Goal: Task Accomplishment & Management: Use online tool/utility

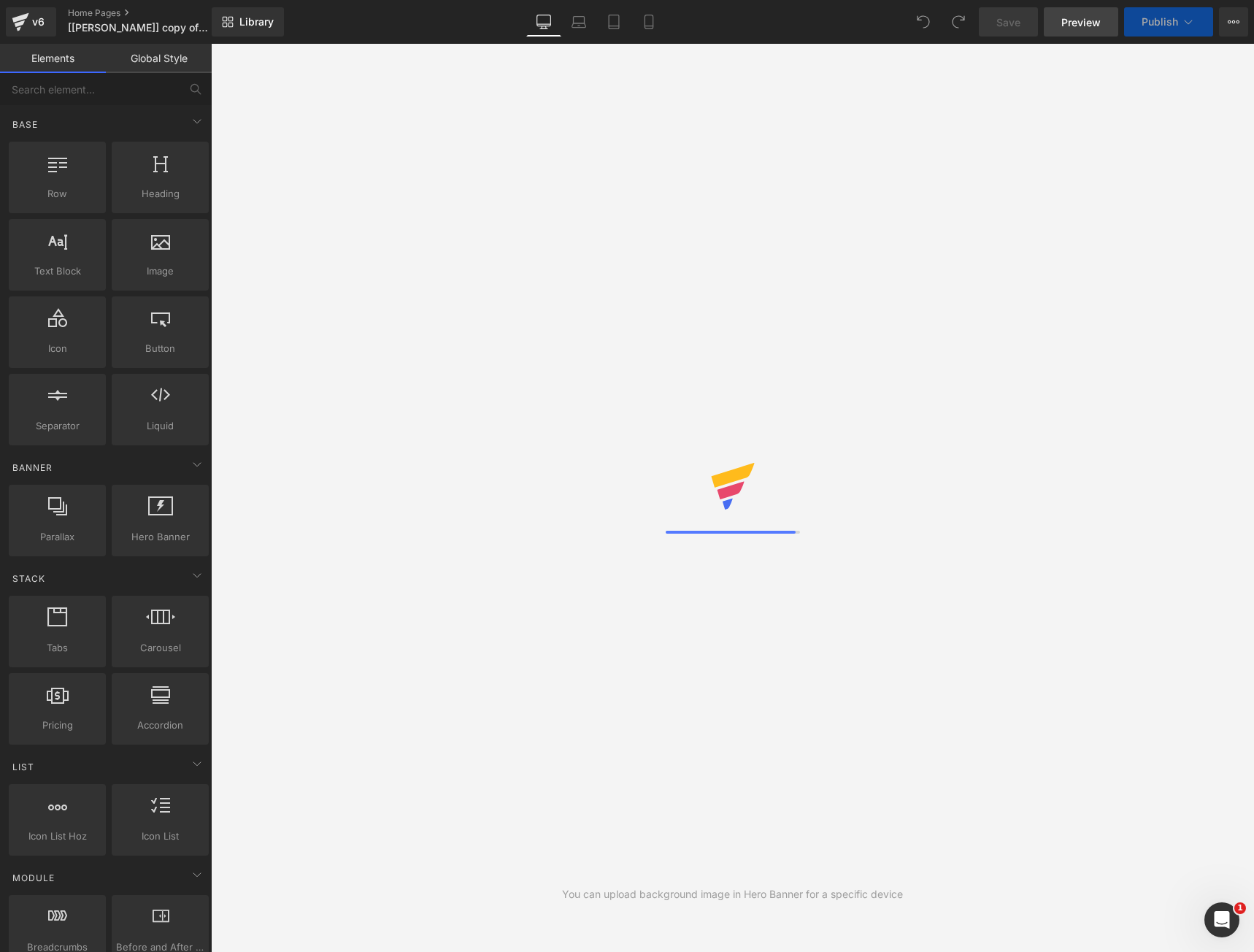
click at [1088, 18] on span "Preview" at bounding box center [1080, 22] width 39 height 15
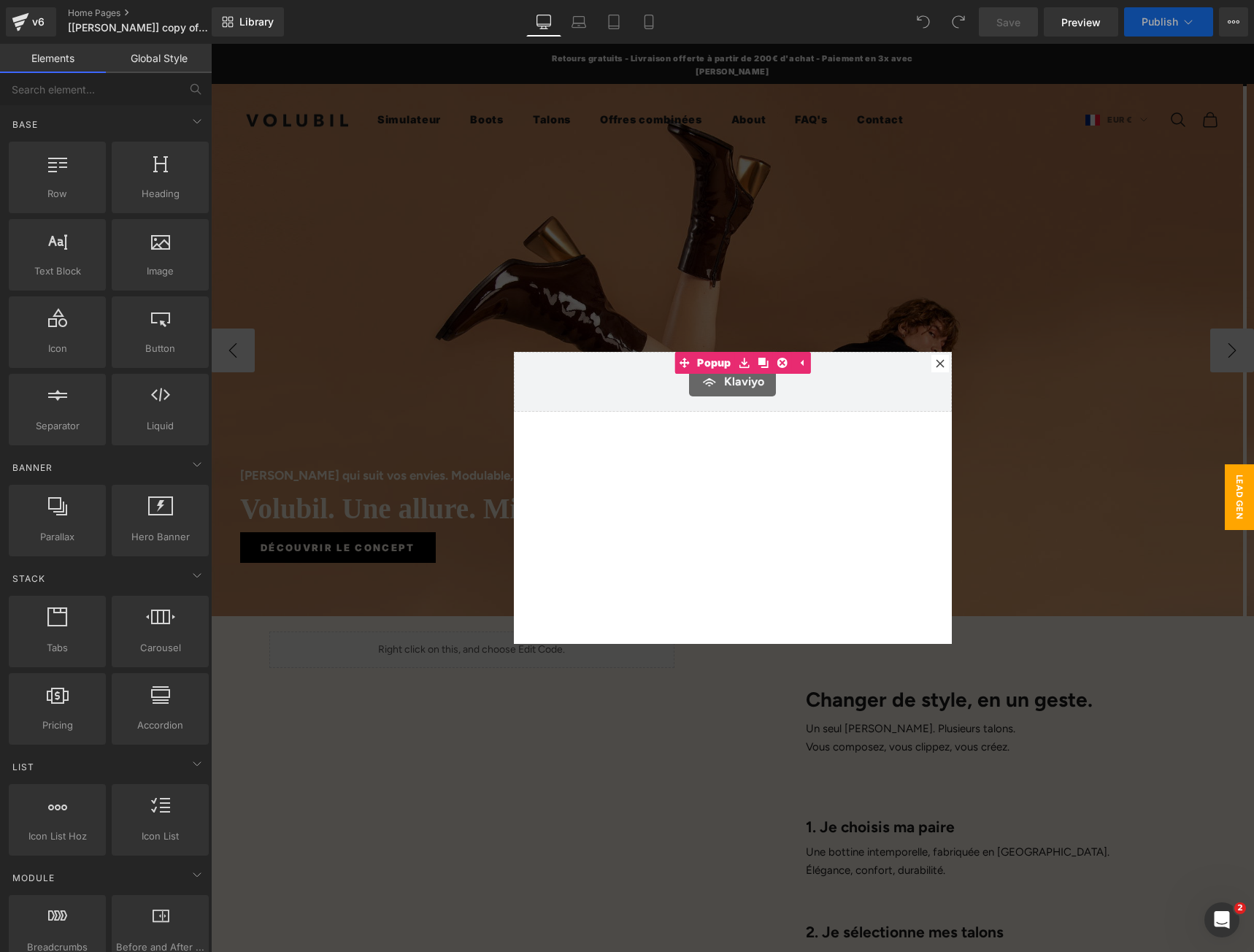
click at [938, 359] on div at bounding box center [940, 363] width 18 height 18
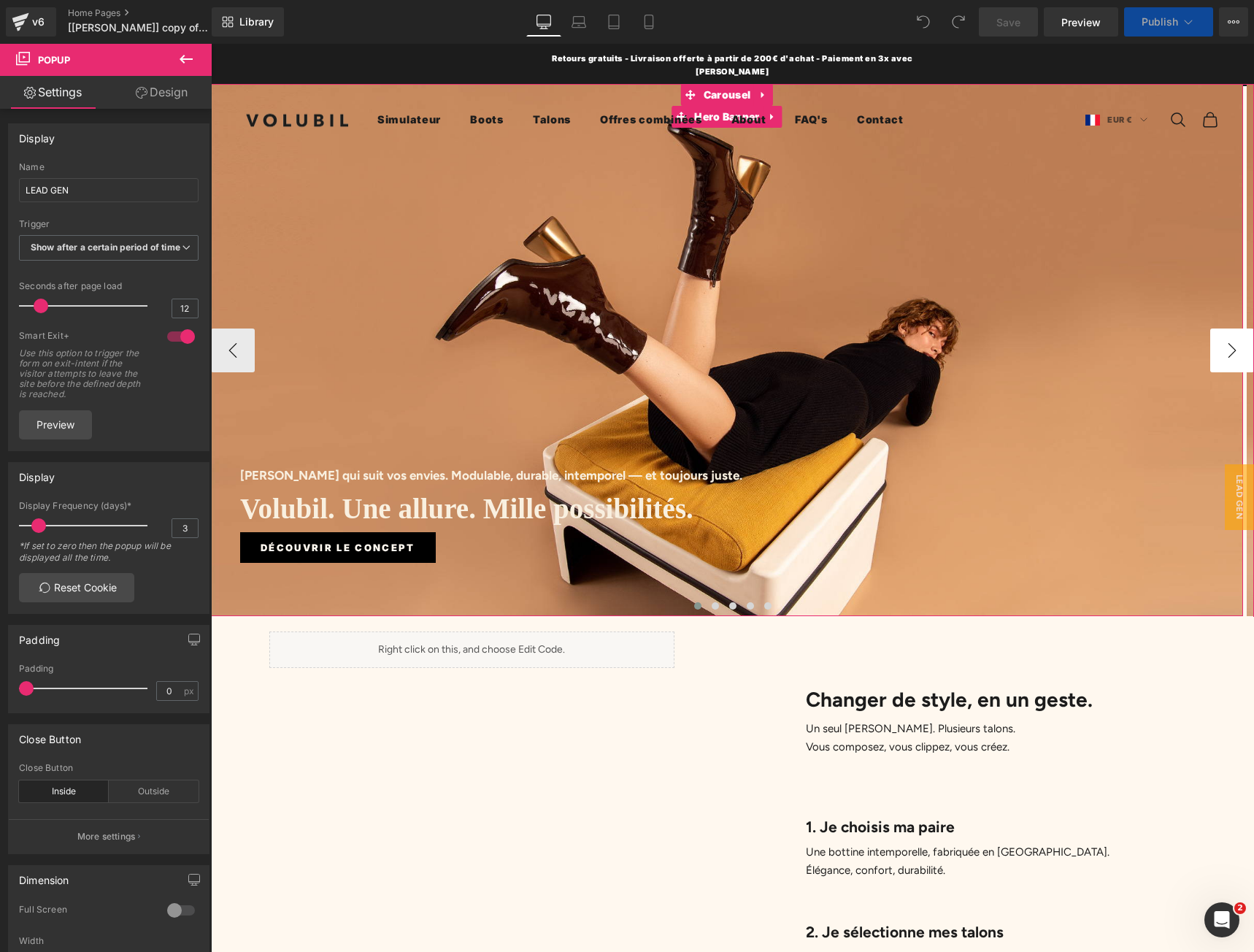
click at [1210, 359] on button "›" at bounding box center [1231, 351] width 43 height 43
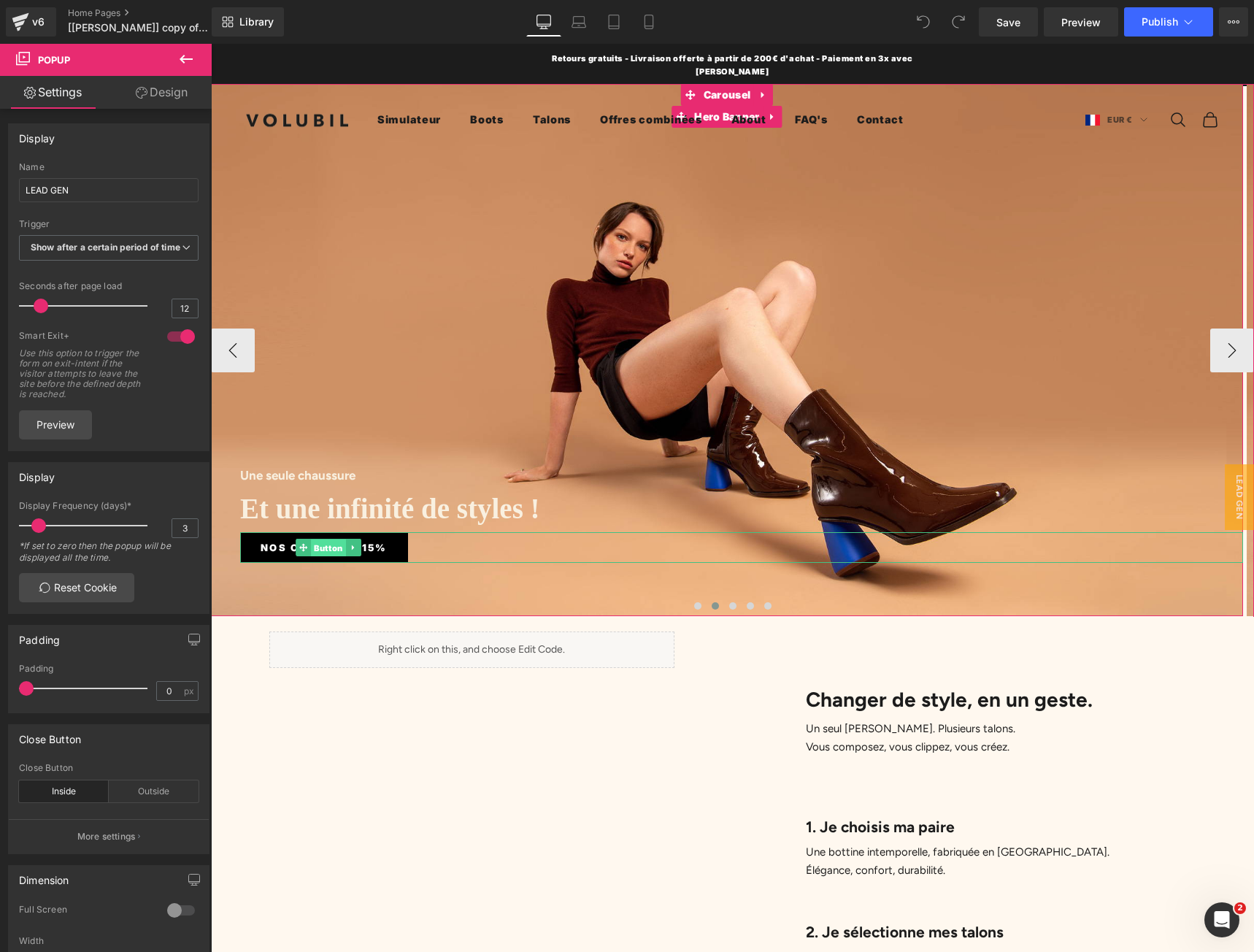
click at [321, 547] on span "Button" at bounding box center [329, 548] width 35 height 18
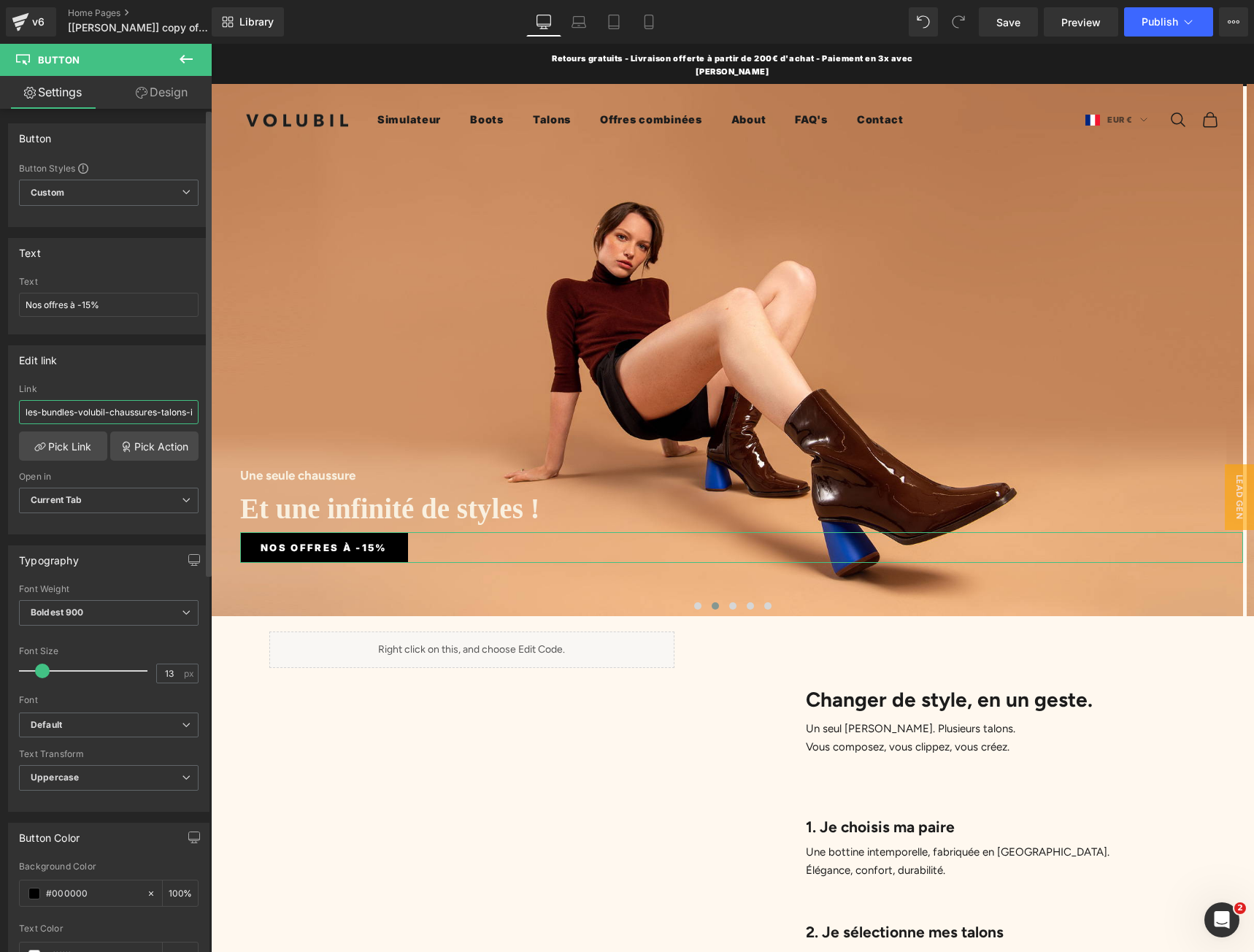
click at [103, 411] on input "les-bundles-volubil-chaussures-talons-interchangeables" at bounding box center [109, 412] width 179 height 24
click at [94, 416] on input "les-bundles-volubil-chaussures-talons-interchangeables" at bounding box center [109, 412] width 179 height 24
click at [42, 446] on icon at bounding box center [42, 445] width 6 height 6
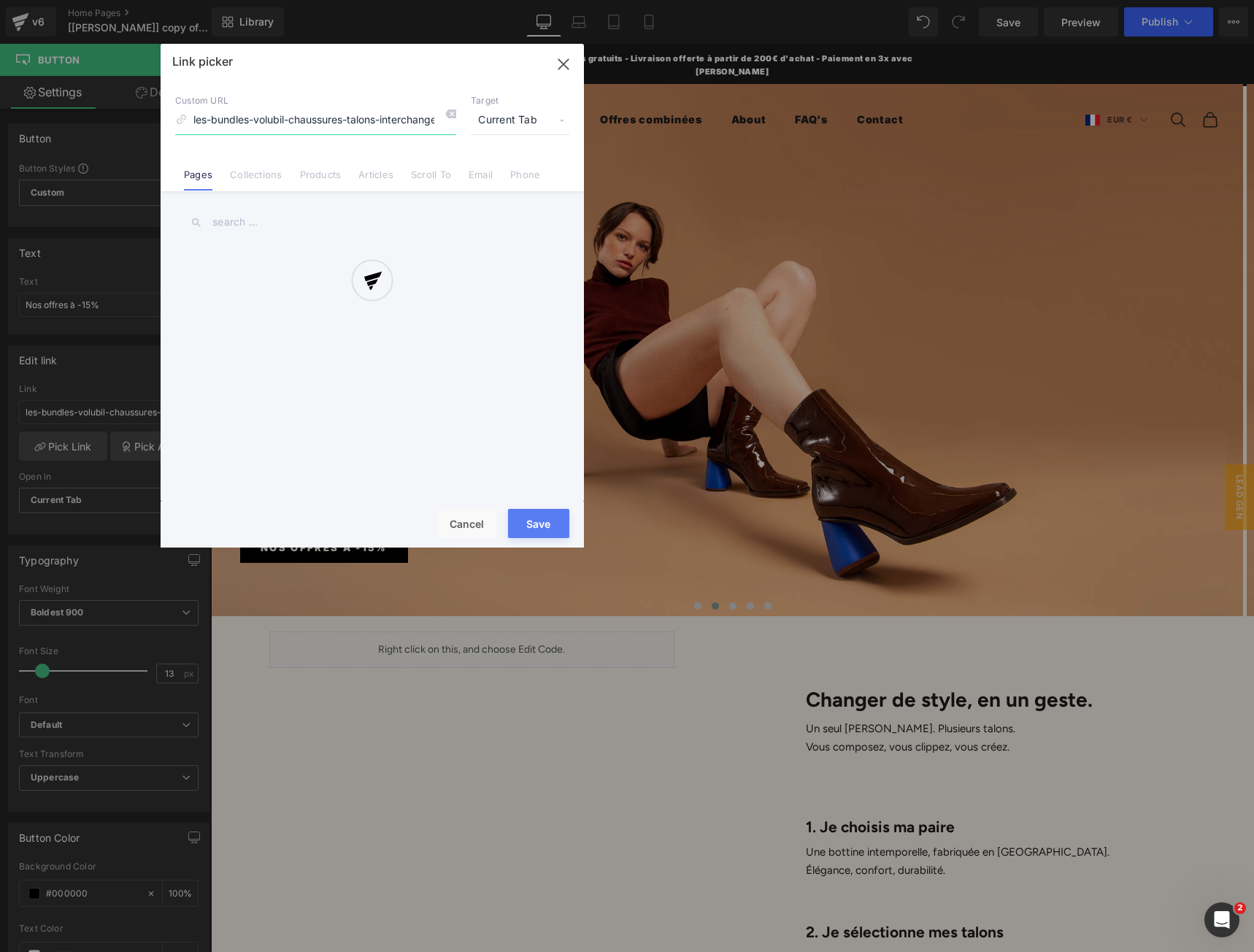
scroll to position [0, 20]
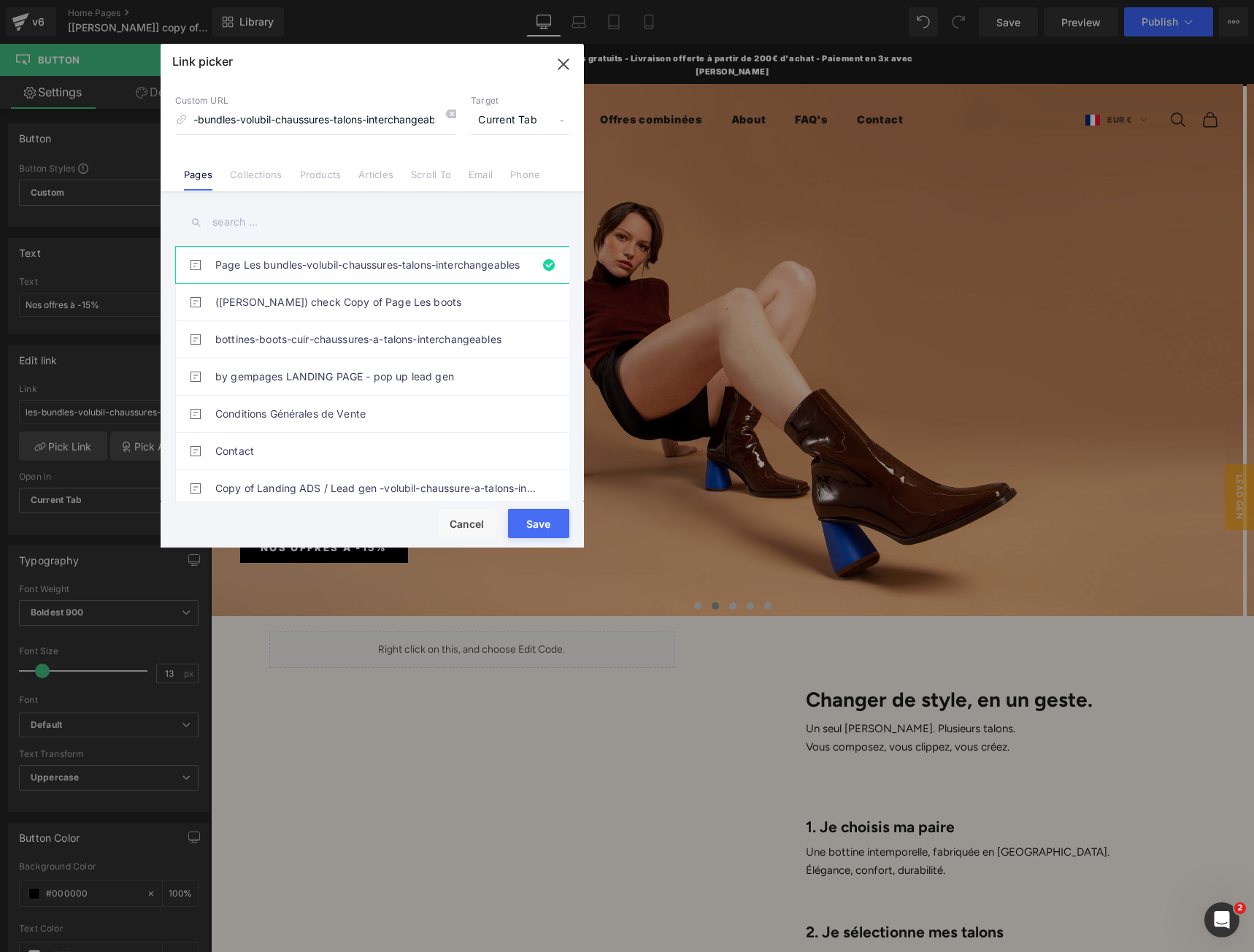
click at [347, 225] on input "text" at bounding box center [372, 222] width 394 height 33
paste input "page-les-bundles"
type input "page-les-bundles"
click at [330, 122] on input "les-bundles-volubil-chaussures-talons-interchangeables" at bounding box center [316, 121] width 281 height 27
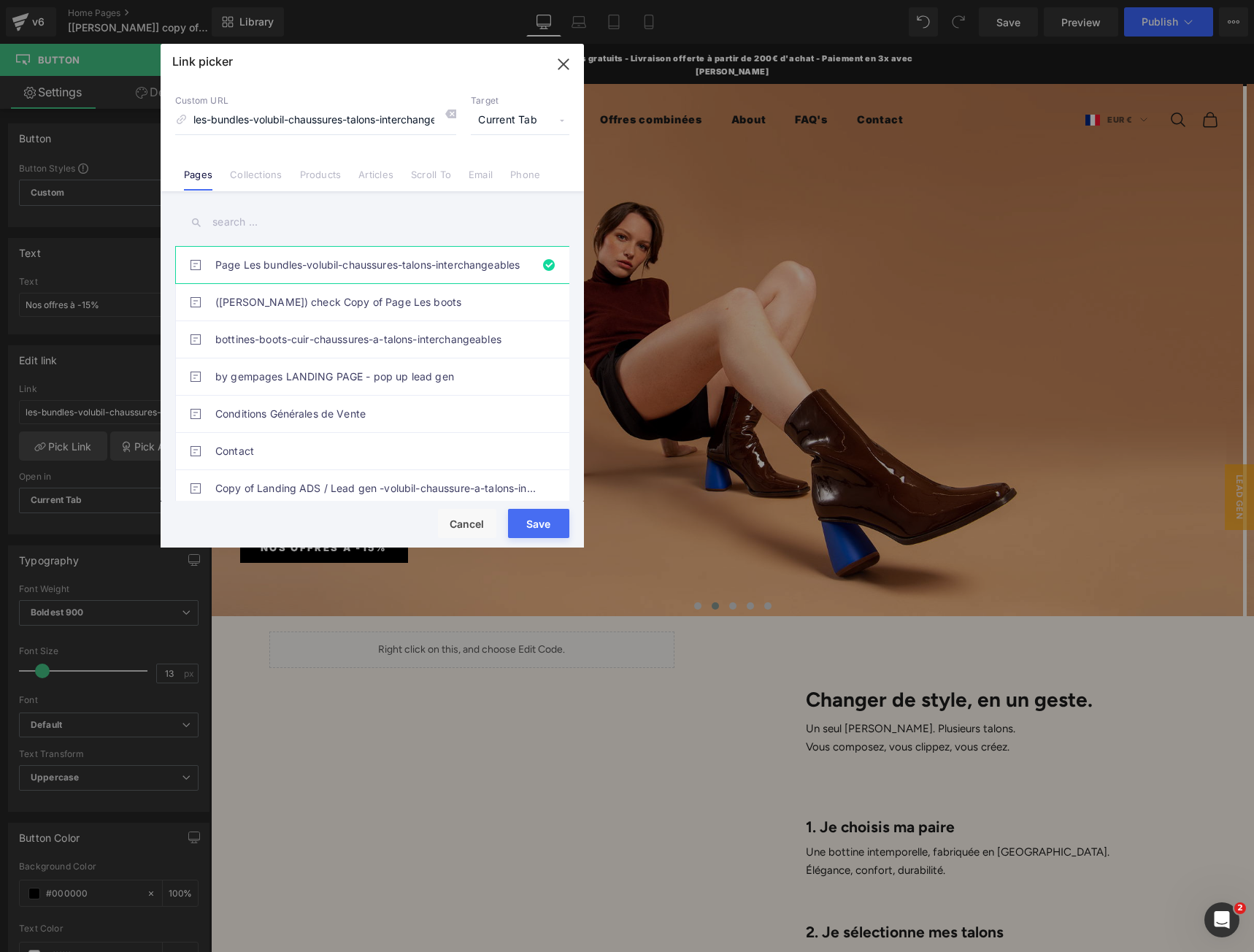
click at [258, 234] on input "text" at bounding box center [372, 222] width 394 height 33
paste input "les-bundles-volubil-chaussures-talons-interchangeables"
type input "les-bundles-volubil-chaussures-talons-interchangeables"
click at [281, 215] on input "text" at bounding box center [372, 222] width 394 height 33
paste input "Page Les bundles-volubil-chaussures-talons-interchangeables"
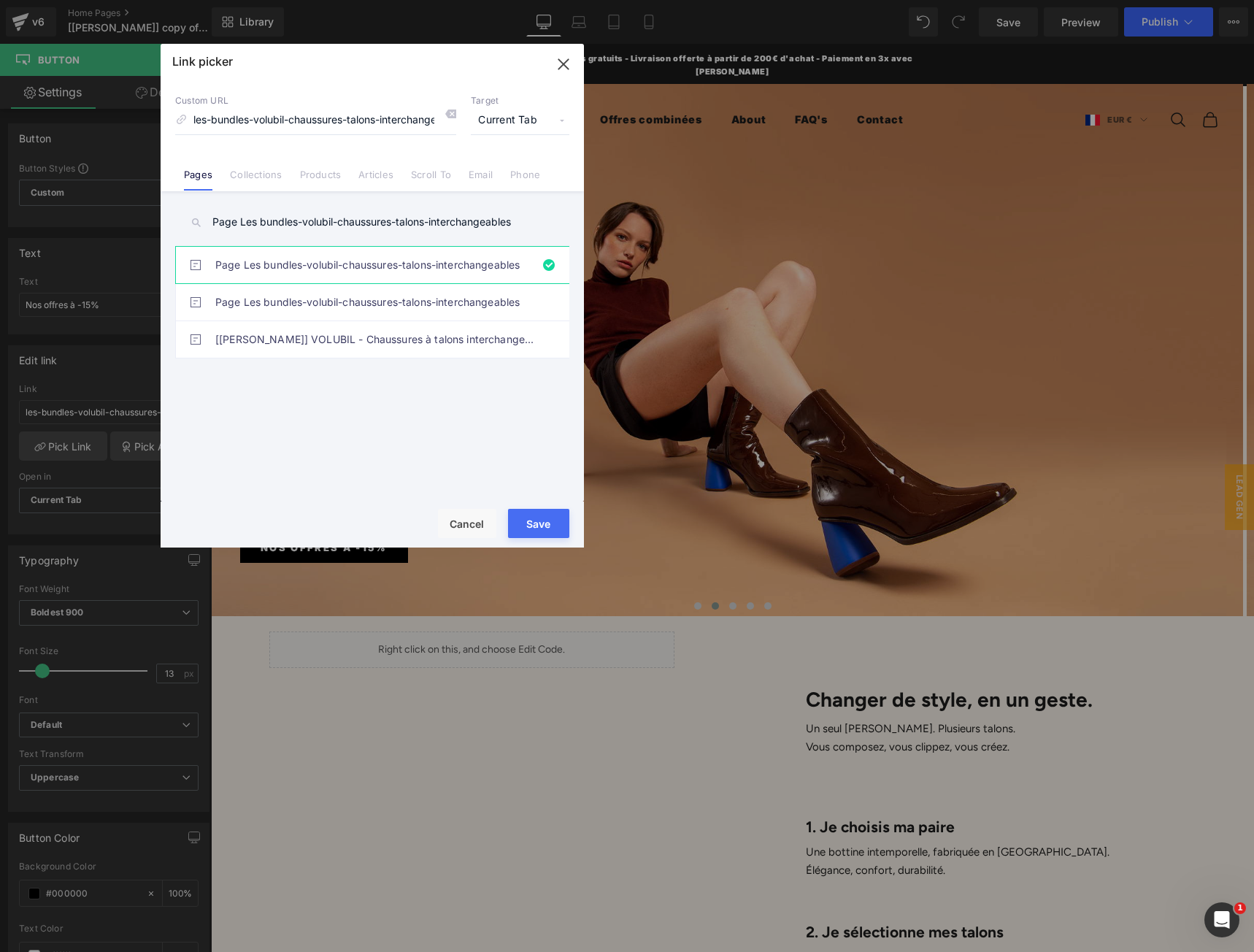
type input "Page Les bundles-volubil-chaussures-talons-interchangeables"
click at [371, 414] on div "Page Les bundles-volubil-chaussures-talons-interchangeables (Anita GemPages) ch…" at bounding box center [375, 376] width 400 height 261
click at [412, 305] on link "Page Les bundles-volubil-chaussures-talons-interchangeables" at bounding box center [375, 302] width 321 height 36
click at [541, 522] on button "Save" at bounding box center [539, 523] width 61 height 29
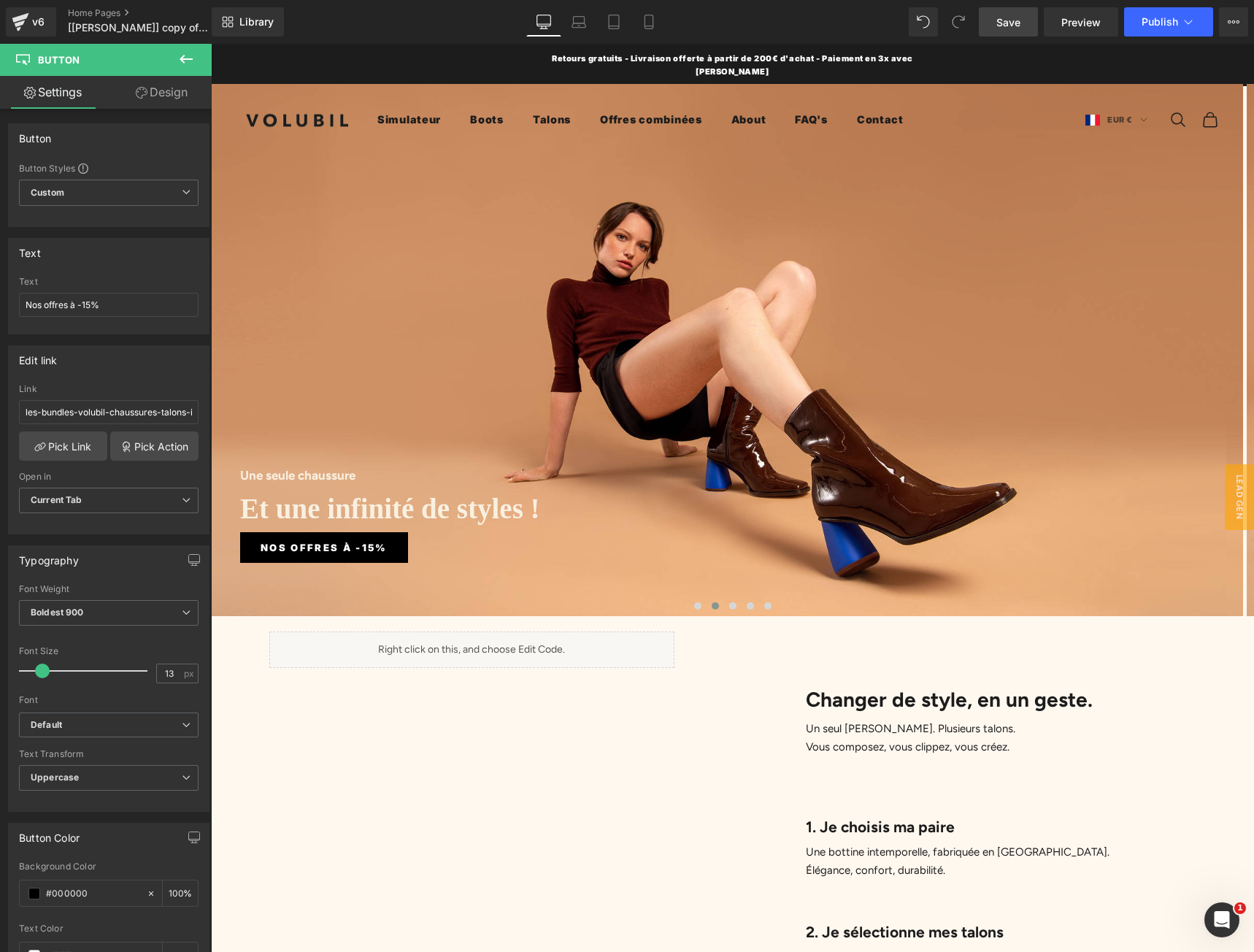
click at [1020, 25] on span "Save" at bounding box center [1008, 22] width 24 height 15
click at [1071, 22] on span "Preview" at bounding box center [1080, 22] width 39 height 15
click at [107, 416] on input "les-bundles-volubil-chaussures-talons-interchangeables" at bounding box center [109, 412] width 179 height 24
click at [142, 445] on link "Pick Action" at bounding box center [154, 446] width 88 height 29
click at [134, 356] on div "Edit link les-bundles-volubil-chaussures-talons-interchangeables Link /pages/le…" at bounding box center [109, 434] width 218 height 200
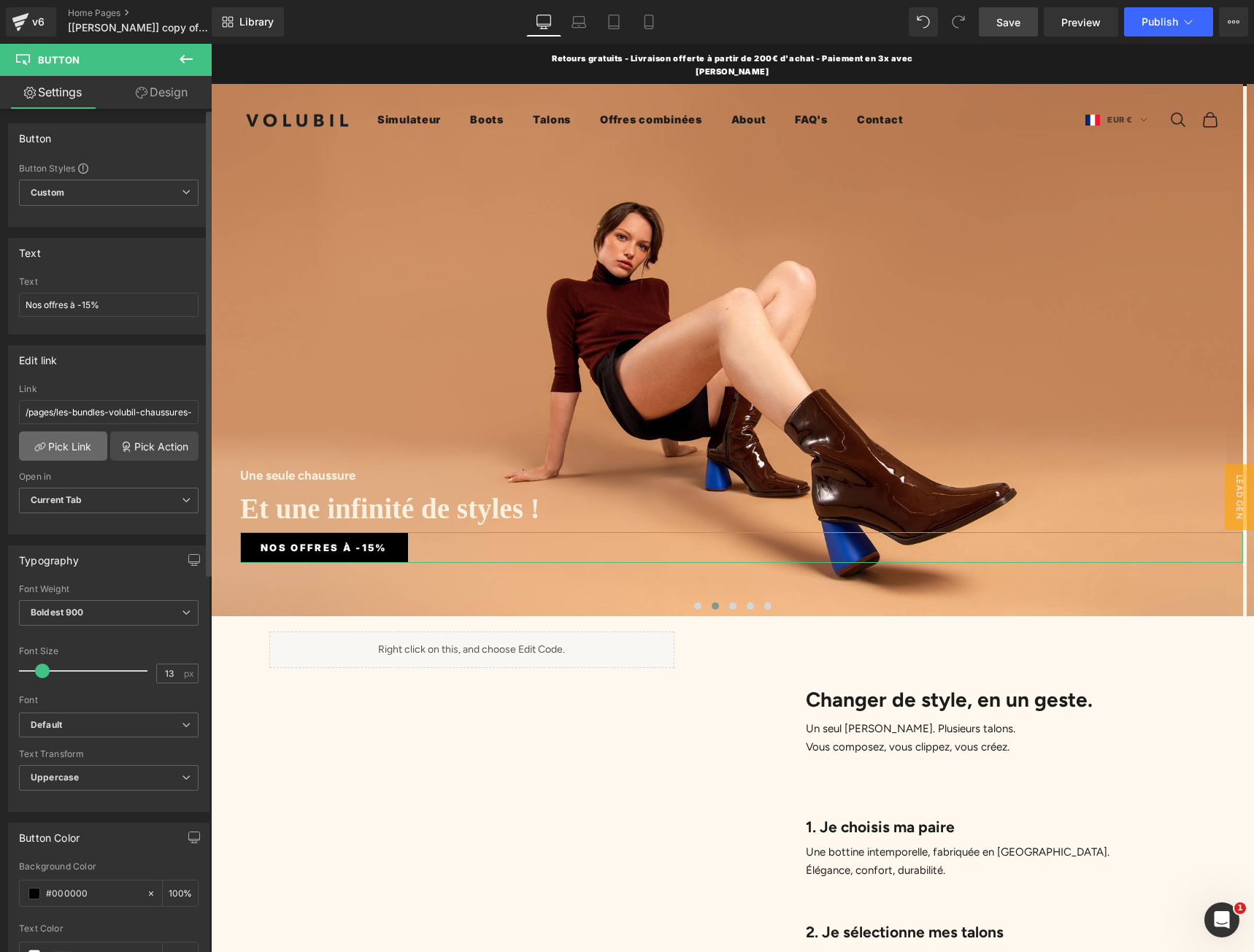
click at [73, 445] on link "Pick Link" at bounding box center [64, 446] width 88 height 29
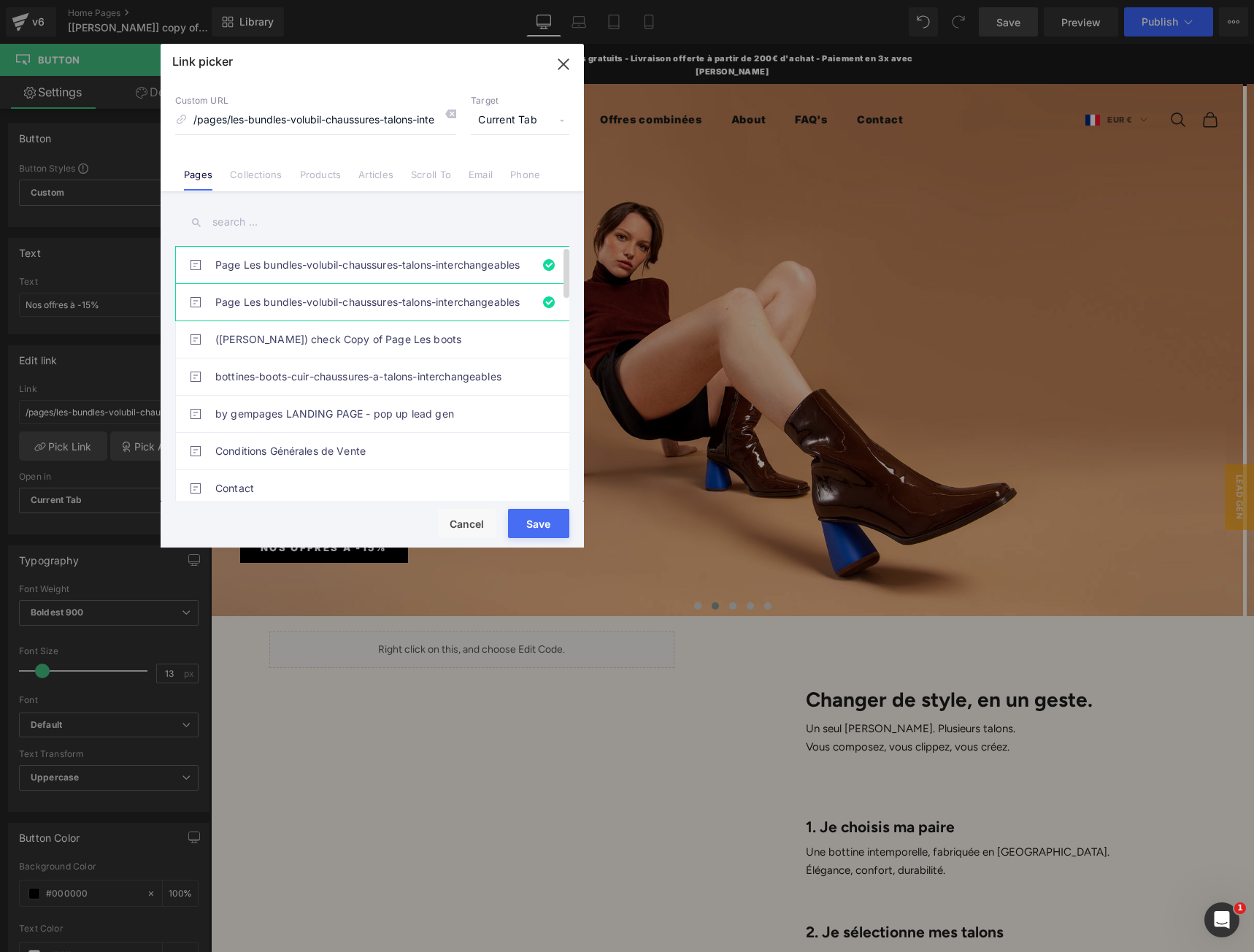
click at [527, 270] on link "Page Les bundles-volubil-chaussures-talons-interchangeables" at bounding box center [375, 265] width 321 height 36
click at [527, 265] on link "Page Les bundles-volubil-chaussures-talons-interchangeables" at bounding box center [375, 265] width 321 height 36
click at [505, 314] on link "Page Les bundles-volubil-chaussures-talons-interchangeables" at bounding box center [375, 302] width 321 height 36
click at [498, 265] on link "Page Les bundles-volubil-chaussures-talons-interchangeables" at bounding box center [375, 265] width 321 height 36
click at [489, 299] on link "Page Les bundles-volubil-chaussures-talons-interchangeables" at bounding box center [375, 302] width 321 height 36
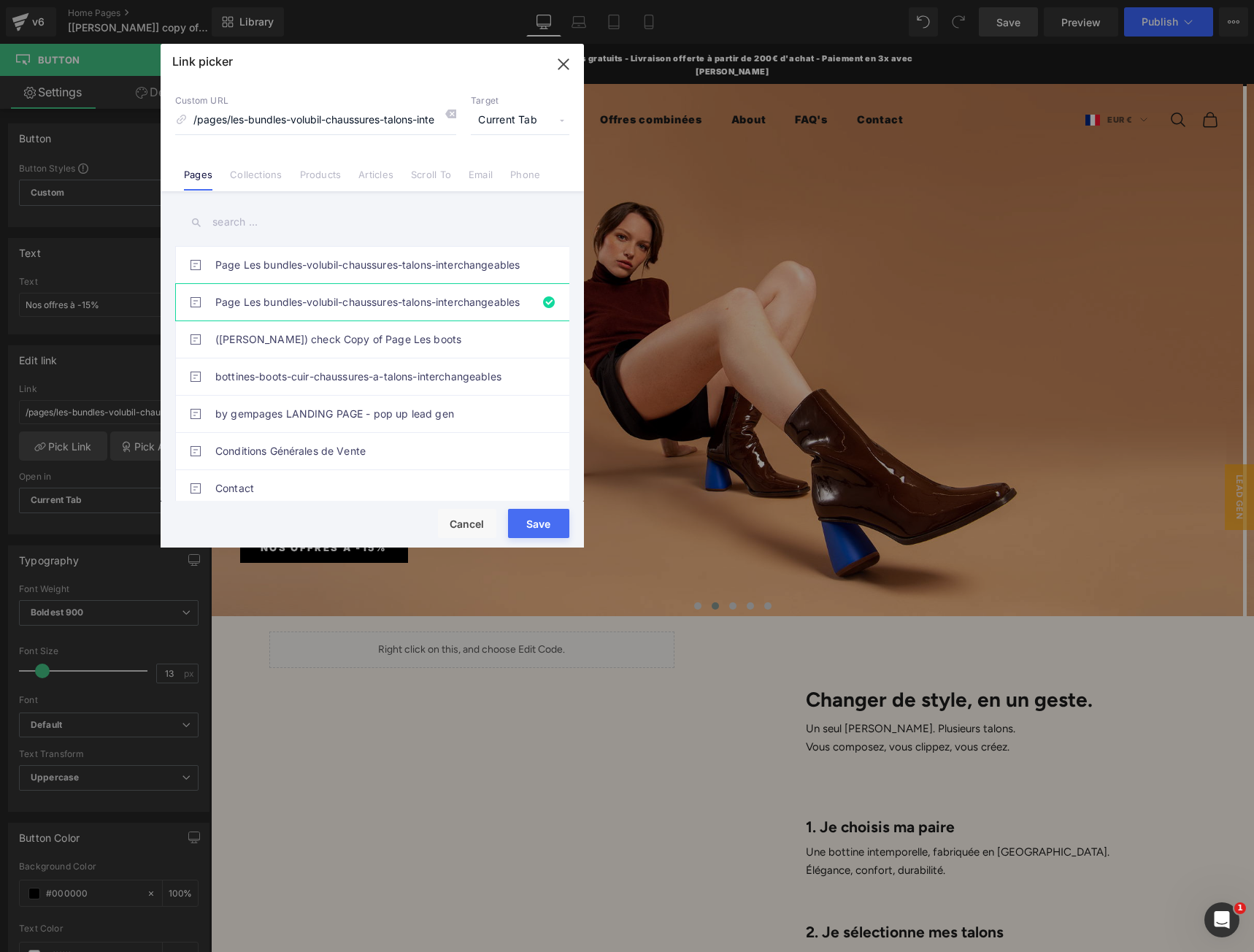
click at [544, 523] on button "Save" at bounding box center [539, 523] width 61 height 29
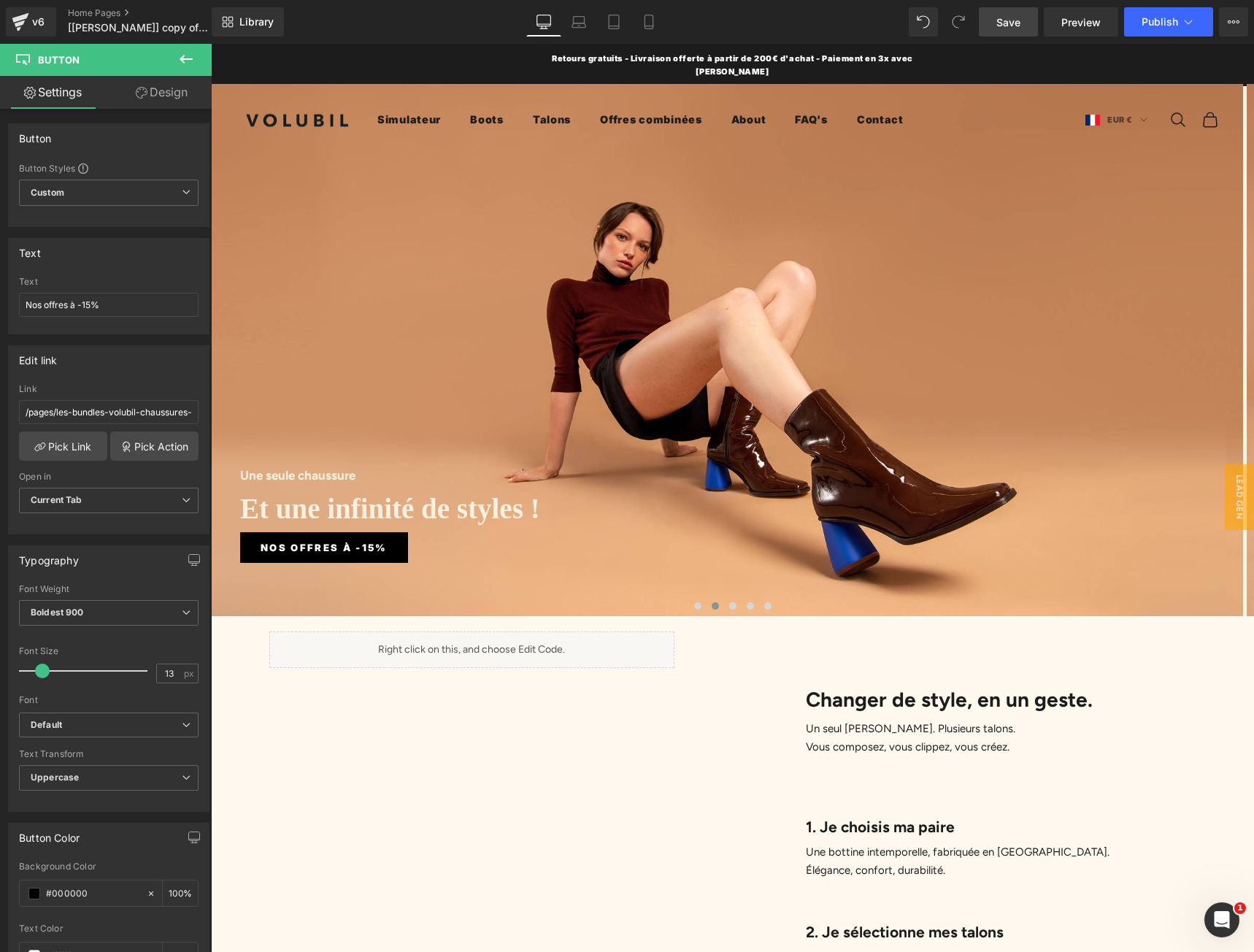
click at [998, 27] on span "Save" at bounding box center [1008, 22] width 24 height 15
click at [329, 552] on span "Button" at bounding box center [329, 548] width 35 height 18
click at [96, 420] on input "/pages/les-bundles-volubil-chaussures-talons-interchangeables" at bounding box center [109, 412] width 179 height 24
paste input "les-bundles-volubil-chaussures-talons-interchangeables"
type input "/pages/les-bundles-volubil-chaussures-talons-interchangeables"
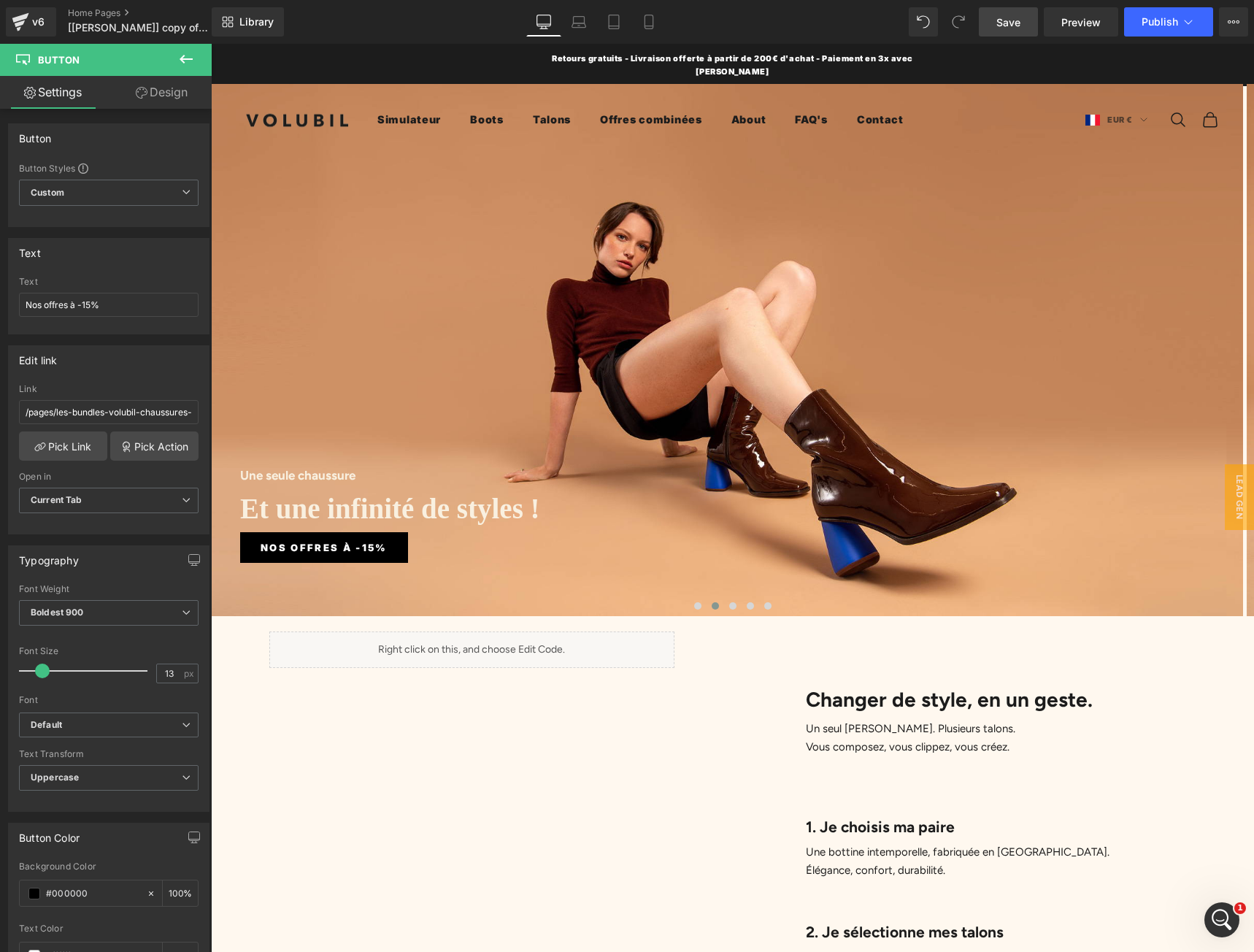
drag, startPoint x: 1027, startPoint y: 14, endPoint x: 808, endPoint y: 36, distance: 220.1
click at [1027, 14] on link "Save" at bounding box center [1008, 22] width 59 height 29
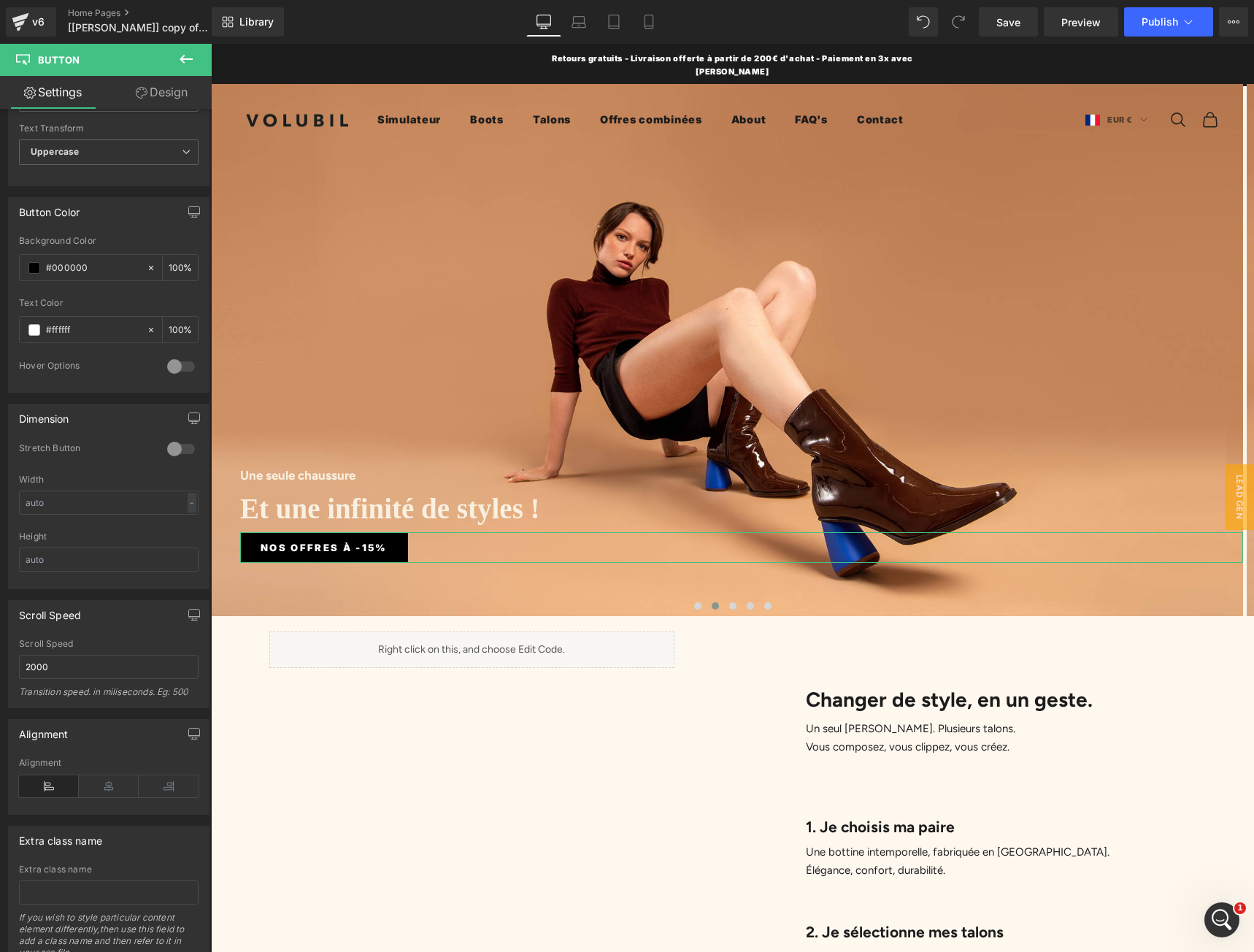
scroll to position [683, 0]
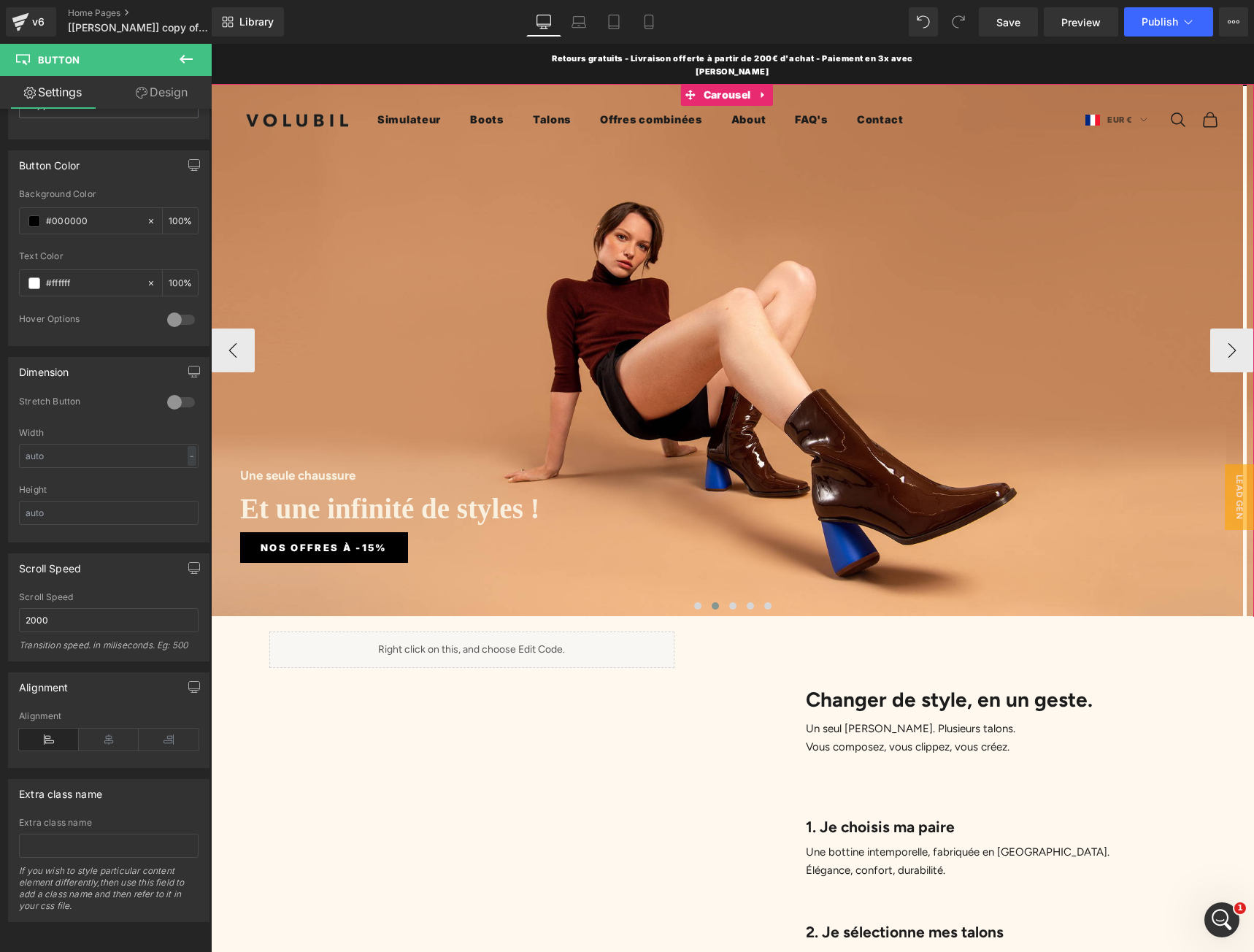
click at [278, 590] on div "Une seule chaussure Heading Et une infinité de styles ! Heading Nos offres à -1…" at bounding box center [727, 350] width 1032 height 532
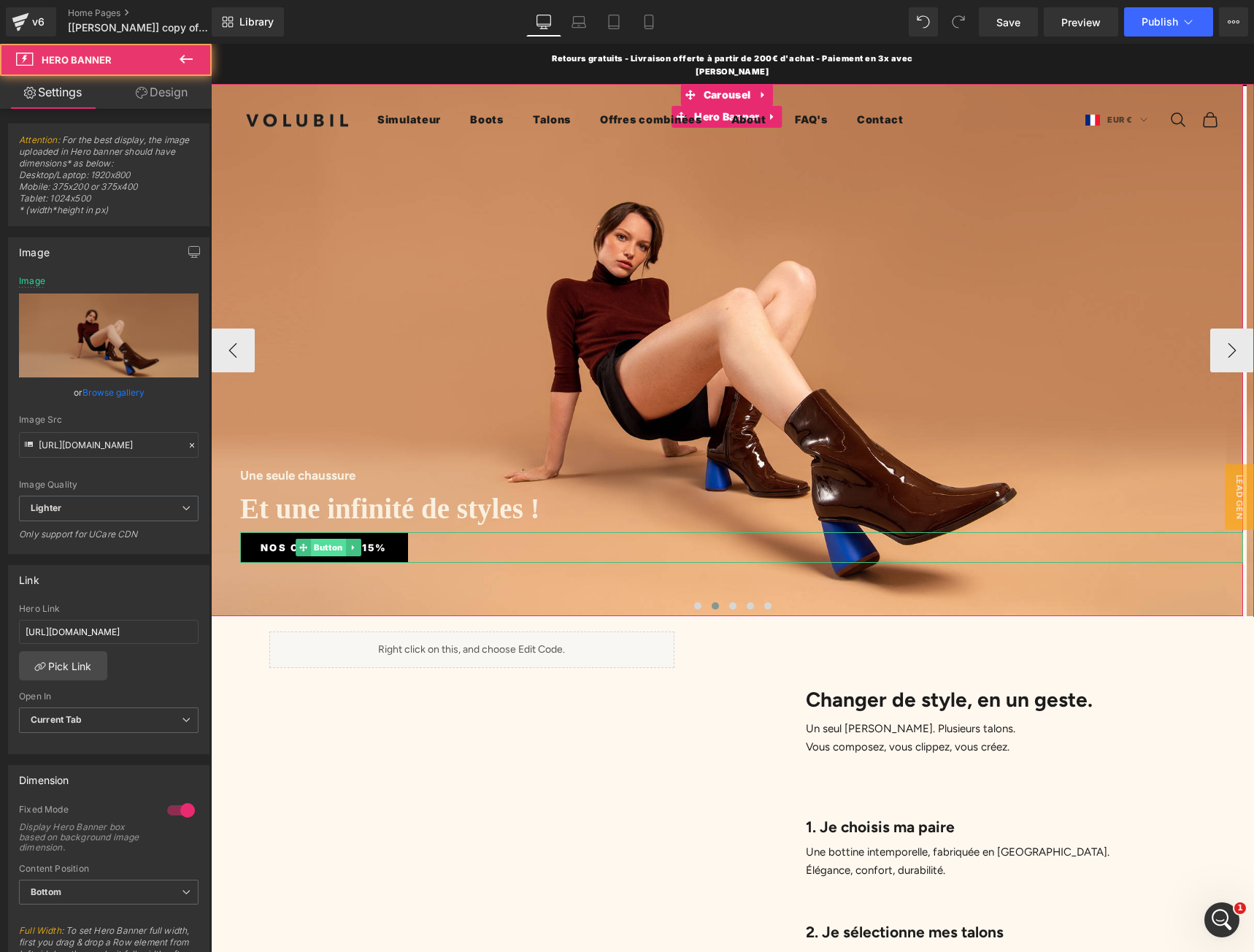
click at [318, 547] on span "Button" at bounding box center [329, 548] width 35 height 18
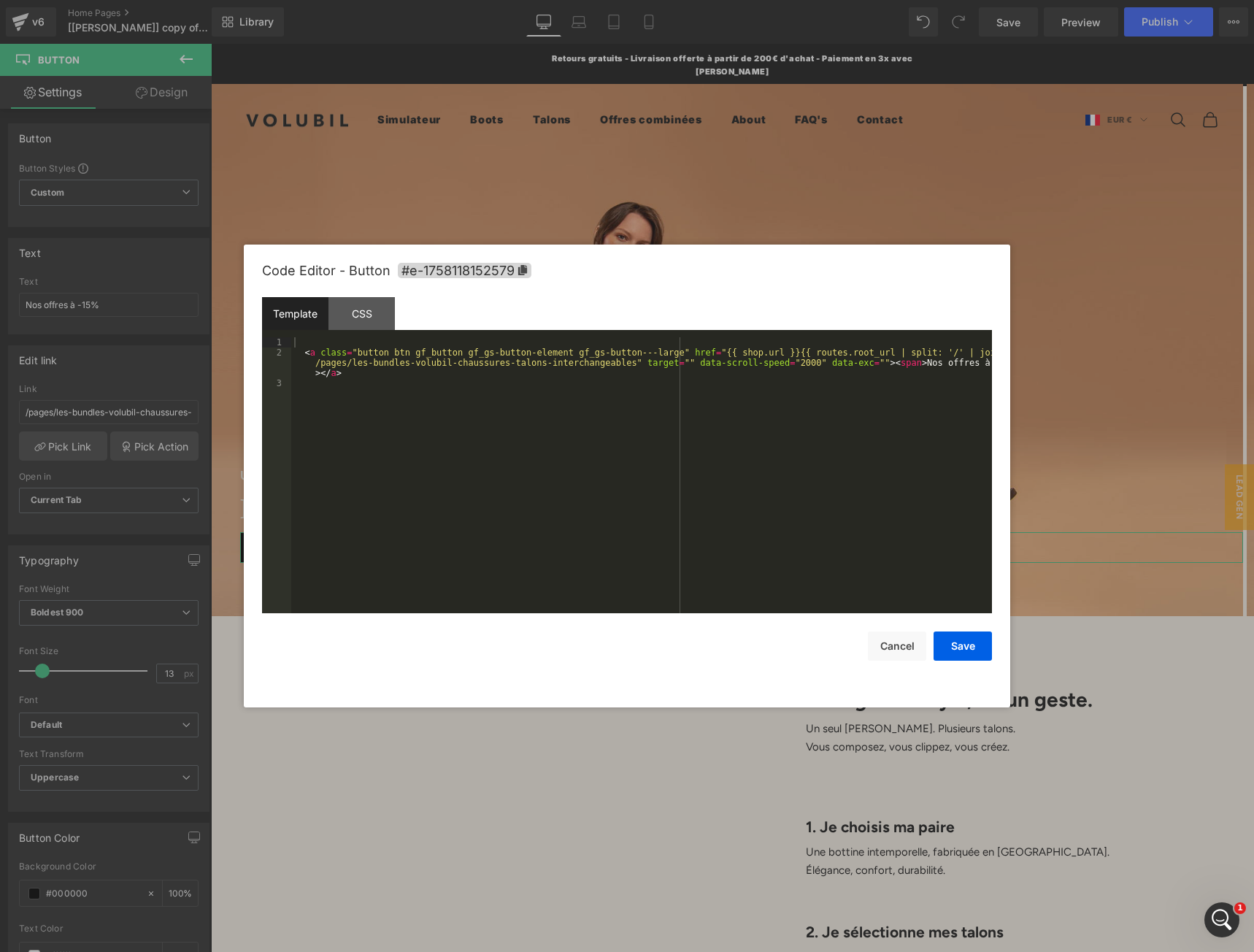
click at [333, 0] on div "Button You are previewing how the will restyle your page. You can not edit Elem…" at bounding box center [627, 0] width 1254 height 0
click at [359, 321] on div "CSS" at bounding box center [362, 313] width 67 height 33
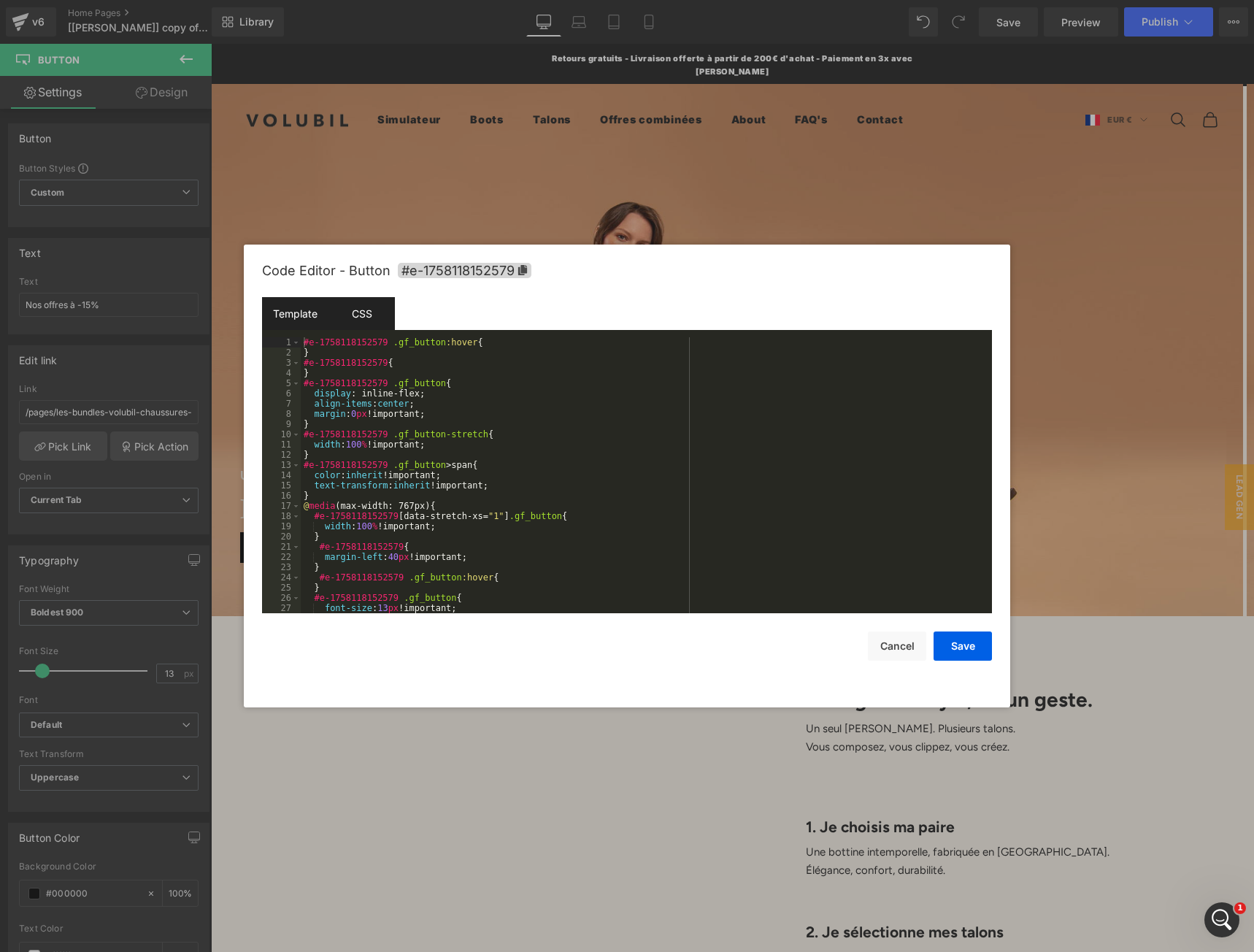
click at [313, 320] on div "Template" at bounding box center [295, 313] width 67 height 33
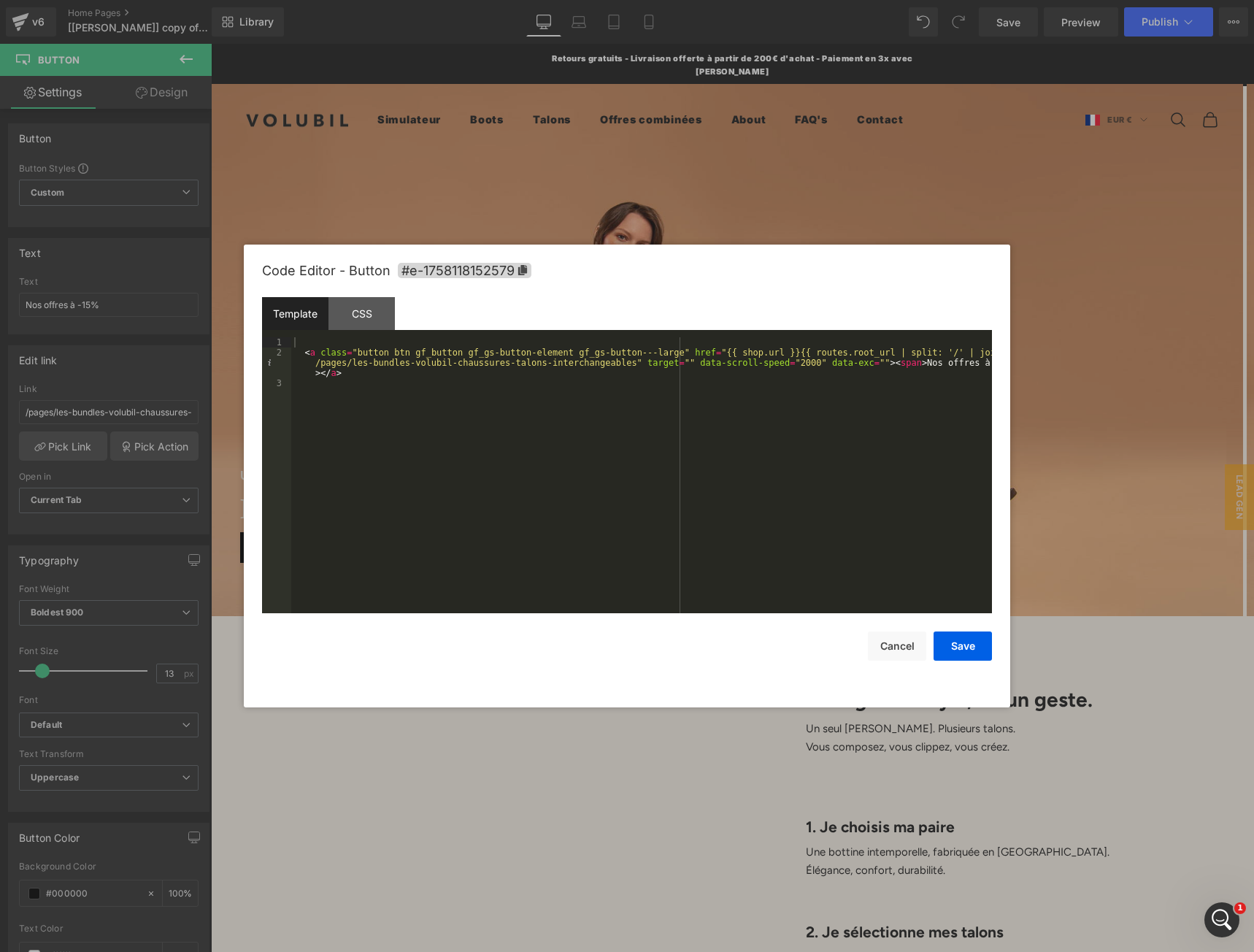
click at [433, 423] on div "< a class = "button btn gf_button gf_gs-button-element gf_gs-button---large" hr…" at bounding box center [641, 485] width 701 height 297
click at [690, 352] on div "< a class = "button btn gf_button gf_gs-button-element gf_gs-button---large" hr…" at bounding box center [641, 485] width 701 height 297
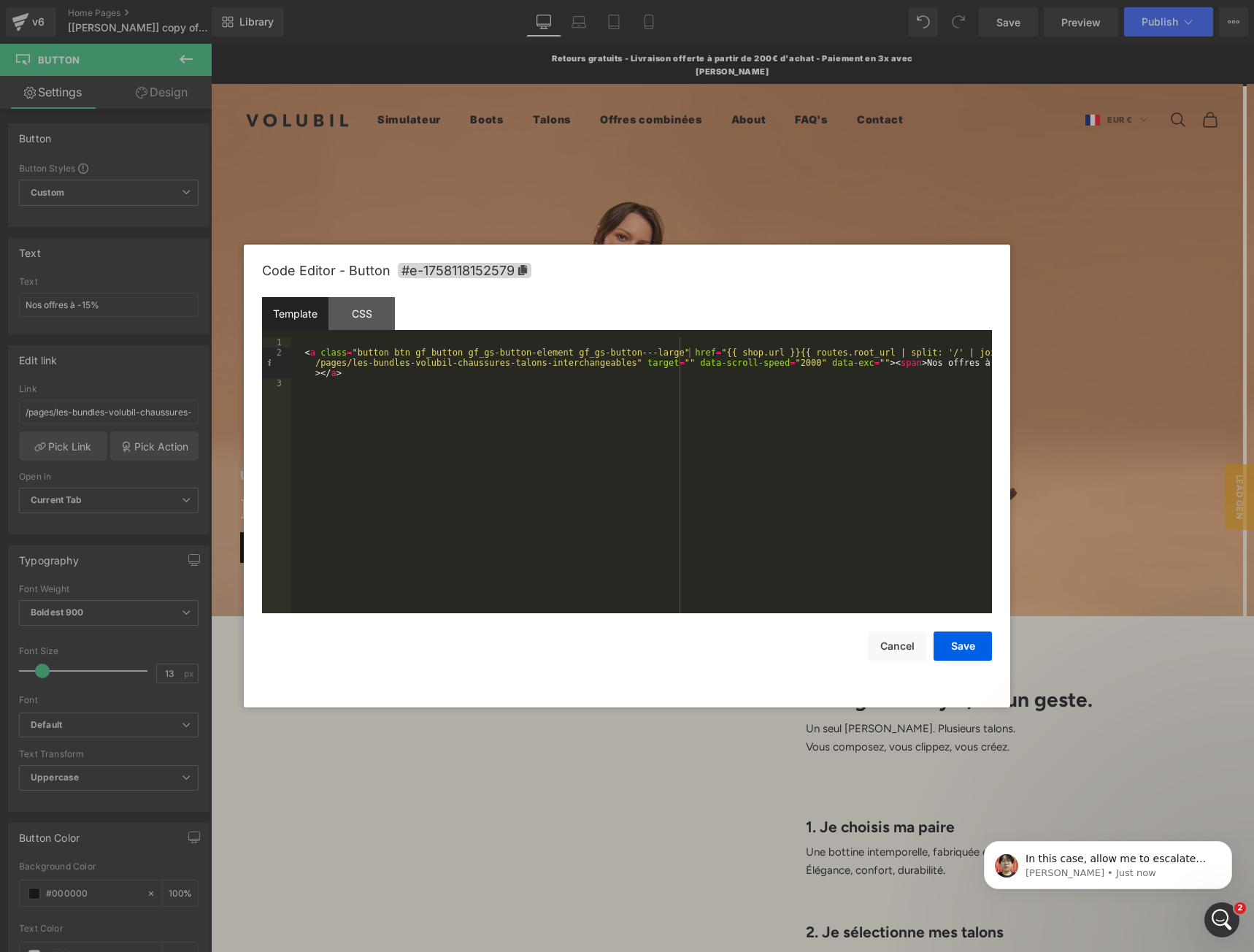
scroll to position [0, 0]
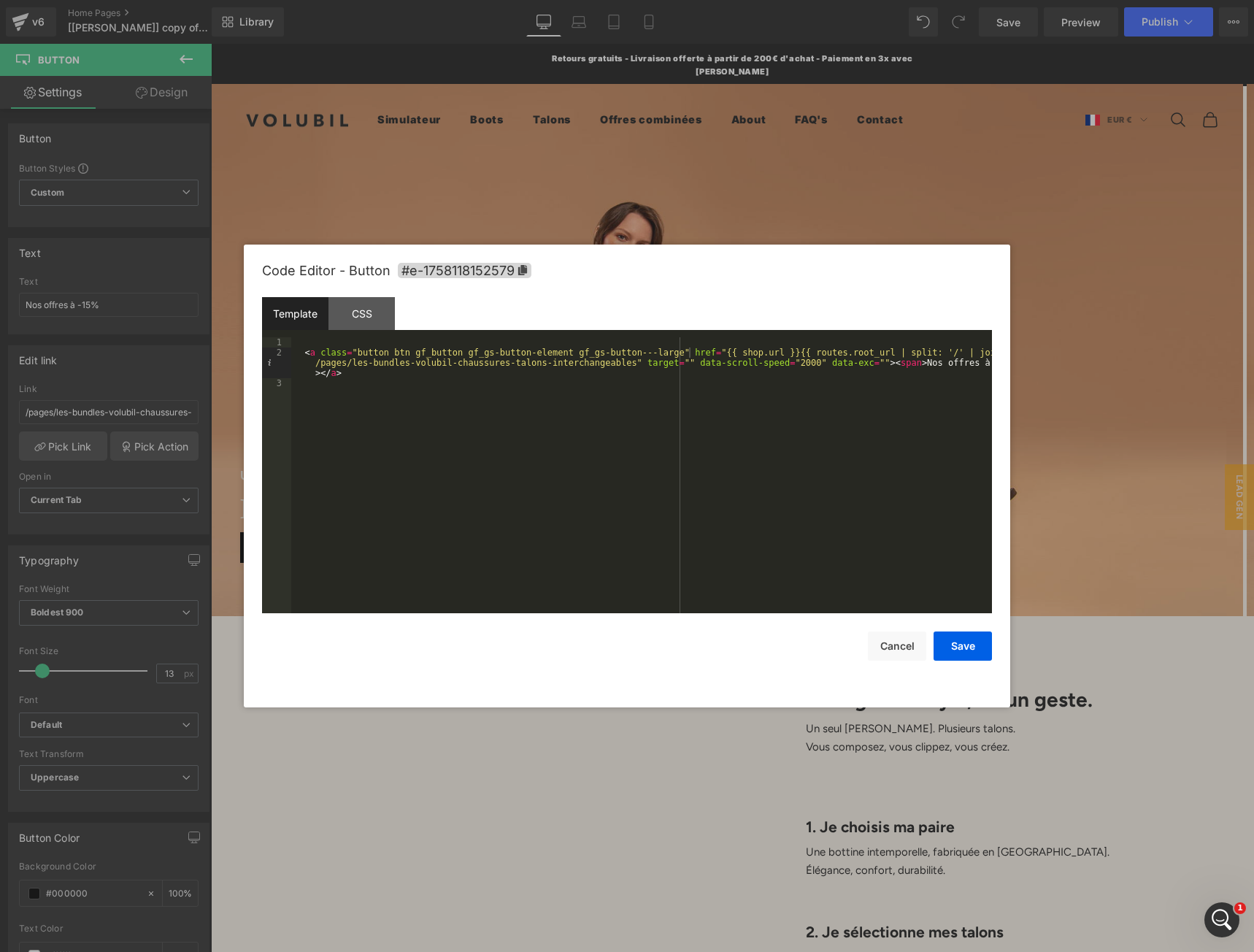
drag, startPoint x: 610, startPoint y: 364, endPoint x: 608, endPoint y: 381, distance: 17.1
click at [610, 365] on div "< a class = "button btn gf_button gf_gs-button-element gf_gs-button---large" hr…" at bounding box center [641, 485] width 701 height 297
drag, startPoint x: 521, startPoint y: 557, endPoint x: 416, endPoint y: 384, distance: 202.4
click at [521, 552] on div "< a class = "button btn gf_button gf_gs-button-element gf_gs-button---large" hr…" at bounding box center [641, 485] width 701 height 297
click at [887, 654] on button "Cancel" at bounding box center [896, 646] width 59 height 29
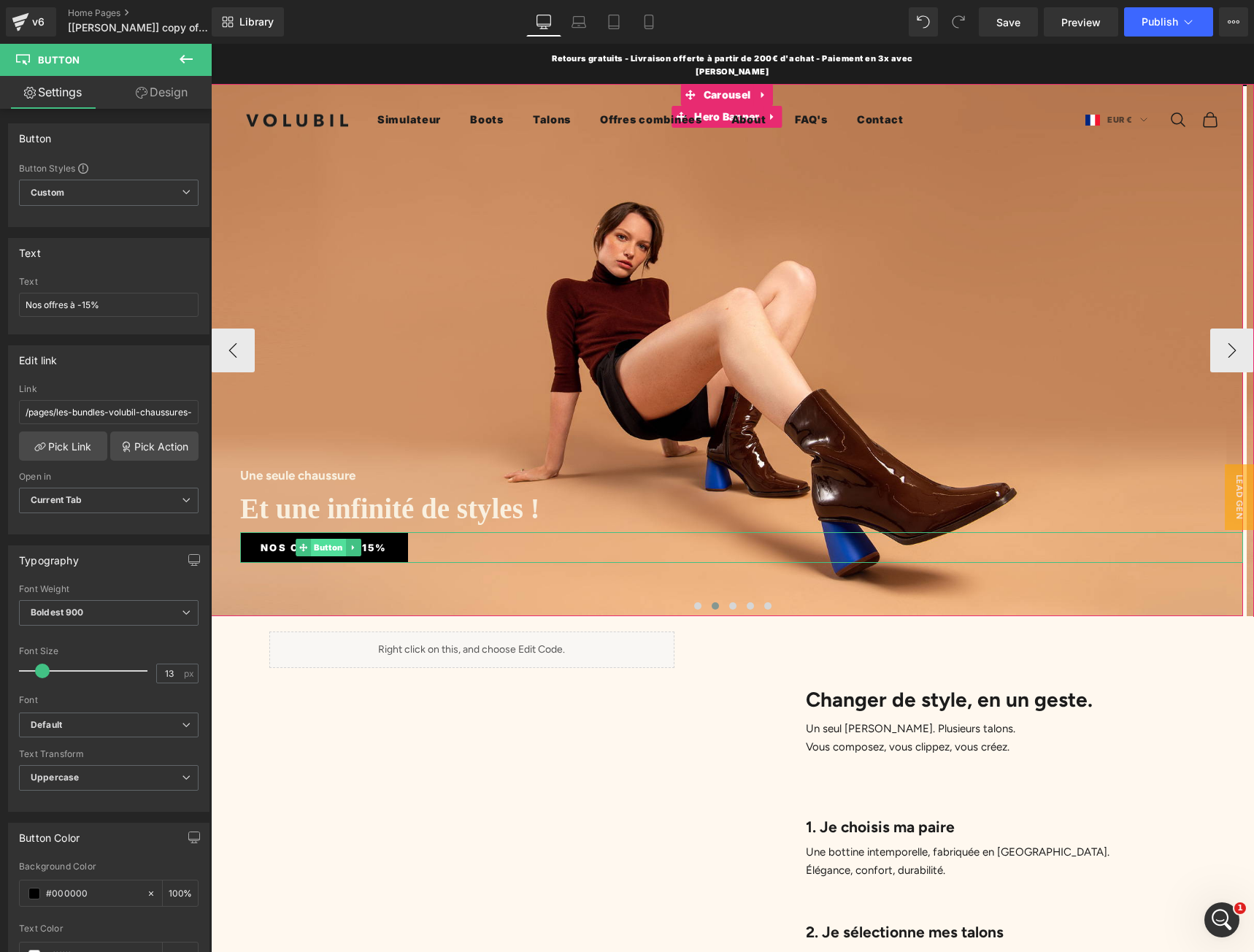
click at [334, 551] on span "Button" at bounding box center [329, 548] width 35 height 18
click at [186, 65] on icon at bounding box center [186, 60] width 18 height 18
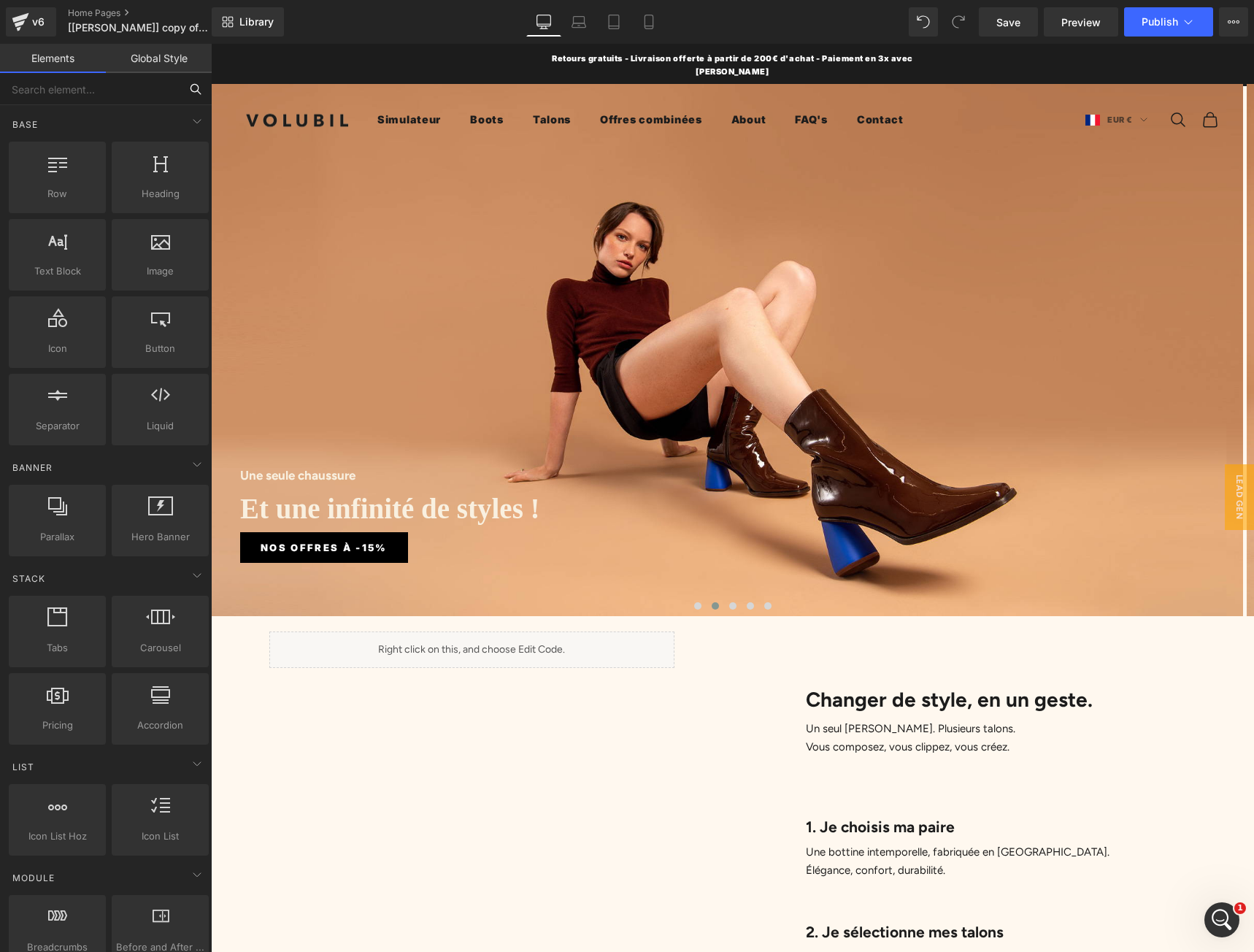
click at [109, 86] on input "text" at bounding box center [89, 89] width 179 height 32
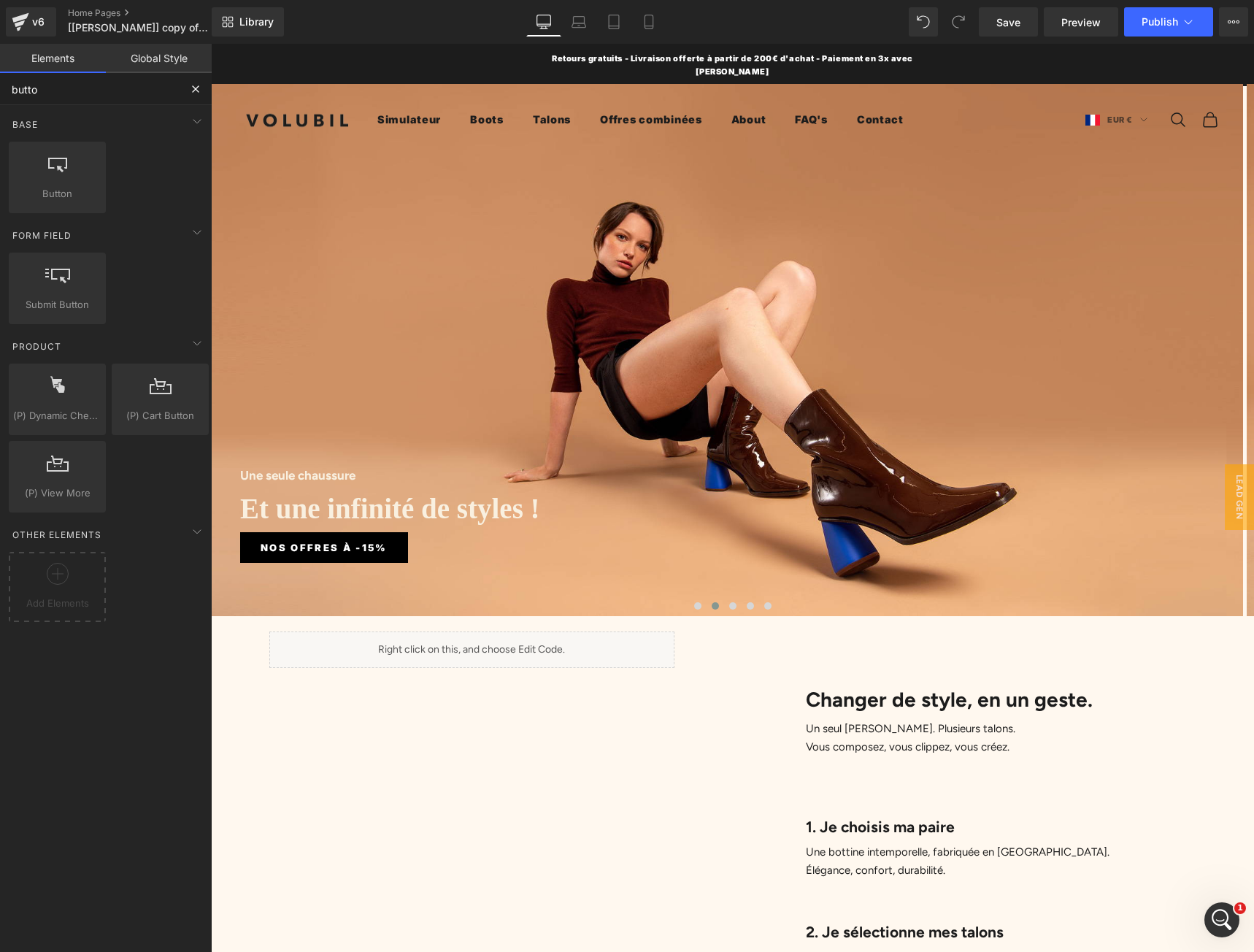
type input "button"
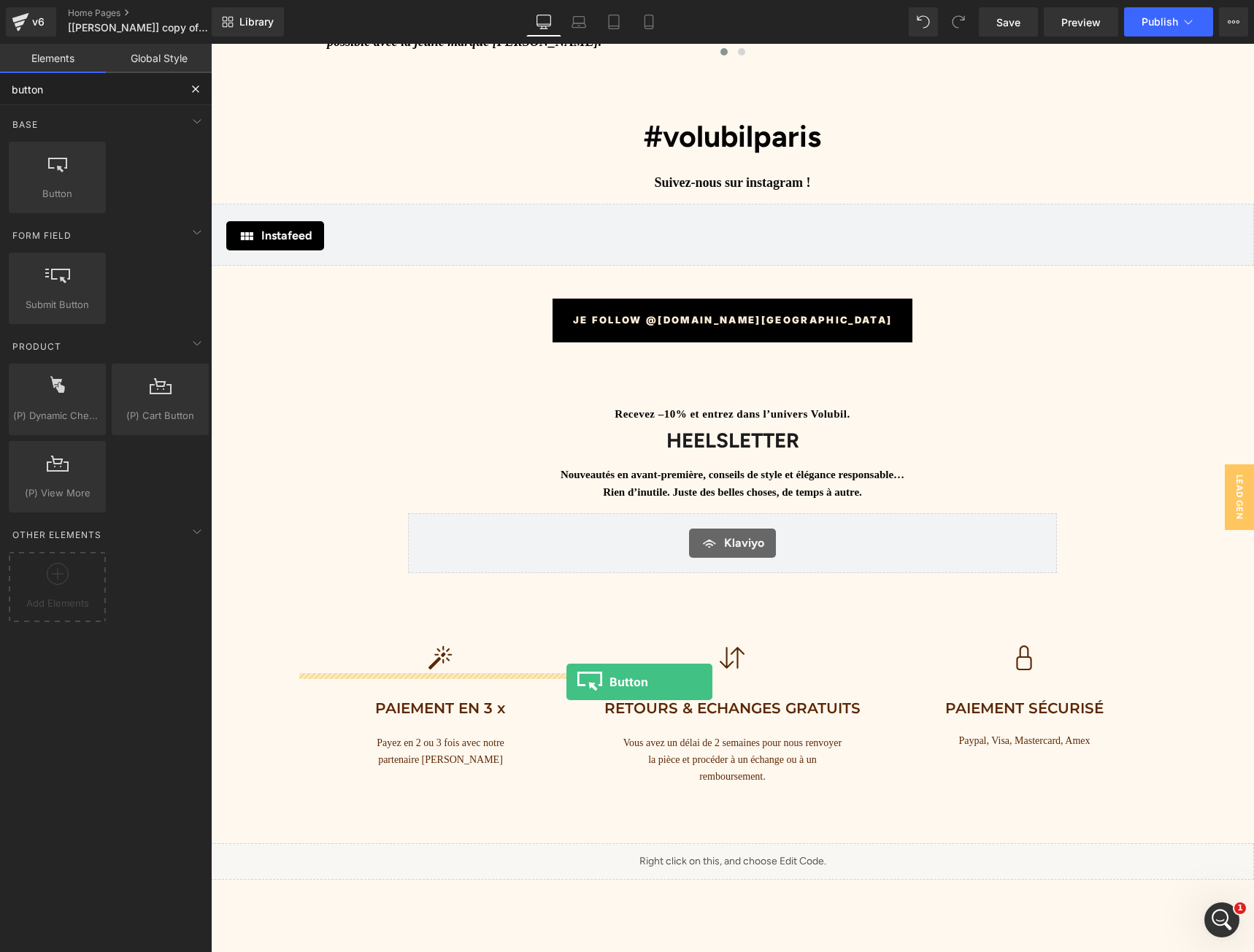
scroll to position [6149, 0]
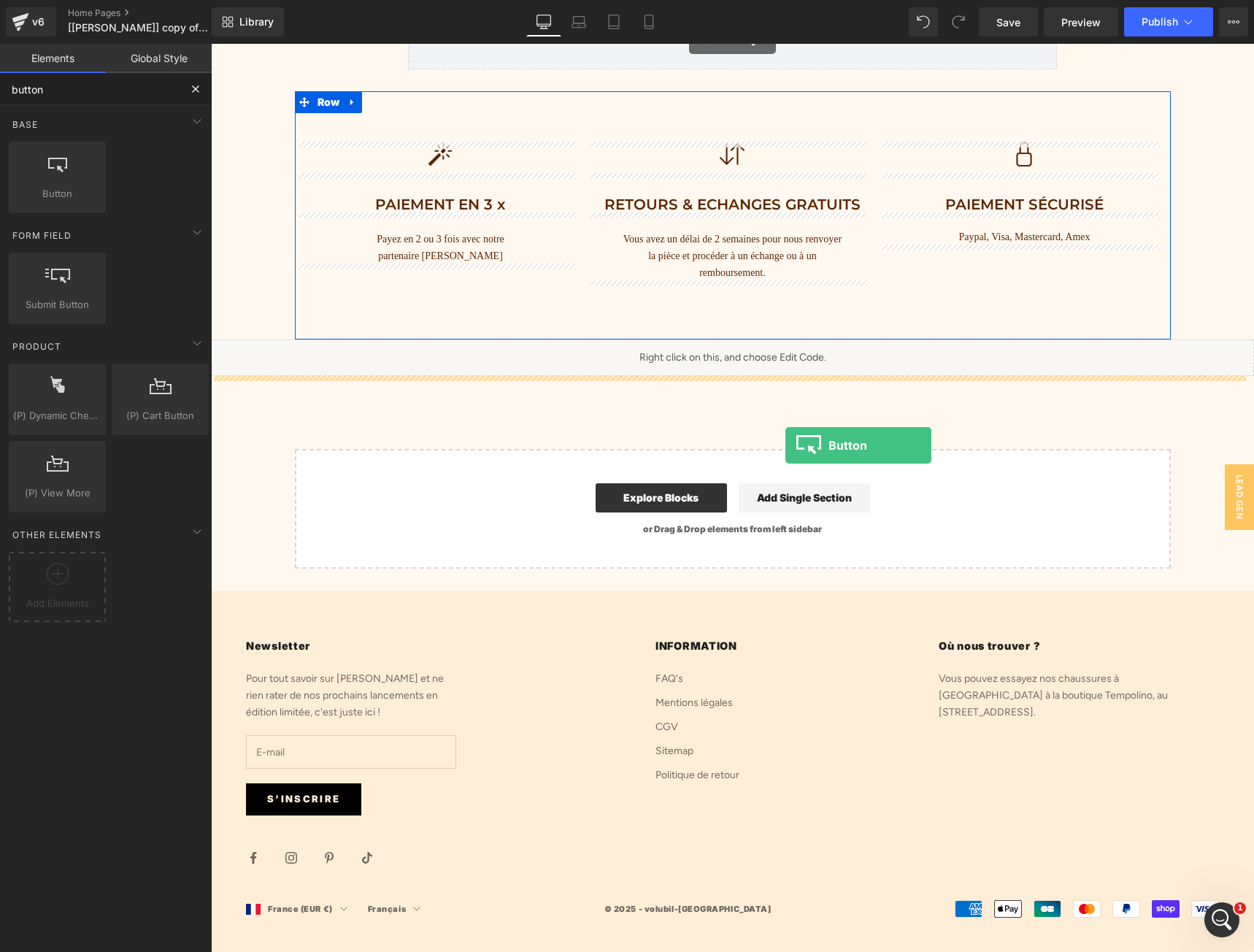
drag, startPoint x: 281, startPoint y: 227, endPoint x: 785, endPoint y: 445, distance: 549.1
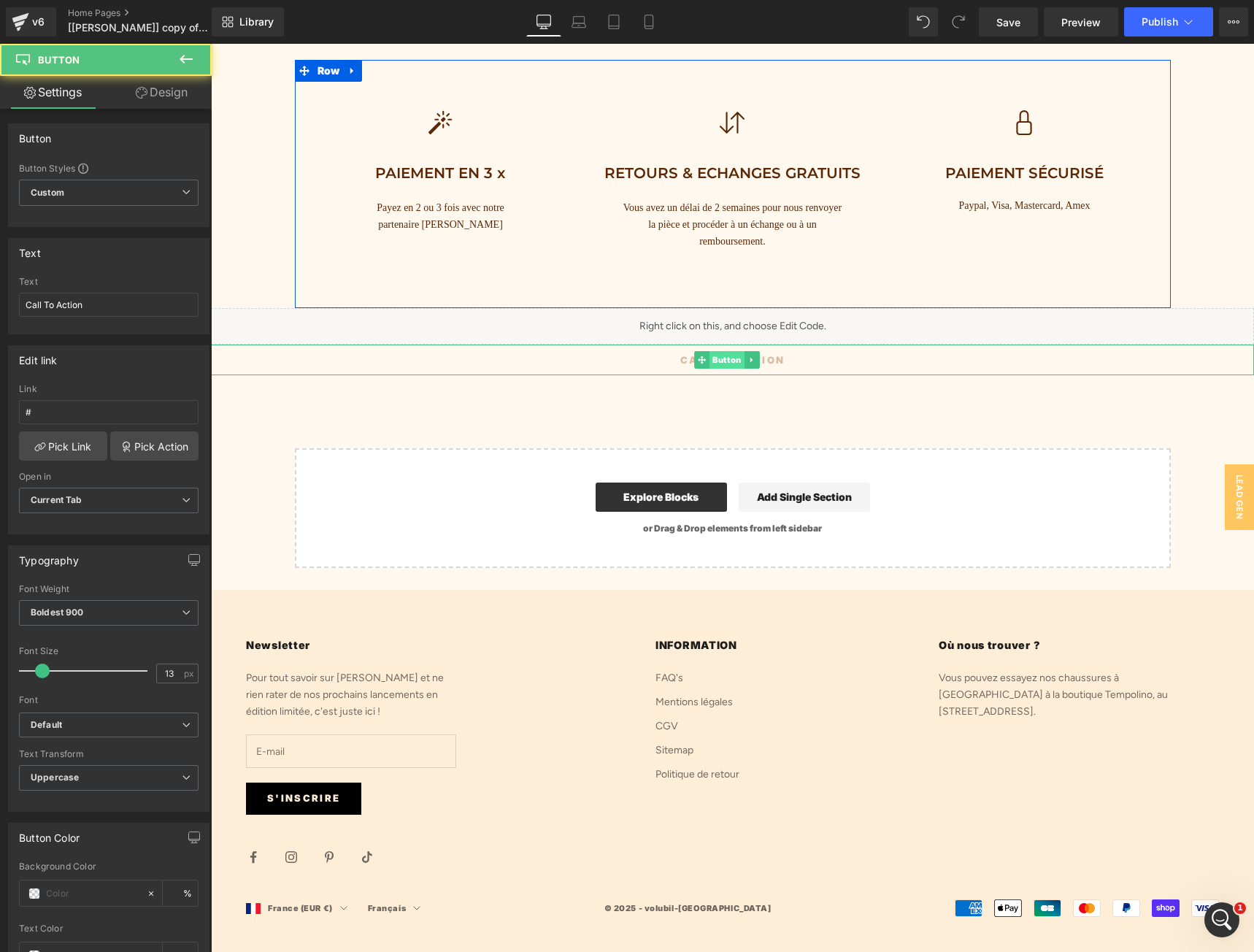
scroll to position [5647, 0]
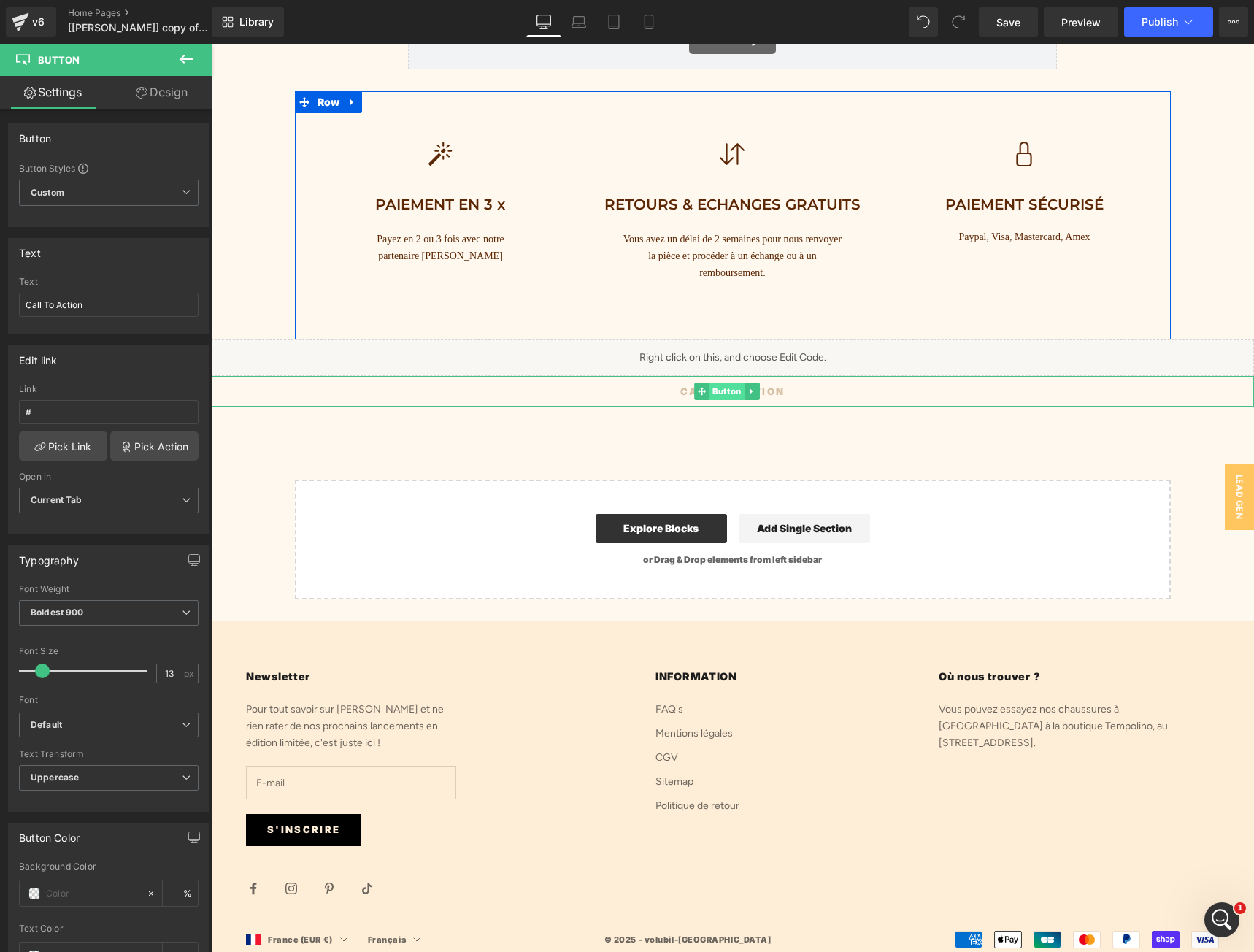
click at [726, 394] on span "Button" at bounding box center [727, 392] width 35 height 18
click at [86, 441] on link "Pick Link" at bounding box center [64, 446] width 88 height 29
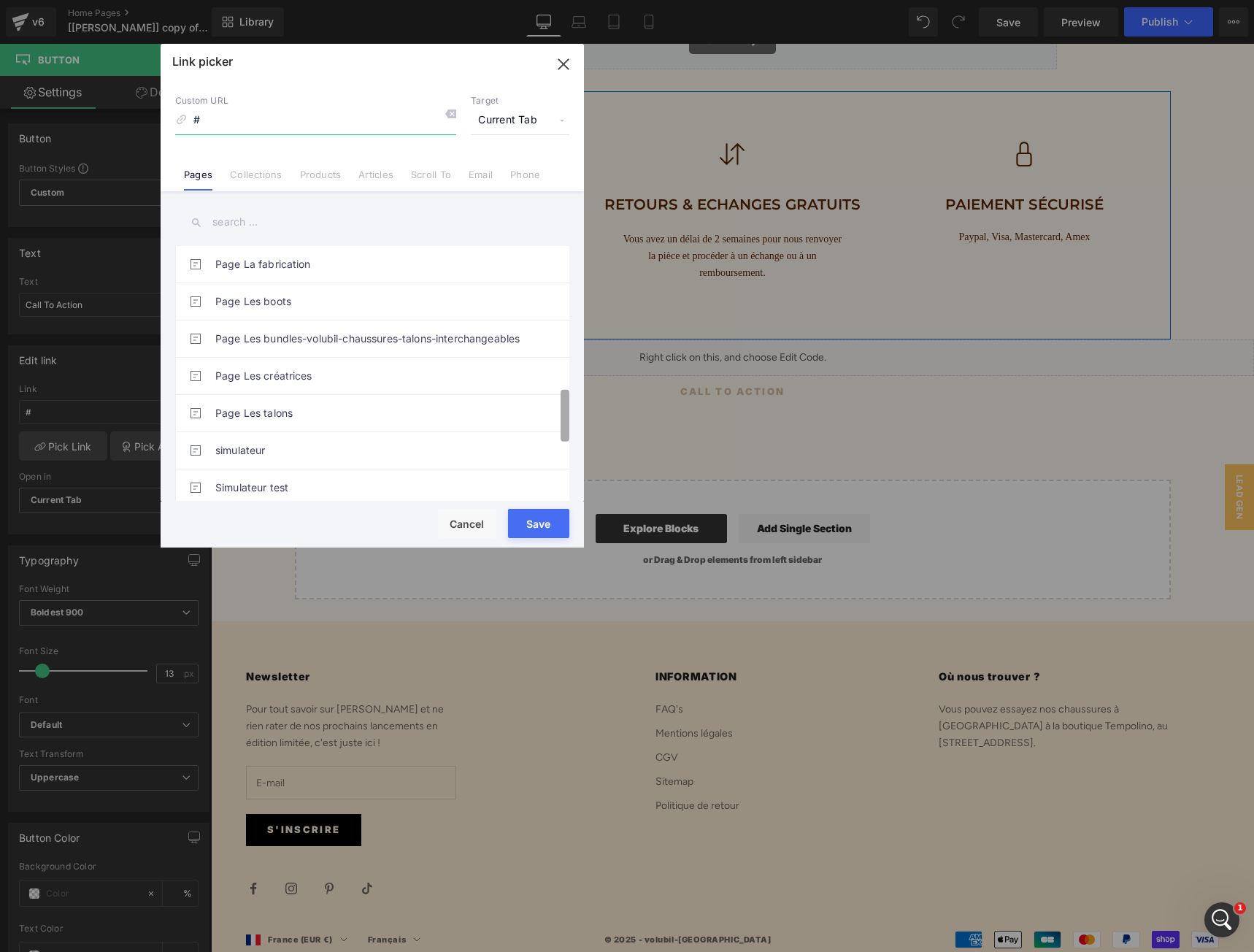
scroll to position [614, 0]
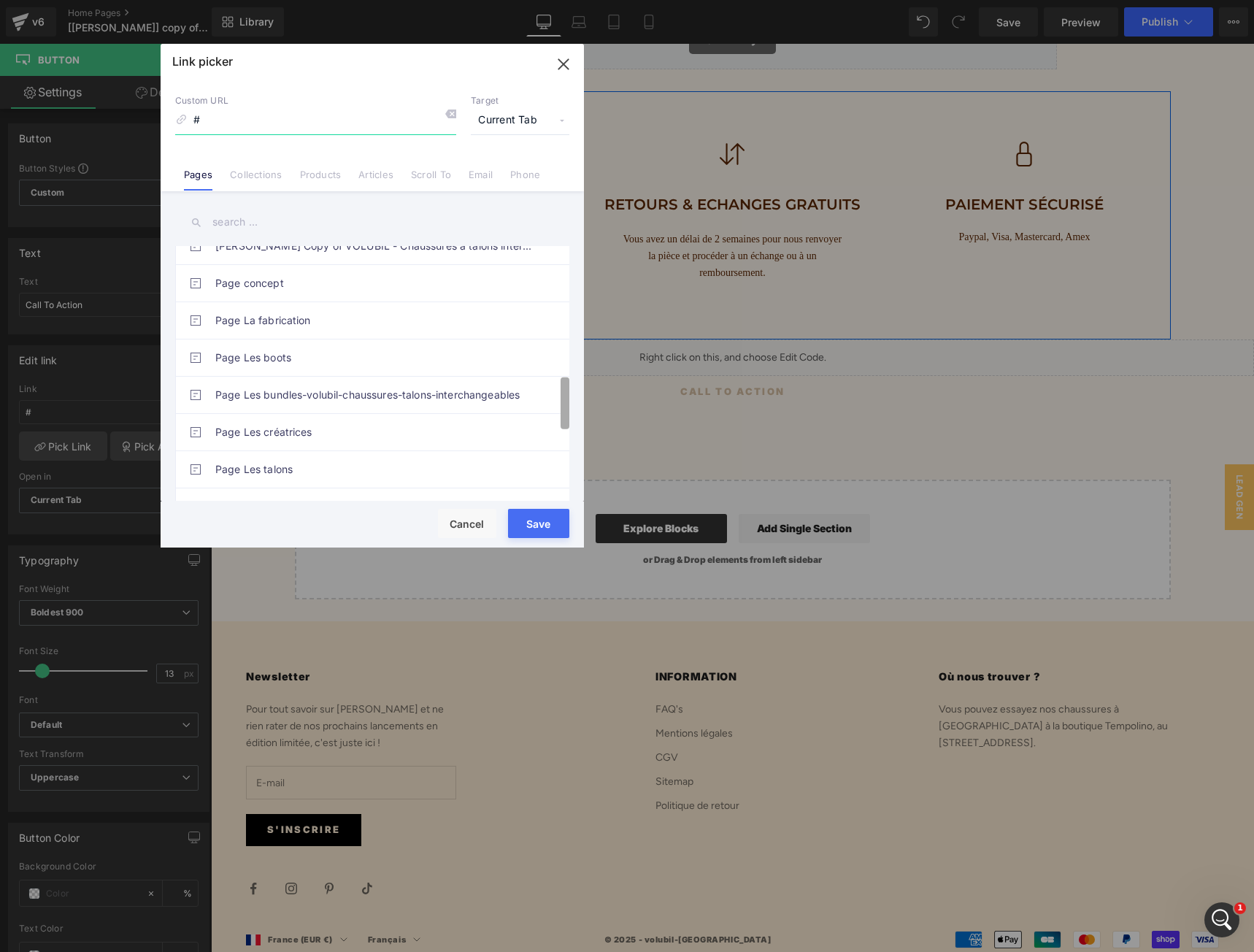
click at [574, 392] on div "(Anita GemPages) check Copy of Page Les boots bottines-boots-cuir-chaussures-a-…" at bounding box center [372, 347] width 424 height 313
click at [568, 401] on b at bounding box center [564, 395] width 9 height 51
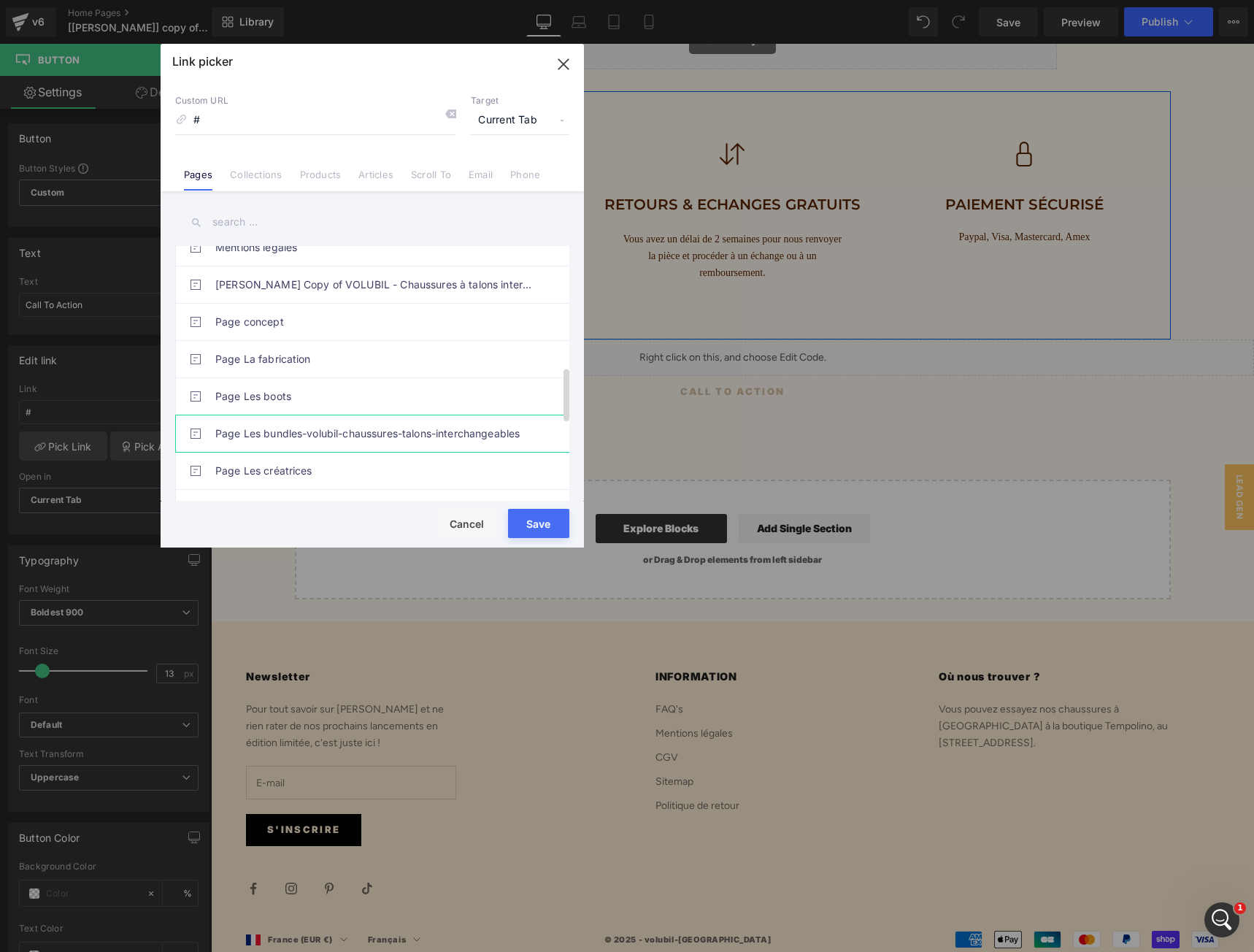
click at [428, 431] on link "Page Les bundles-volubil-chaussures-talons-interchangeables" at bounding box center [375, 433] width 321 height 36
drag, startPoint x: 311, startPoint y: 481, endPoint x: 533, endPoint y: 521, distance: 225.6
click at [533, 521] on button "Save" at bounding box center [539, 523] width 61 height 29
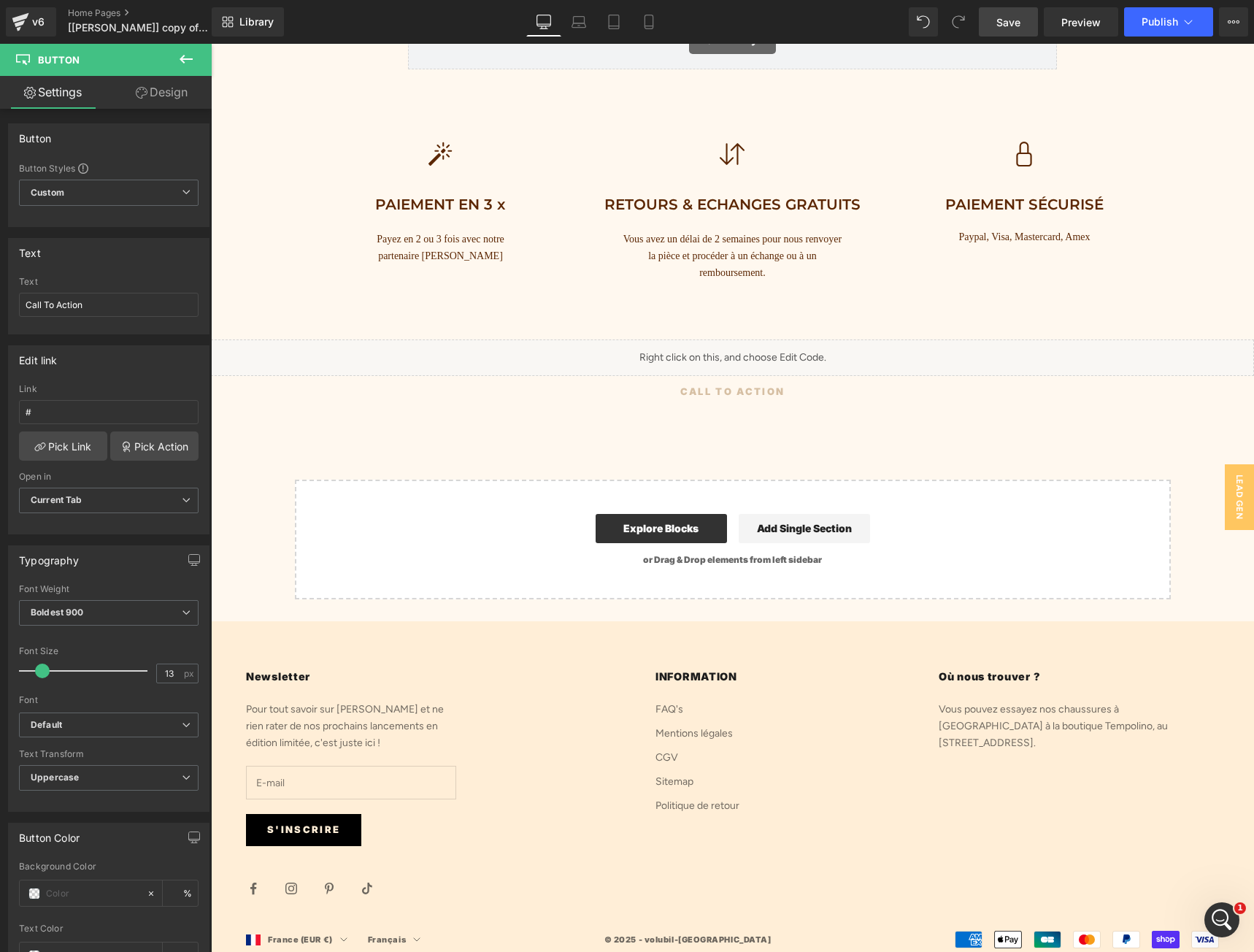
click at [1018, 19] on span "Save" at bounding box center [1008, 22] width 24 height 15
click at [1081, 26] on span "Preview" at bounding box center [1080, 22] width 39 height 15
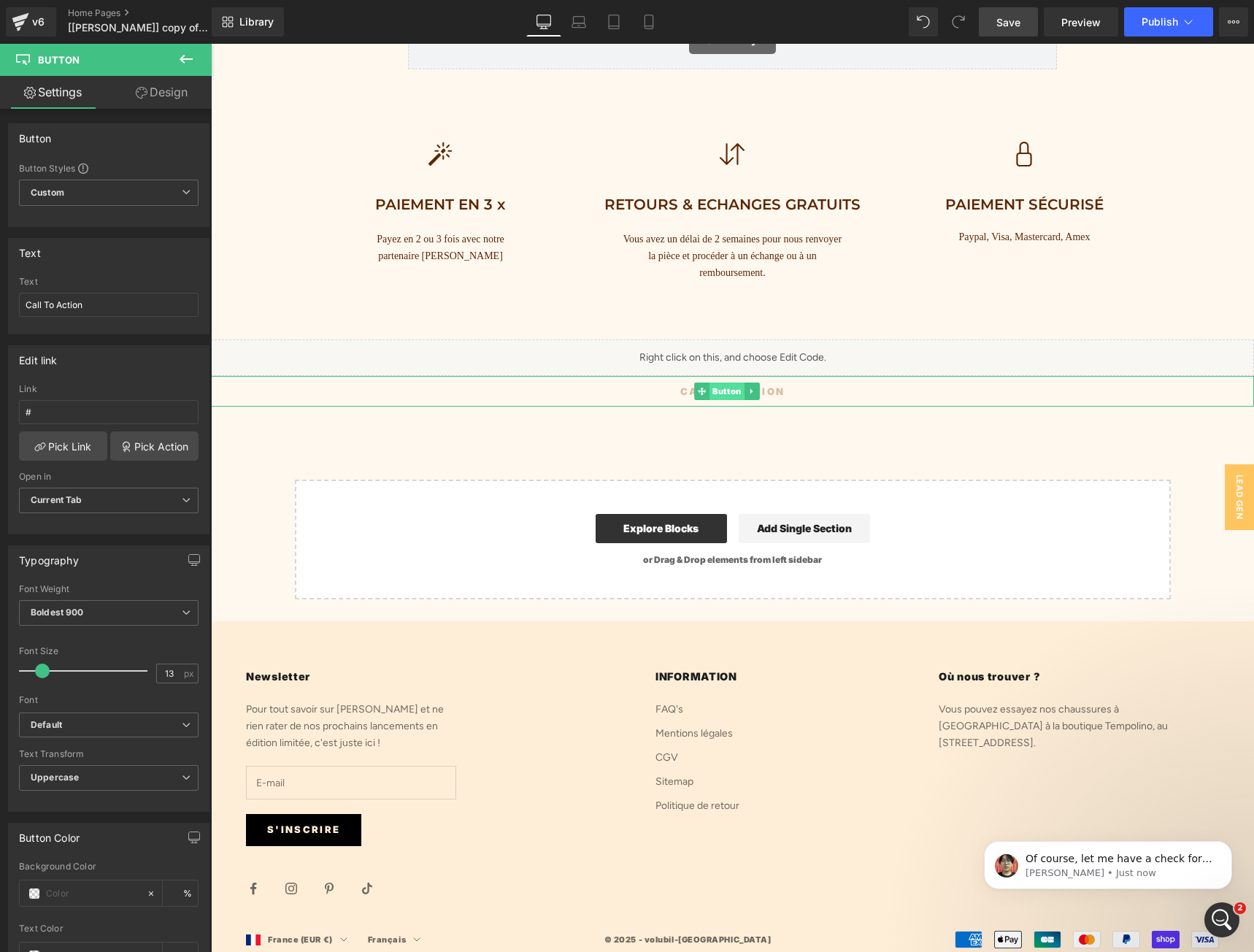
click at [716, 388] on span "Button" at bounding box center [727, 392] width 35 height 18
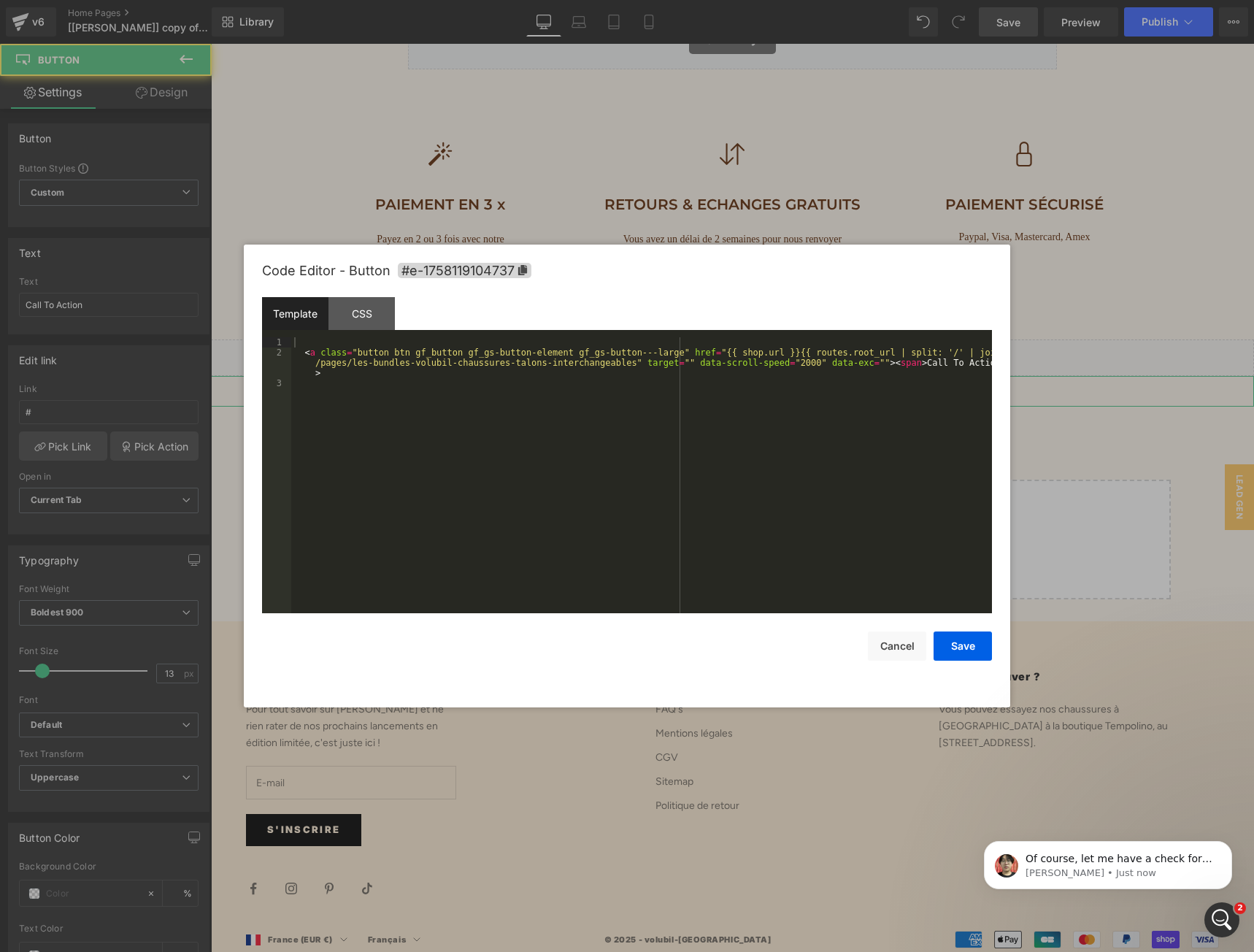
click at [692, 0] on div "Button You are previewing how the will restyle your page. You can not edit Elem…" at bounding box center [627, 0] width 1254 height 0
drag, startPoint x: 518, startPoint y: 526, endPoint x: 900, endPoint y: 654, distance: 402.9
click at [900, 654] on button "Cancel" at bounding box center [896, 646] width 59 height 29
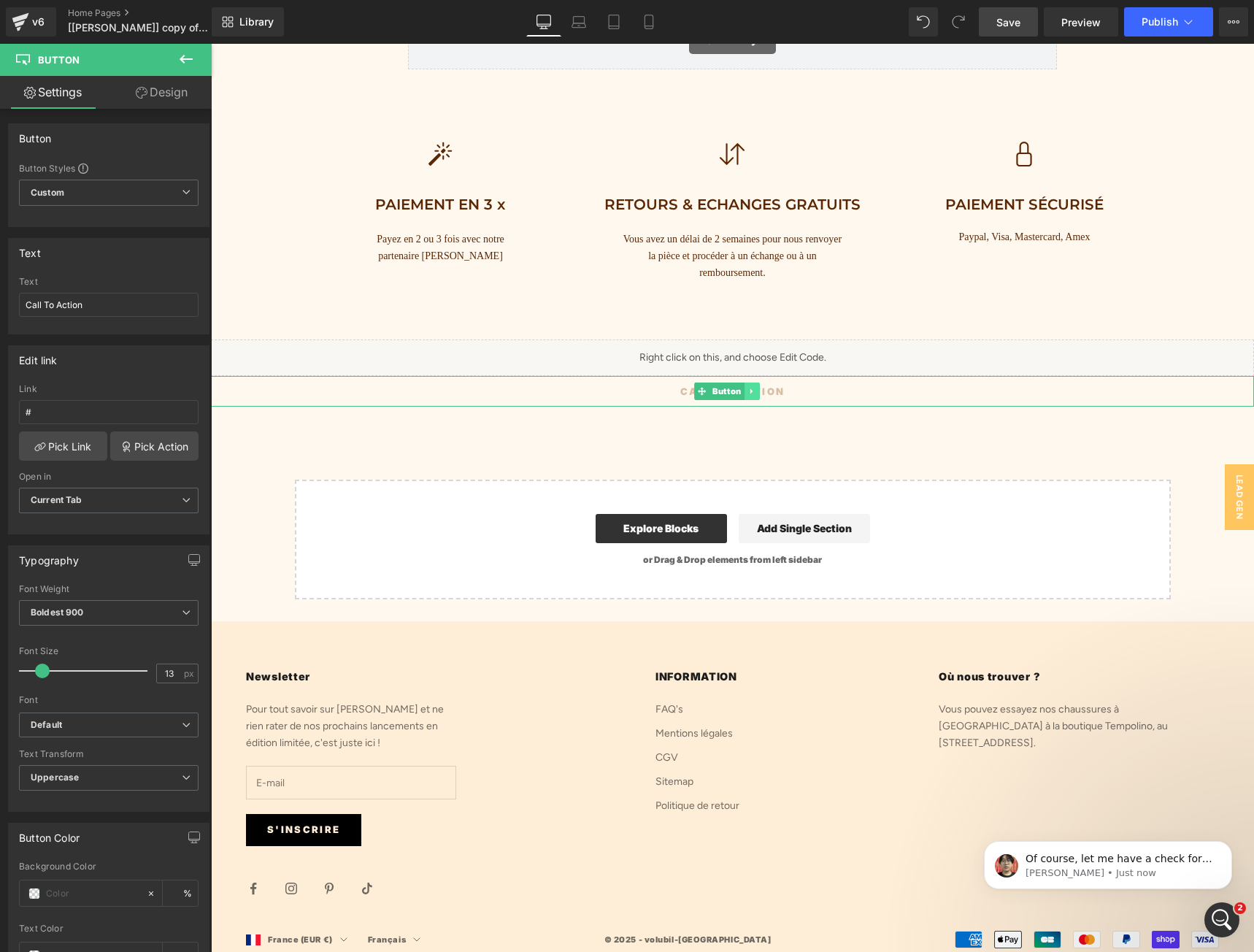
click at [755, 392] on link at bounding box center [752, 392] width 15 height 18
click at [761, 389] on icon at bounding box center [760, 392] width 8 height 8
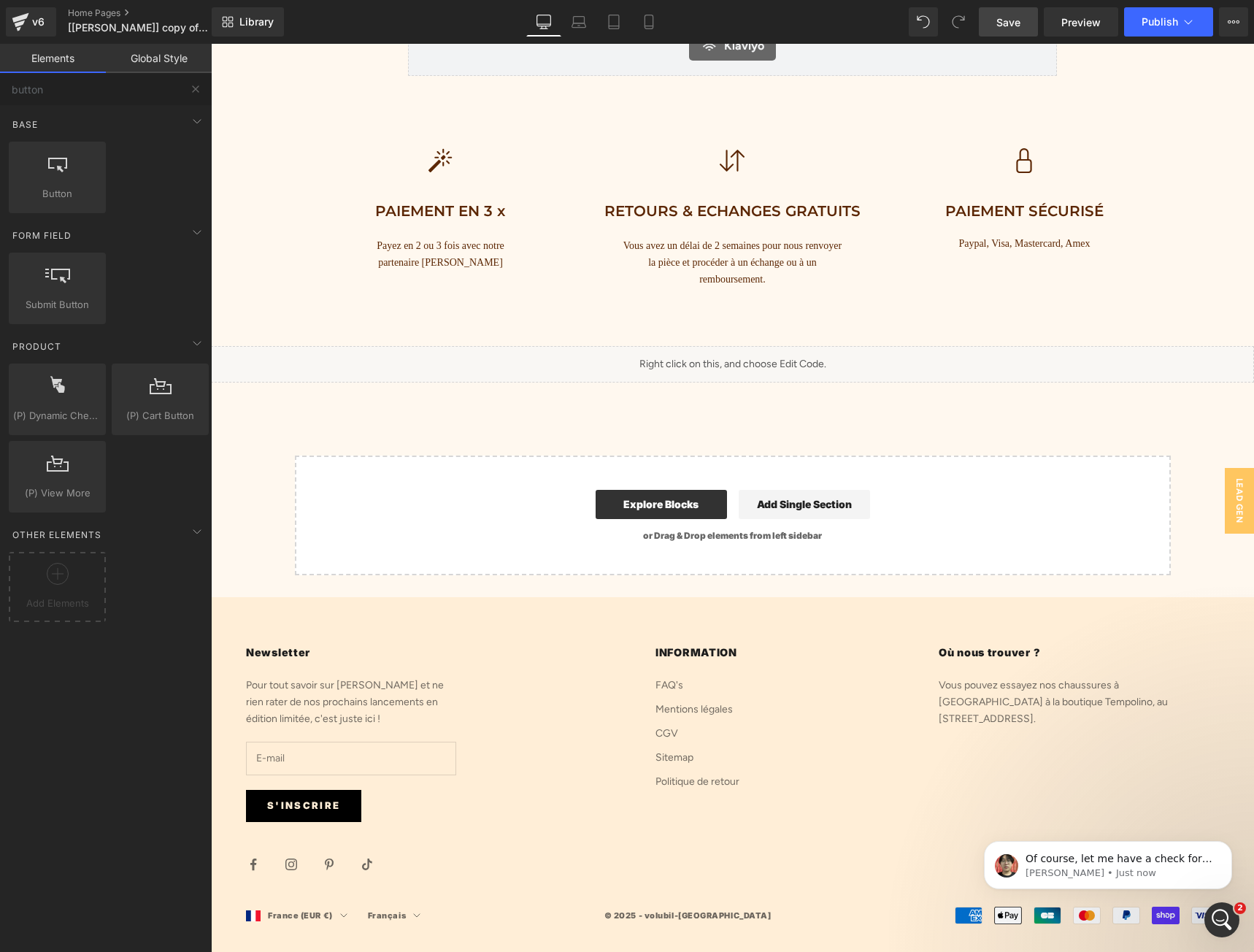
scroll to position [5640, 0]
click at [1012, 32] on link "Save" at bounding box center [1008, 22] width 59 height 29
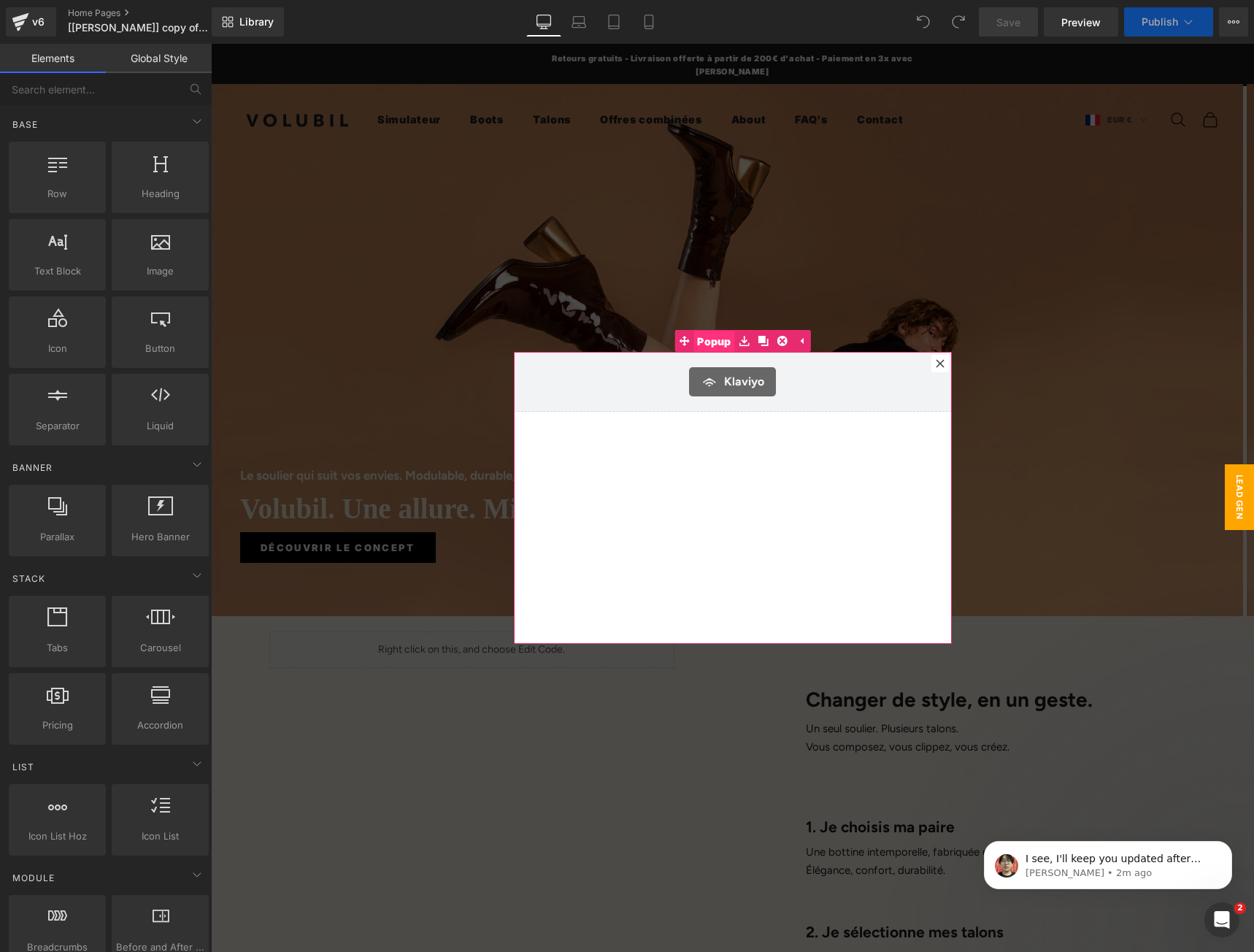
click at [712, 337] on span "Popup" at bounding box center [714, 341] width 42 height 22
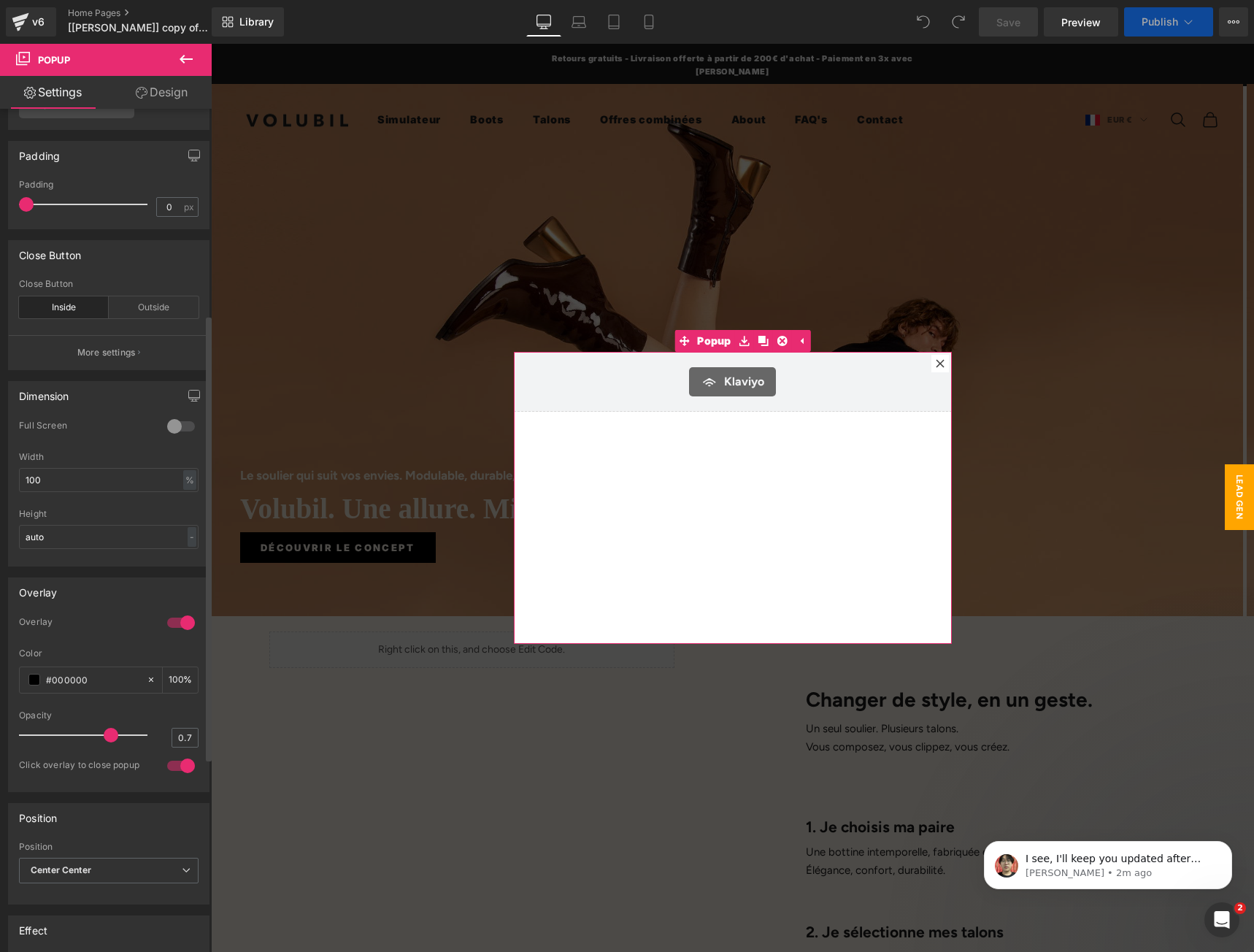
scroll to position [584, 0]
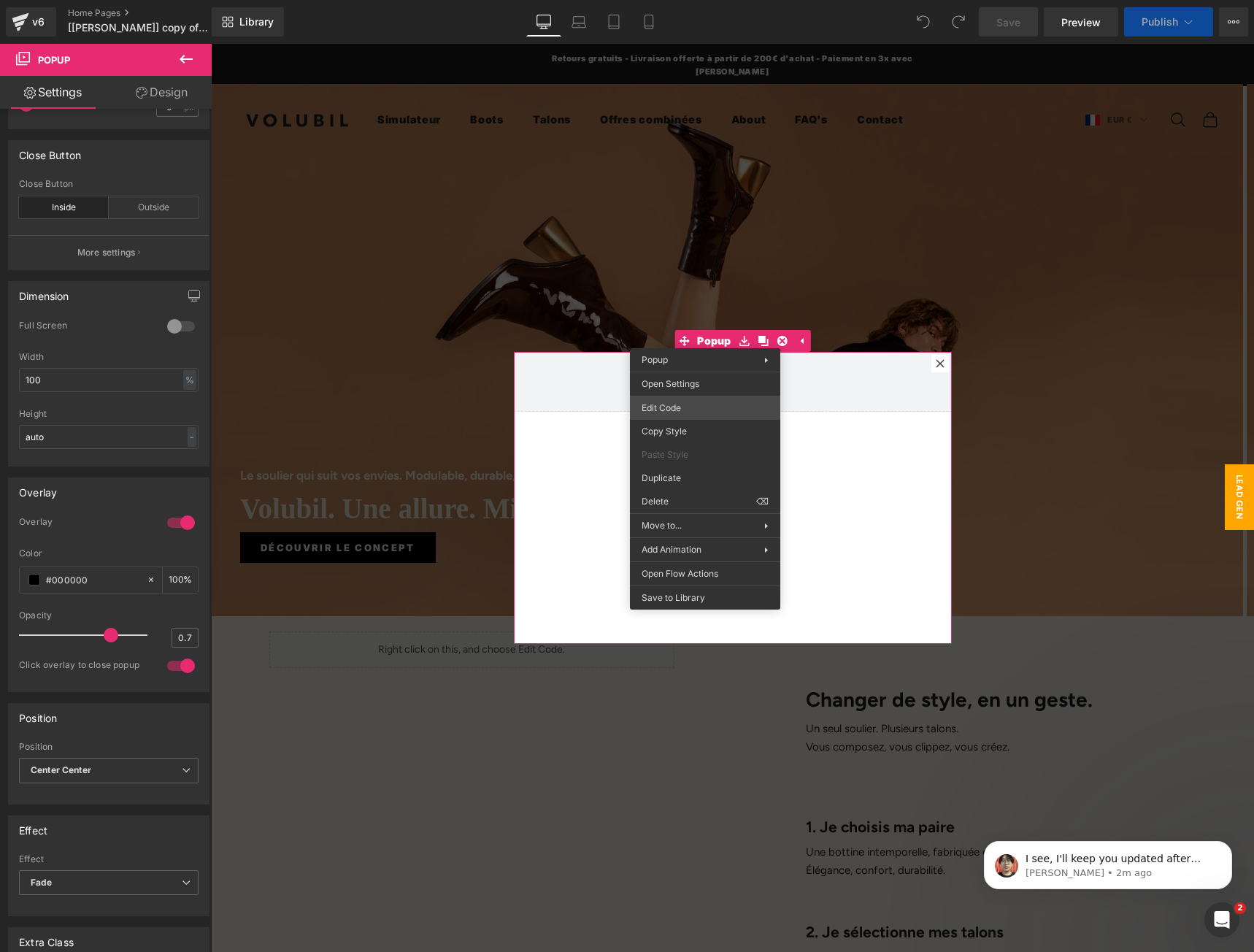
click at [673, 0] on div "You are previewing how the will restyle your page. You can not edit Elements in…" at bounding box center [627, 0] width 1254 height 0
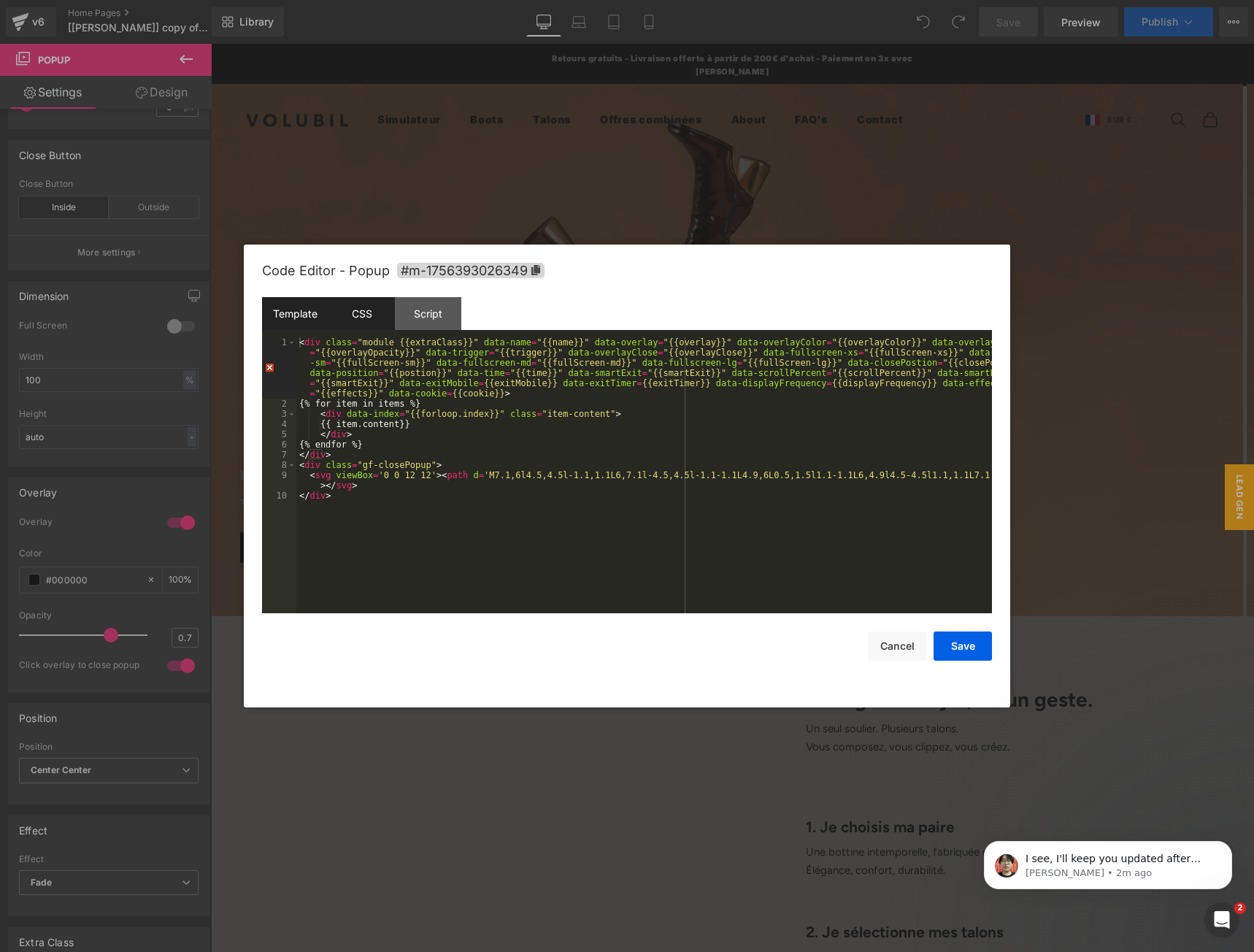
click at [376, 312] on div "CSS" at bounding box center [362, 313] width 67 height 33
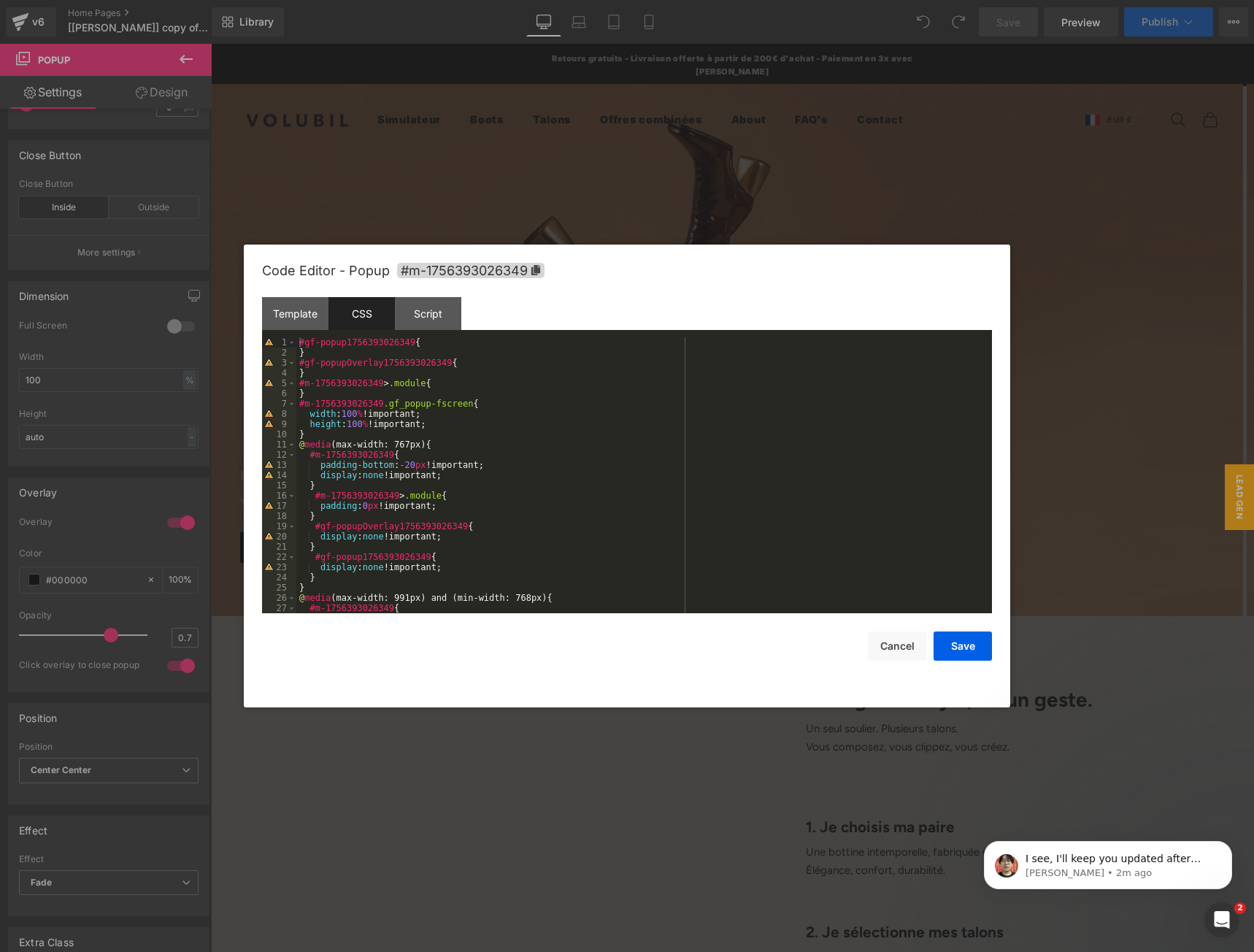
click at [492, 437] on div "#gf-popup1756393026349 { } #gf-popupOverlay1756393026349 { } #m-1756393026349 >…" at bounding box center [641, 485] width 690 height 297
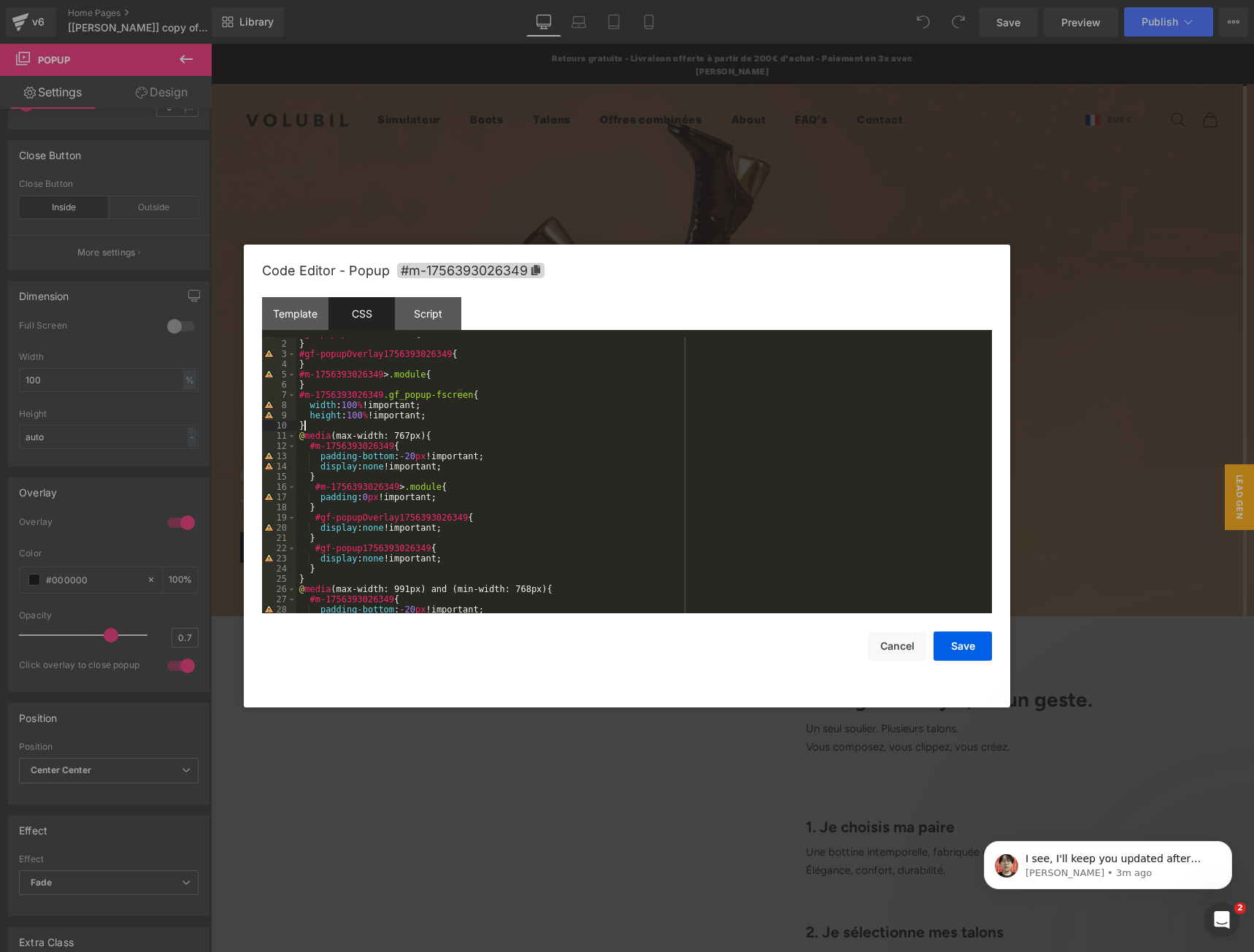
scroll to position [0, 0]
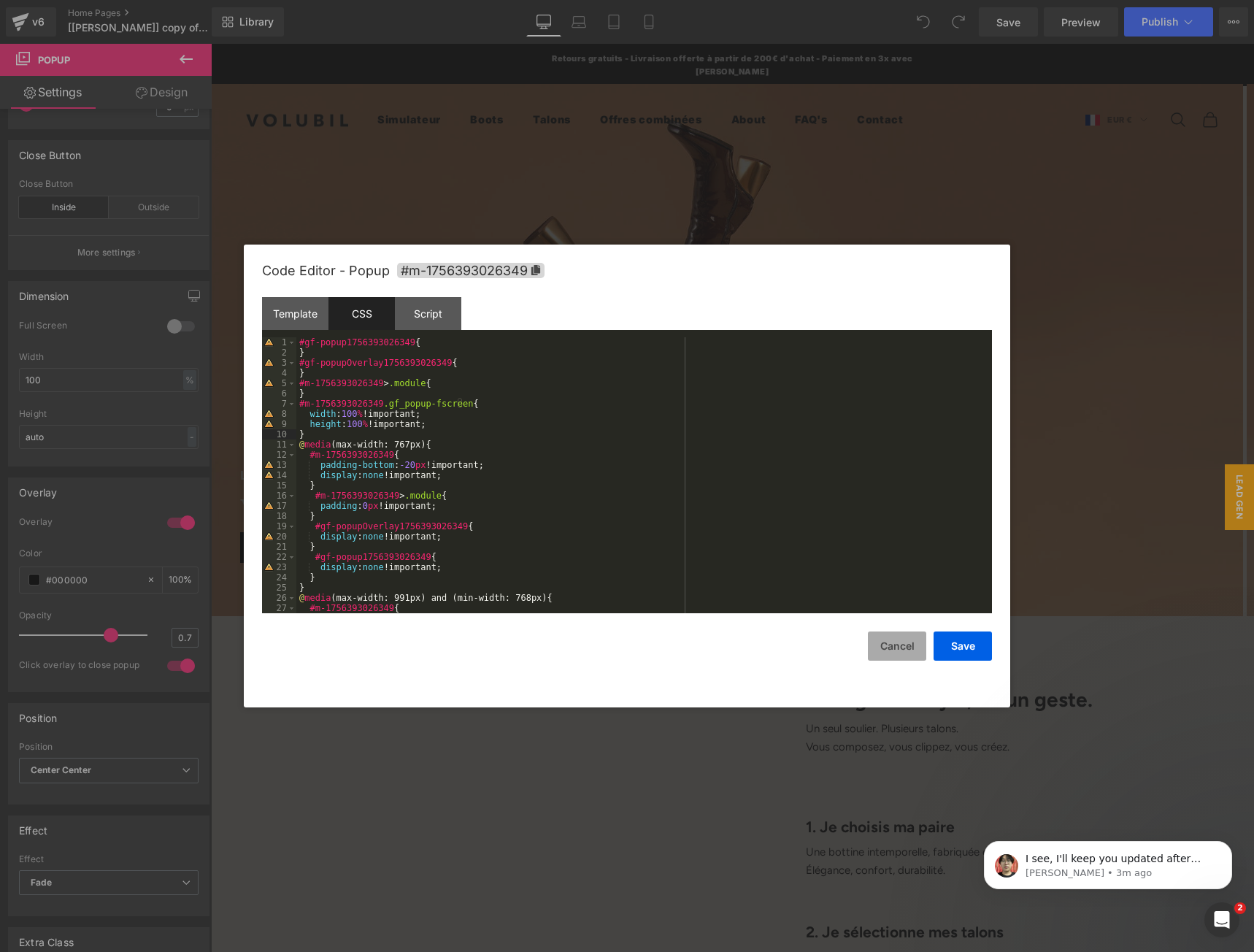
click at [896, 645] on button "Cancel" at bounding box center [896, 646] width 59 height 29
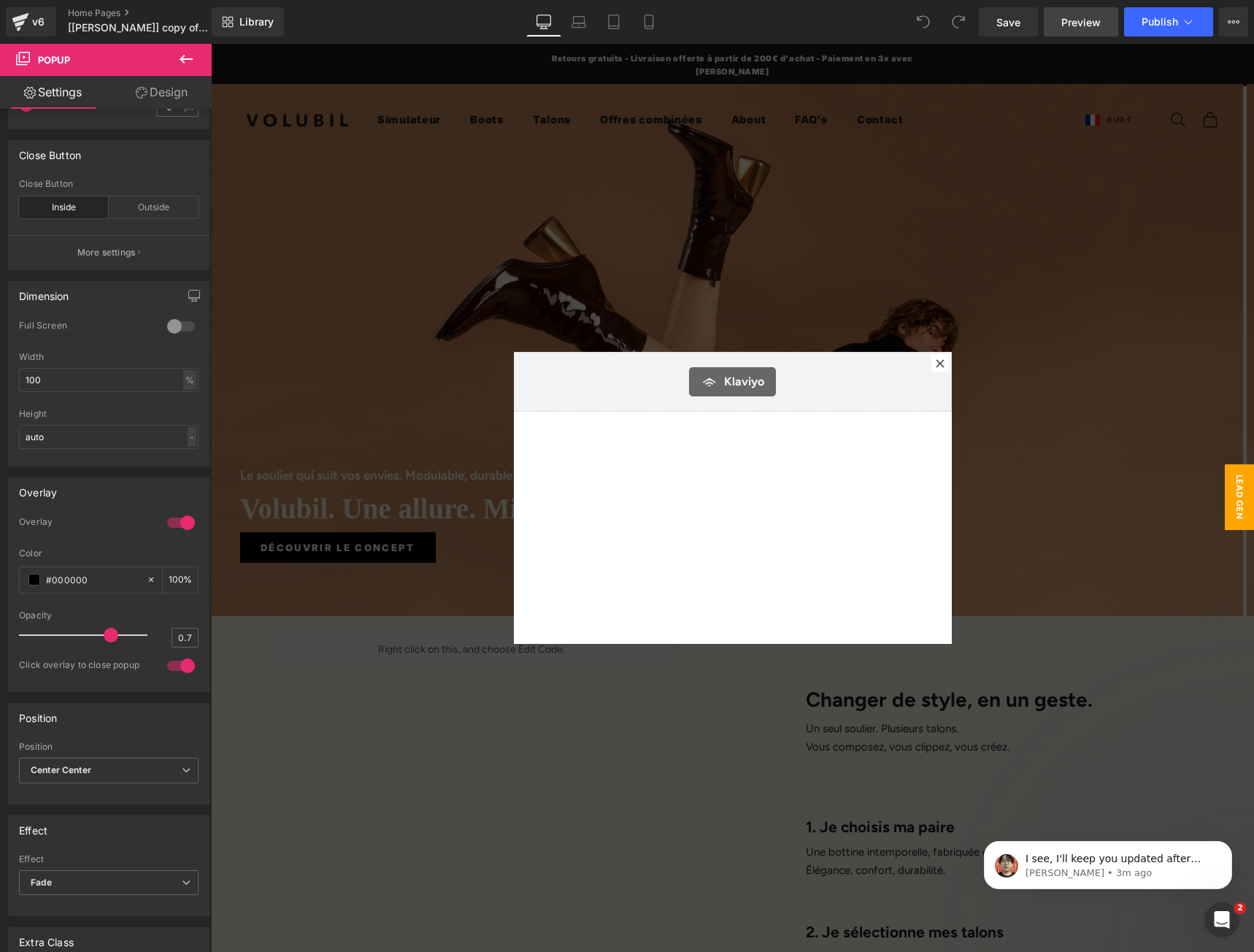
click at [1063, 27] on span "Preview" at bounding box center [1080, 22] width 39 height 15
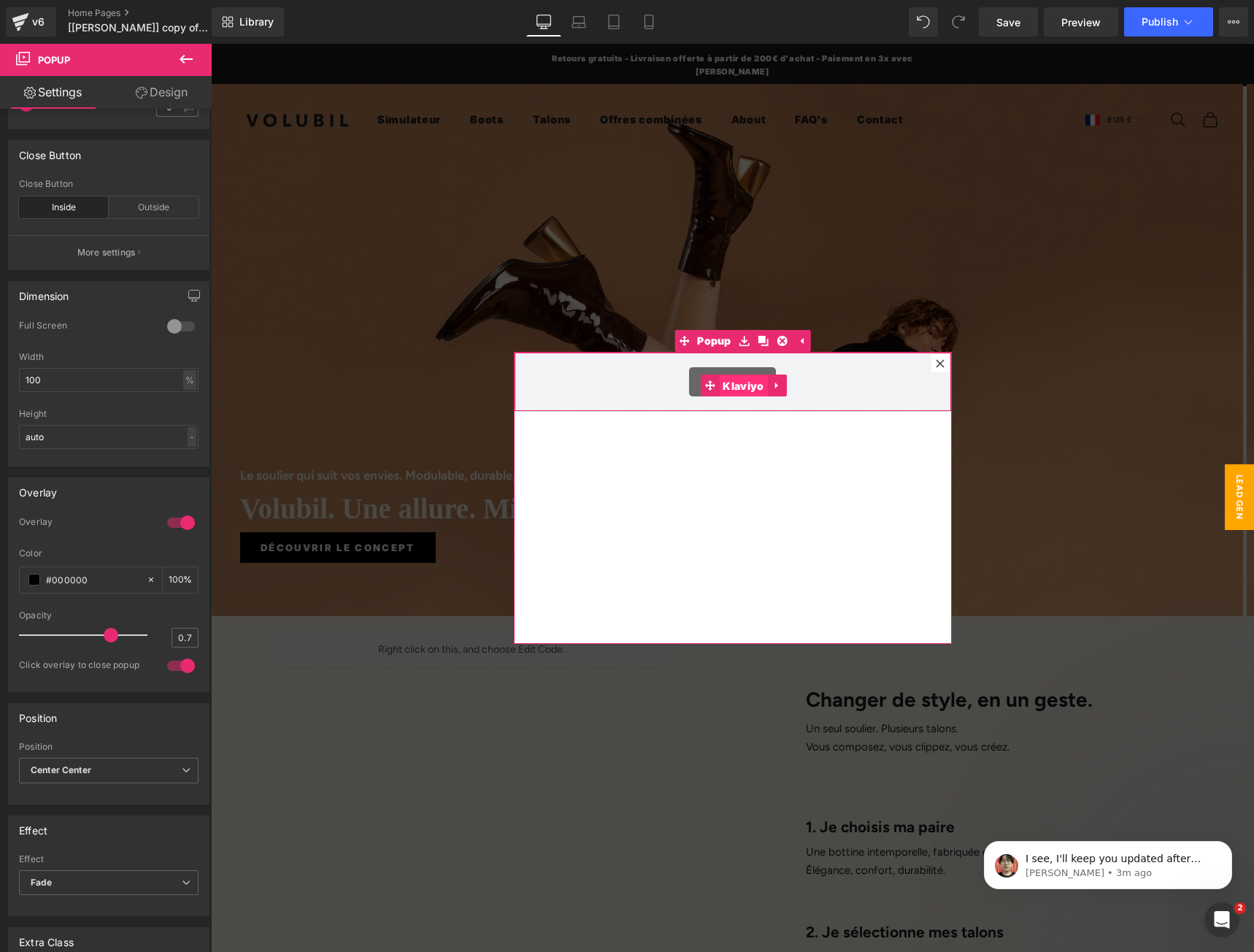
click at [727, 383] on span "Klaviyo" at bounding box center [743, 386] width 48 height 22
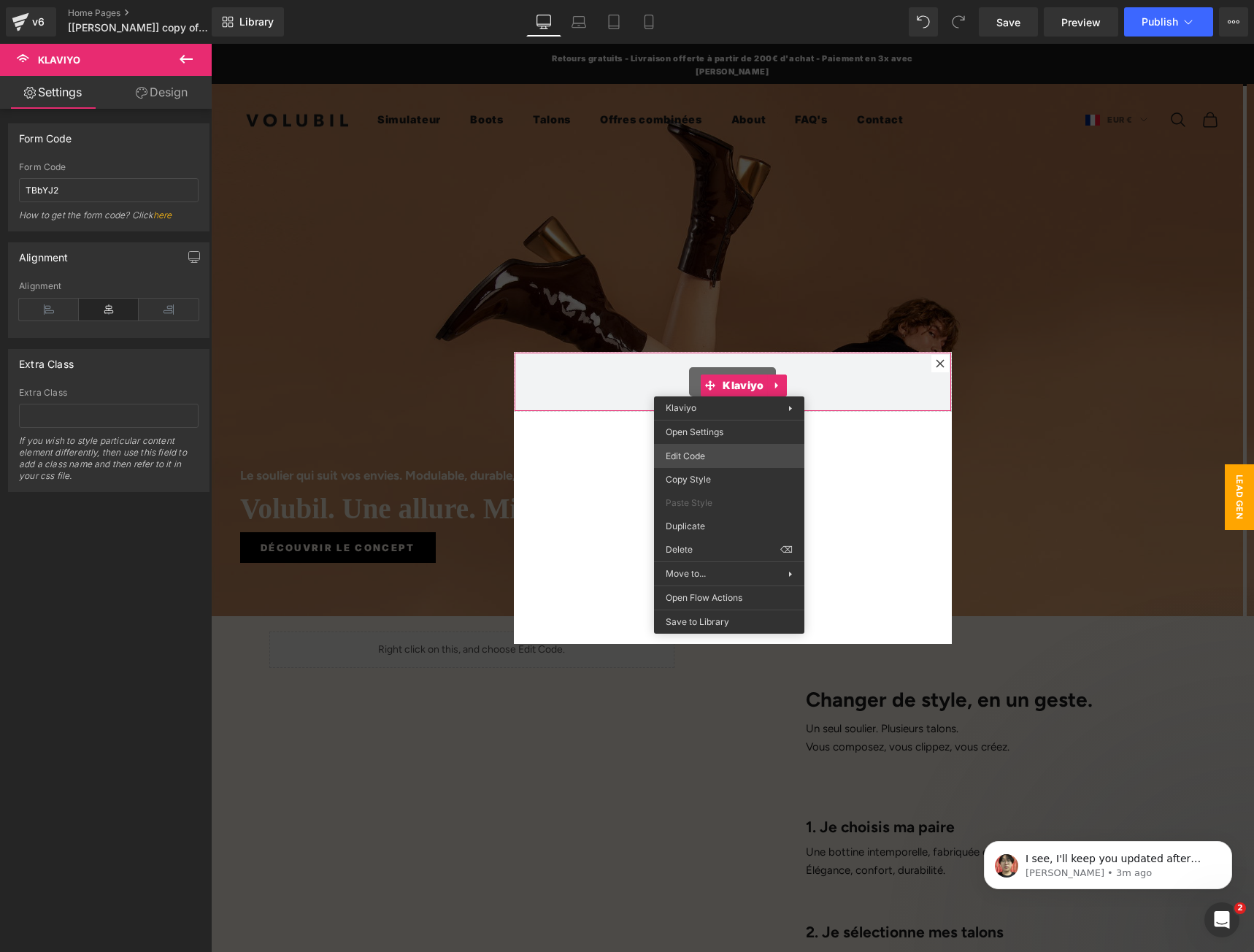
click at [693, 0] on div "Klaviyo You are previewing how the will restyle your page. You can not edit Ele…" at bounding box center [627, 0] width 1254 height 0
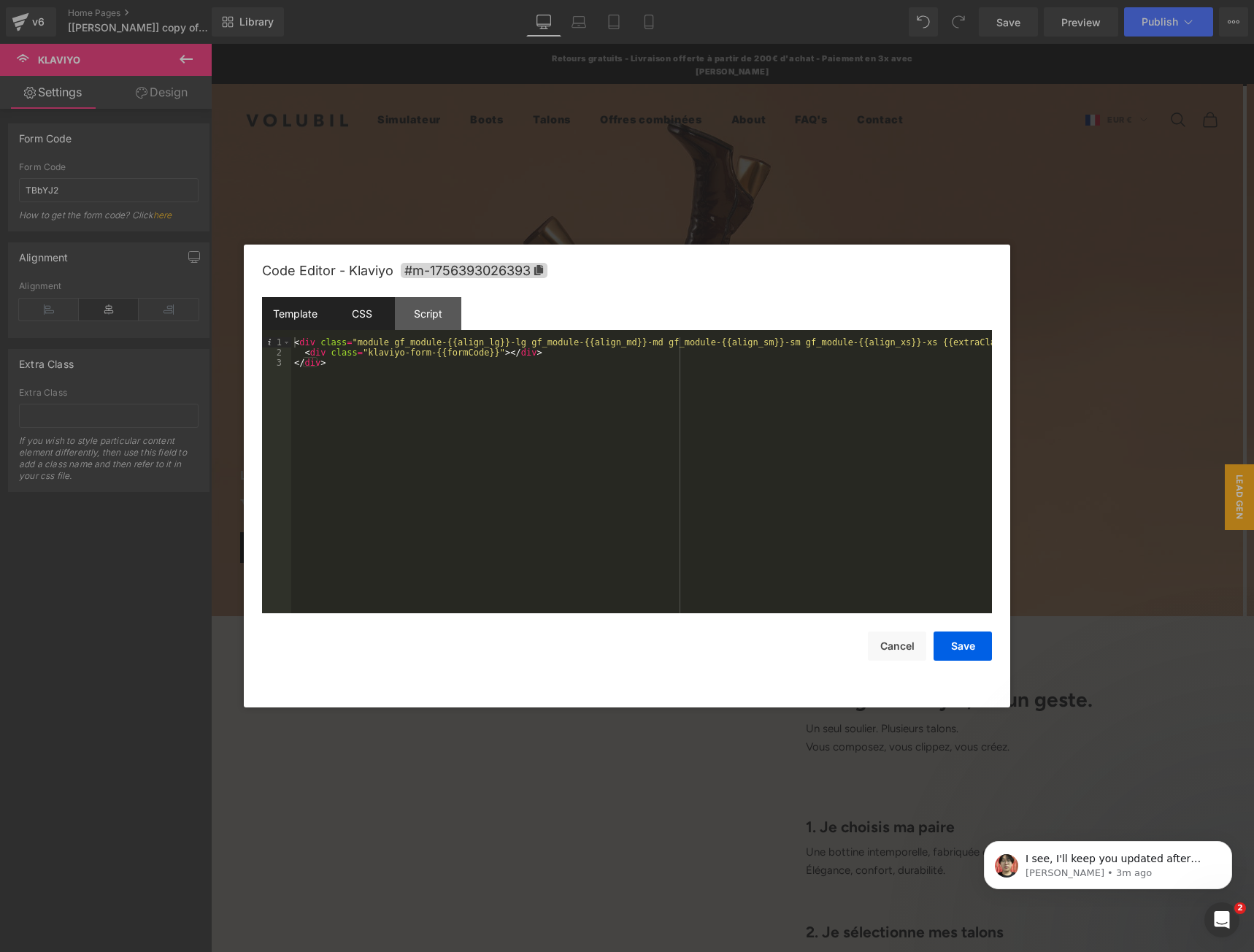
click at [369, 305] on div "CSS" at bounding box center [362, 313] width 67 height 33
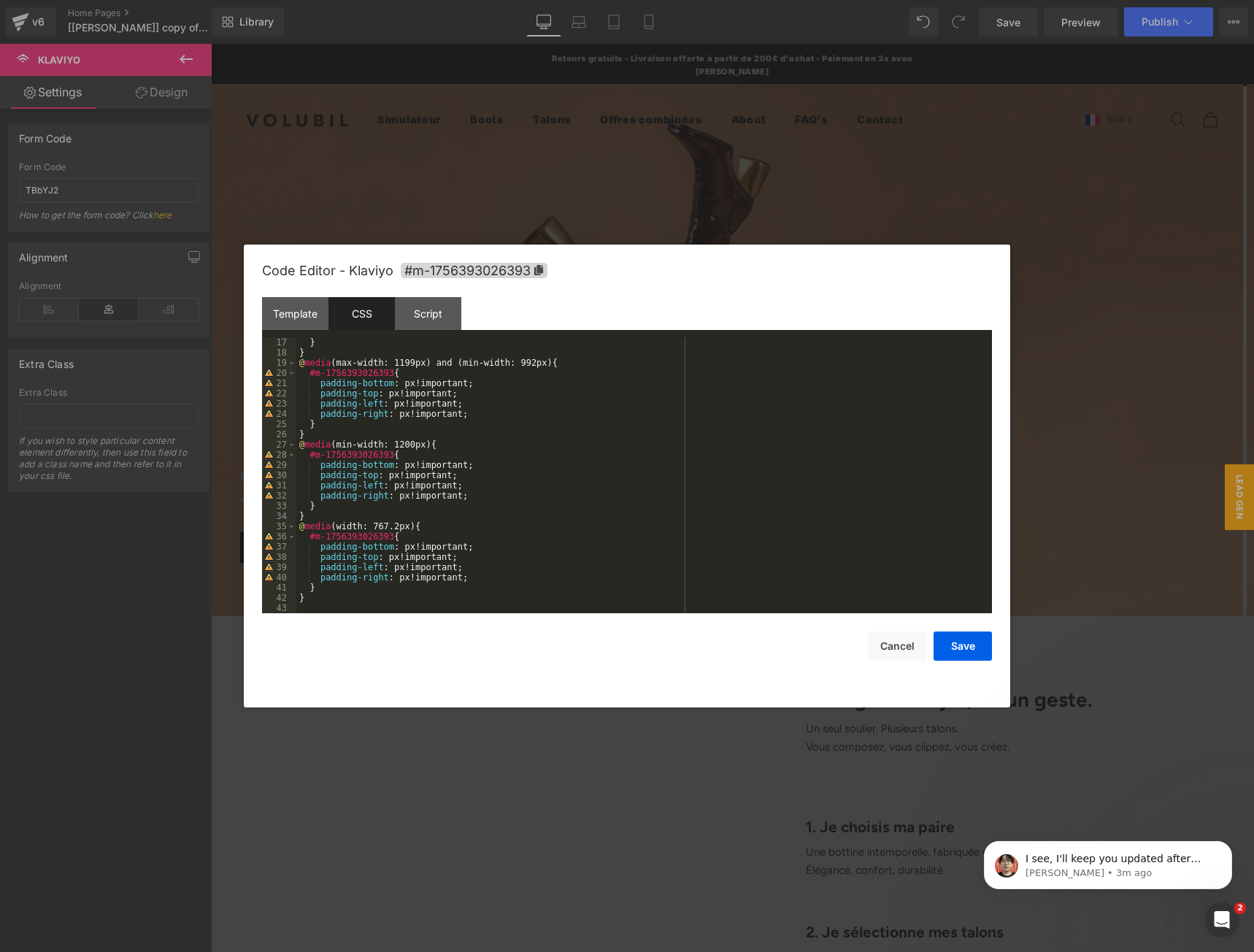
scroll to position [163, 0]
click at [317, 321] on div "Template" at bounding box center [295, 313] width 67 height 33
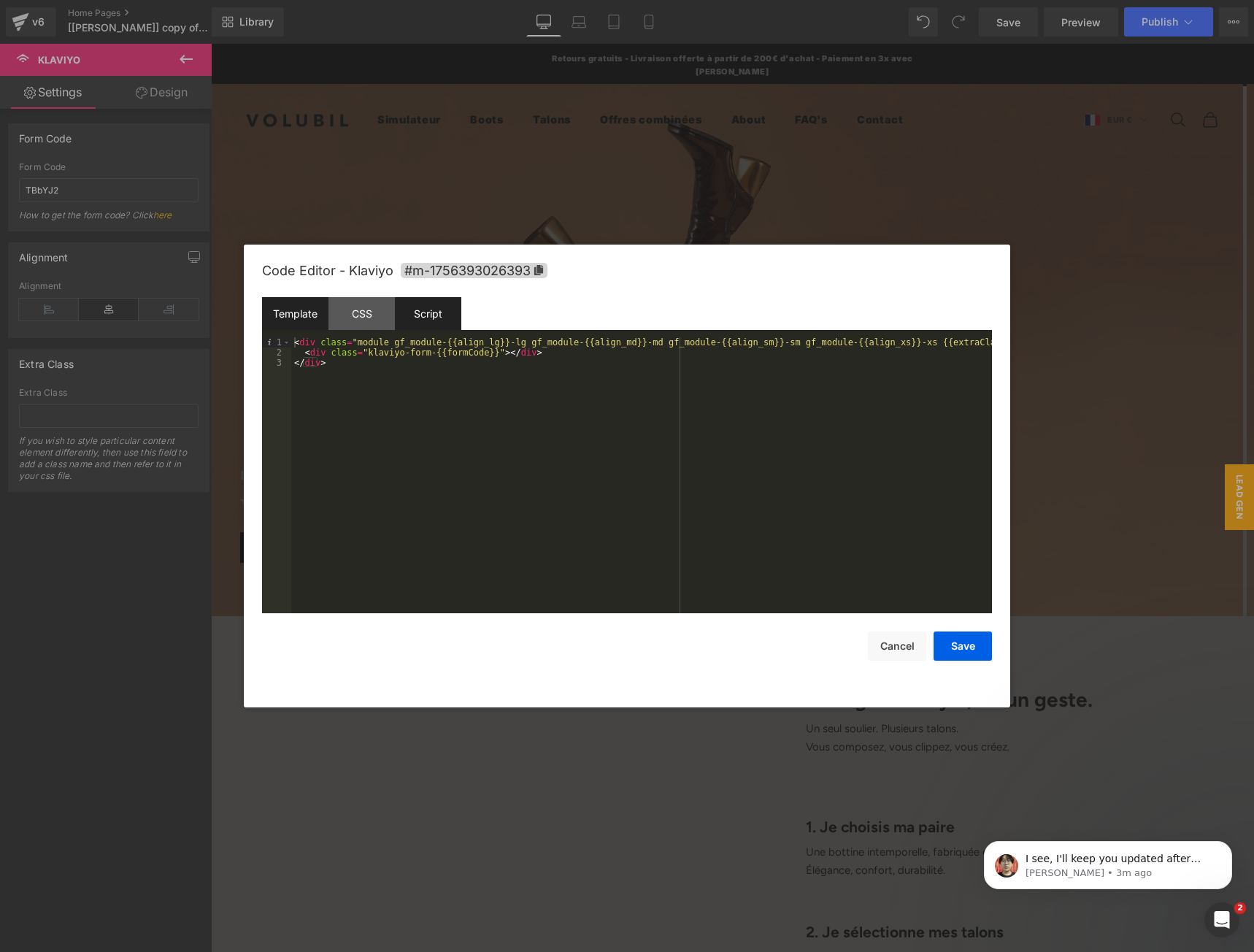
click at [445, 325] on div "Script" at bounding box center [428, 313] width 67 height 33
click at [308, 310] on div "Template" at bounding box center [295, 313] width 67 height 33
click at [894, 646] on button "Cancel" at bounding box center [896, 646] width 59 height 29
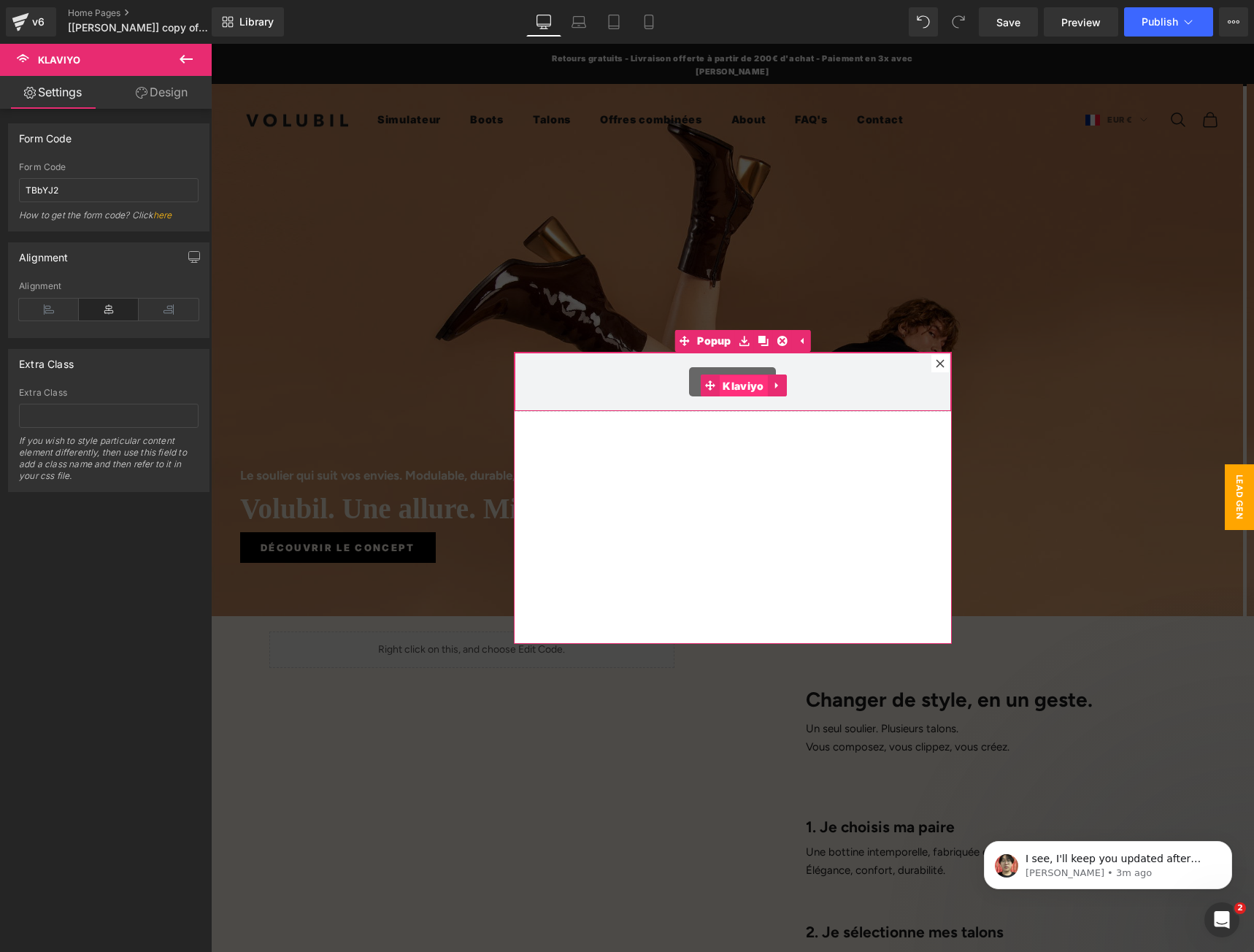
click at [734, 383] on span "Klaviyo" at bounding box center [743, 386] width 48 height 22
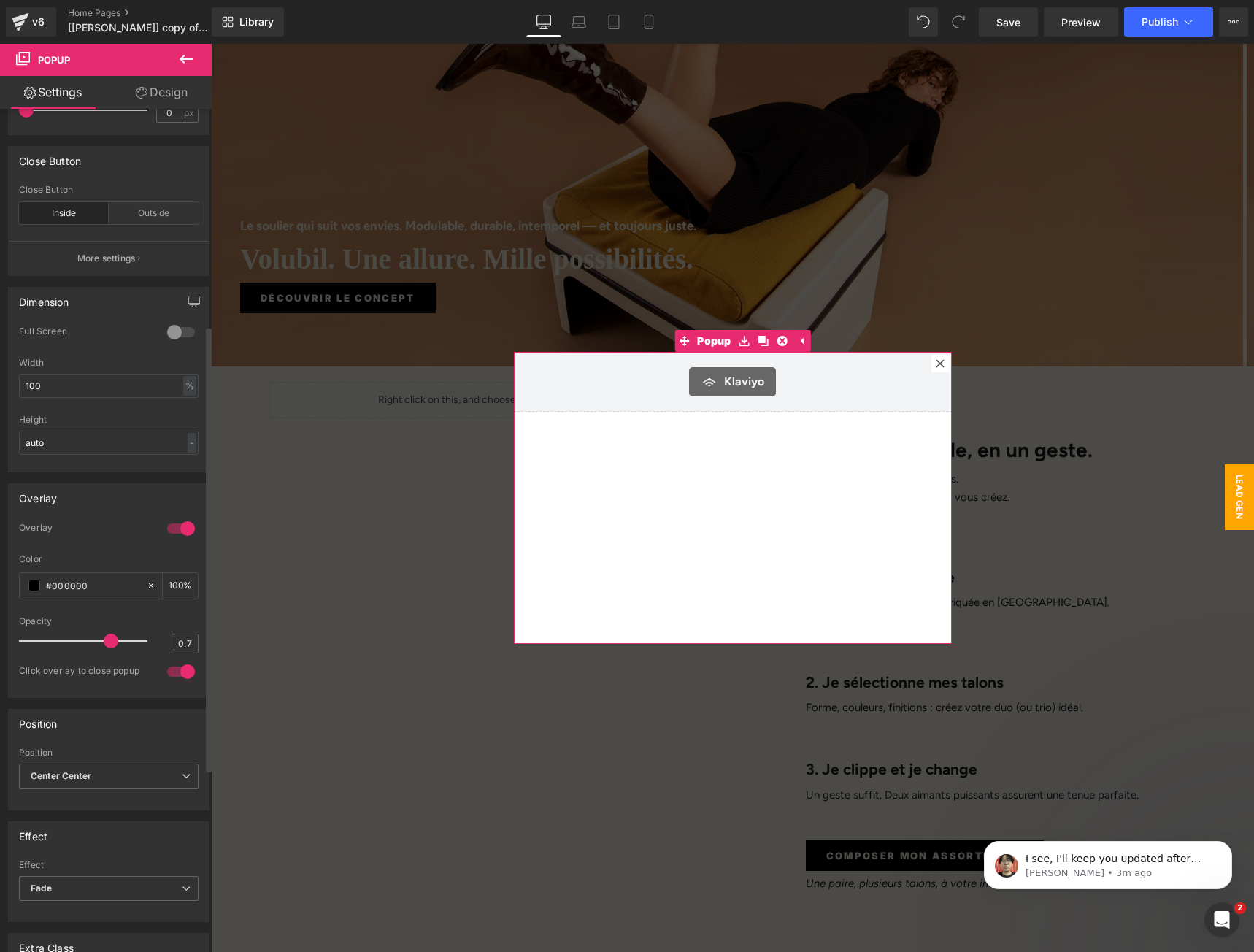
scroll to position [584, 0]
click at [78, 449] on input "auto" at bounding box center [109, 437] width 179 height 24
click at [188, 445] on div "-" at bounding box center [191, 437] width 9 height 20
click at [167, 446] on input "auto" at bounding box center [109, 437] width 179 height 24
click at [97, 352] on div "Full Screen" at bounding box center [109, 336] width 179 height 32
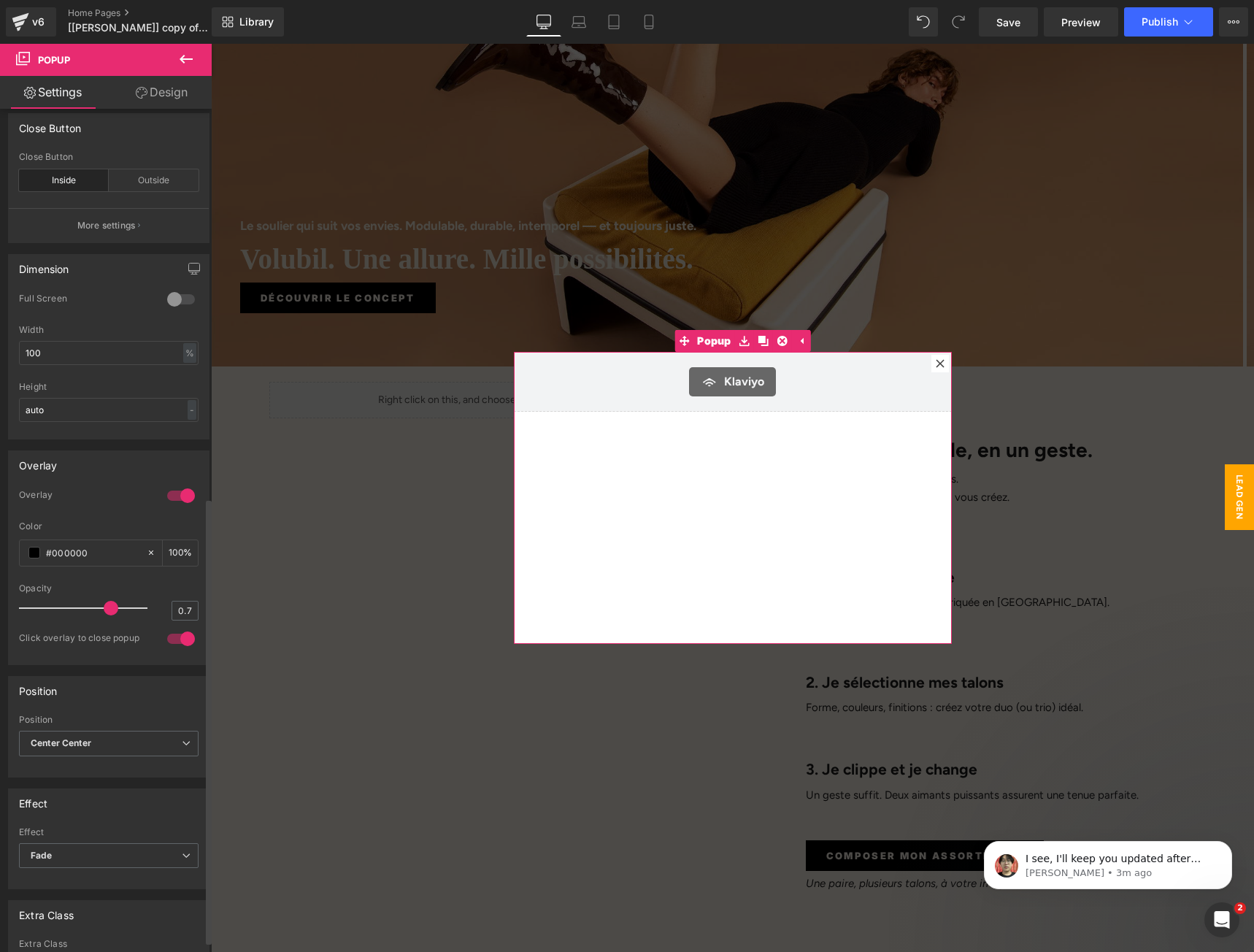
scroll to position [171, 0]
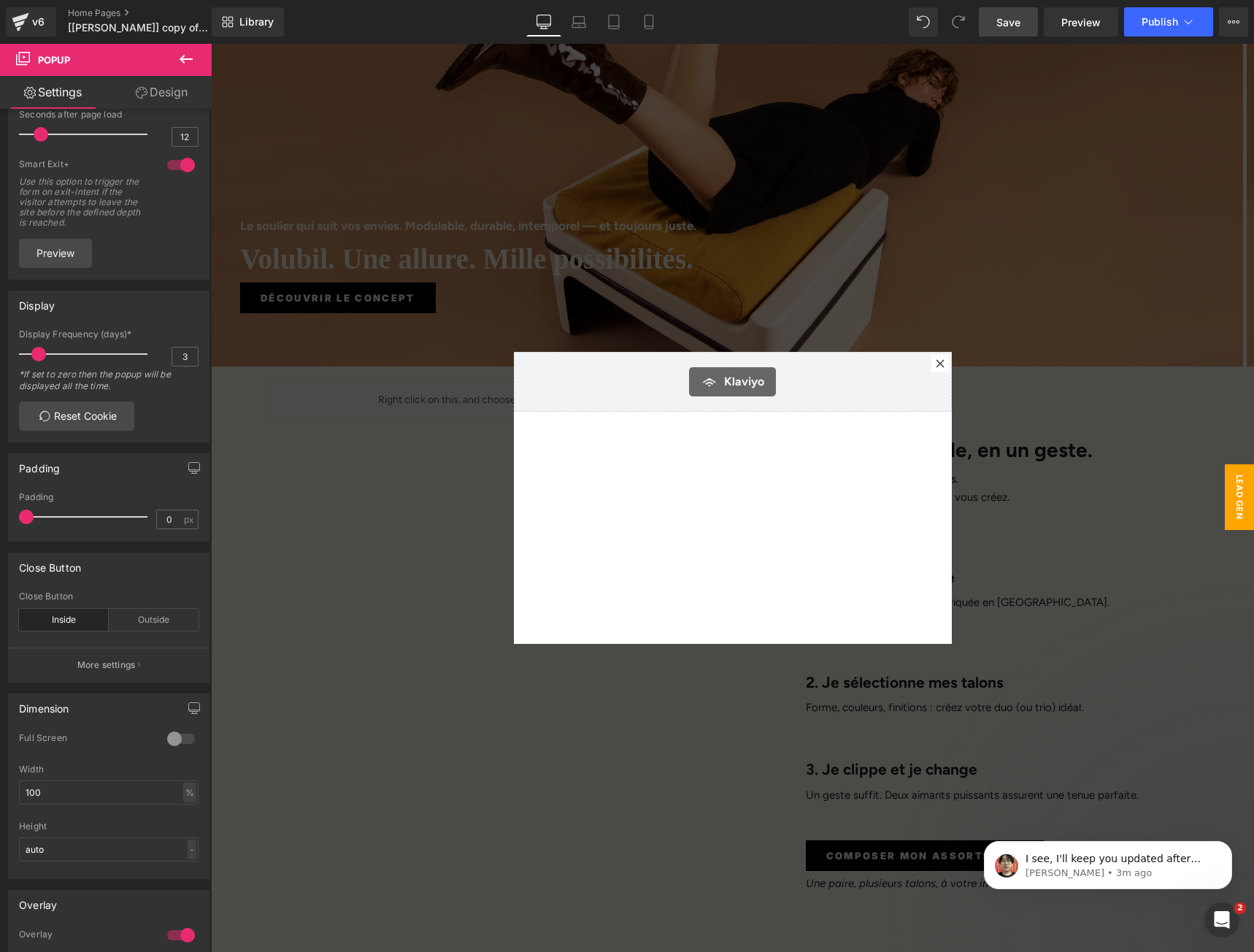
click at [1003, 27] on span "Save" at bounding box center [1008, 22] width 24 height 15
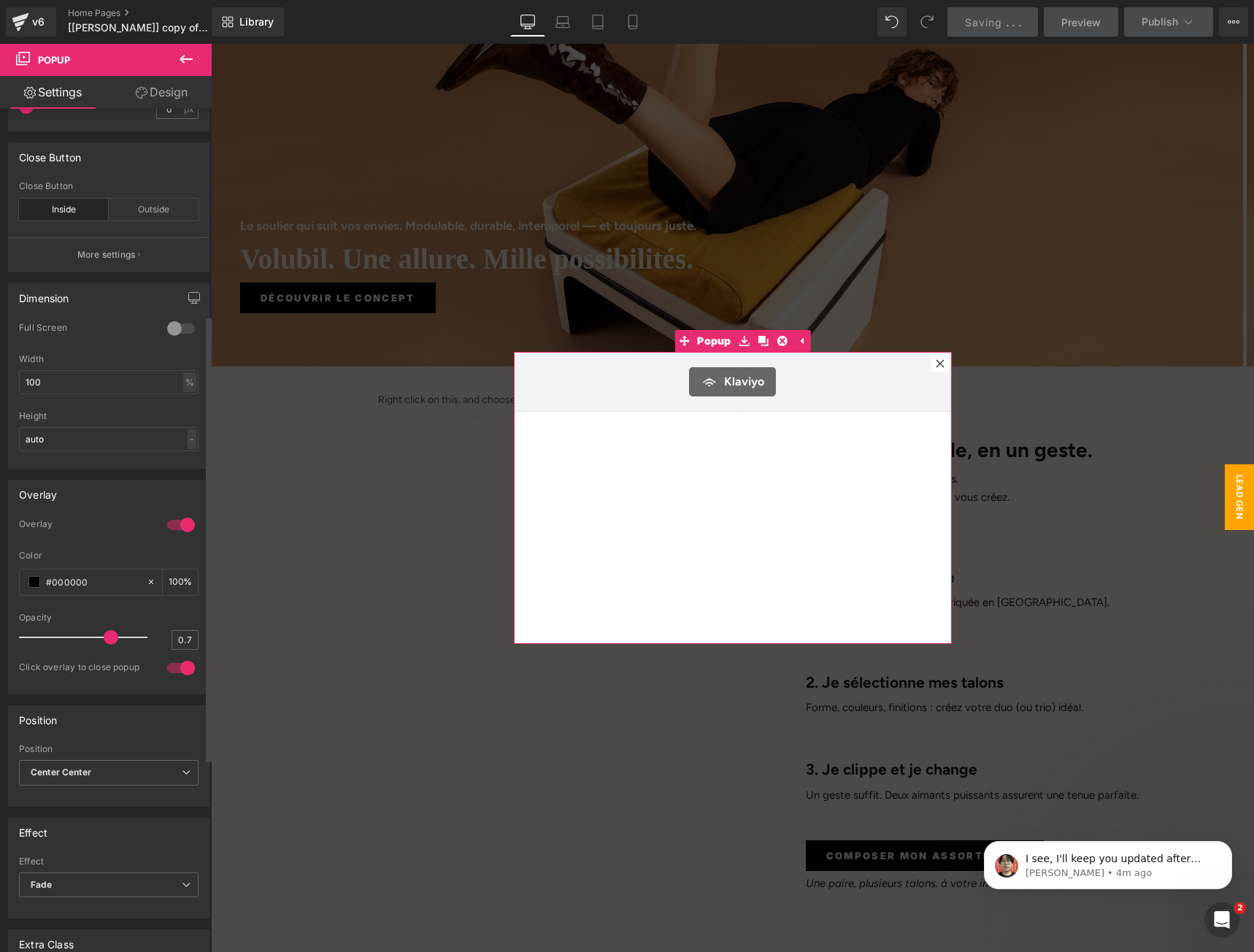
scroll to position [584, 0]
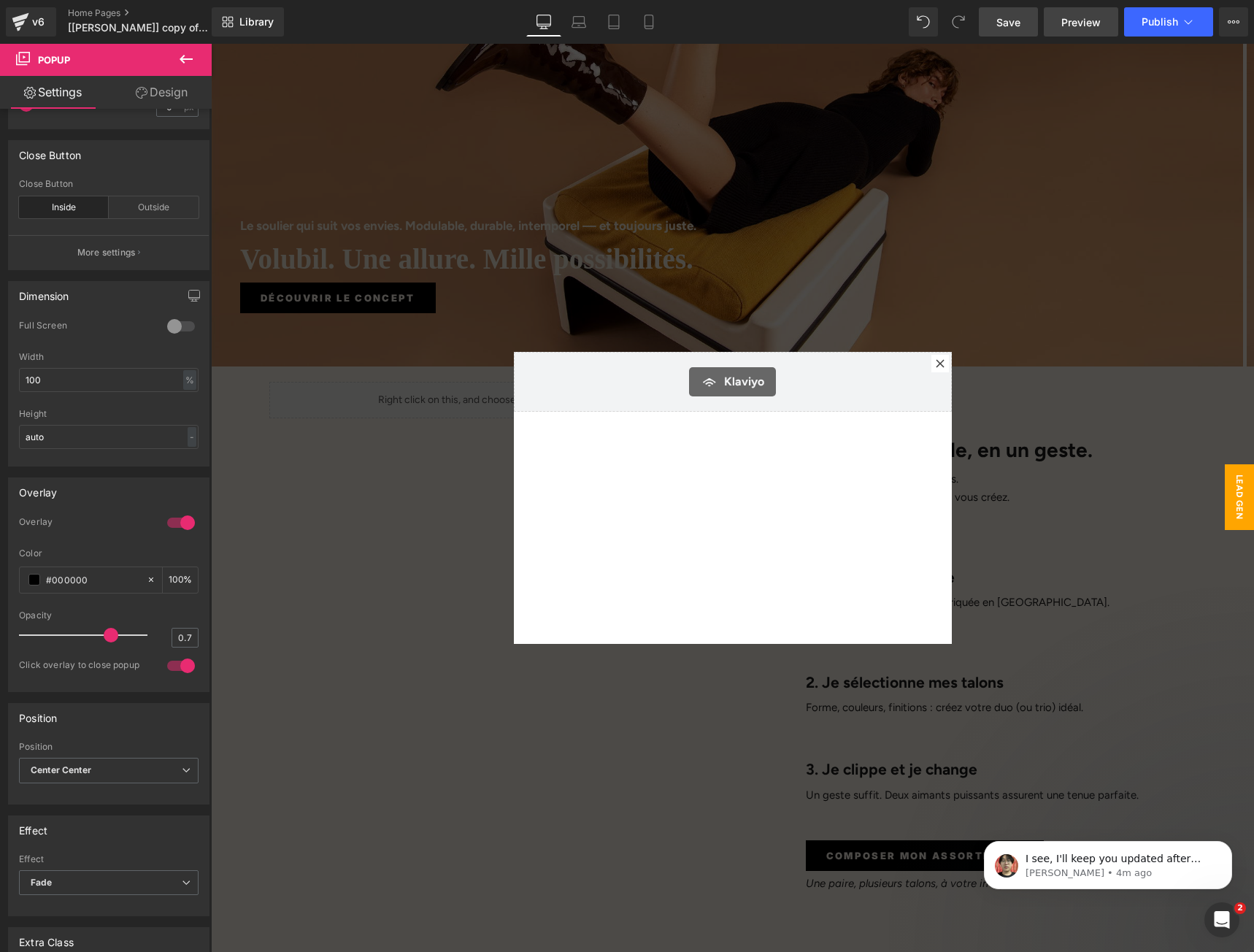
click at [1070, 20] on span "Preview" at bounding box center [1080, 22] width 39 height 15
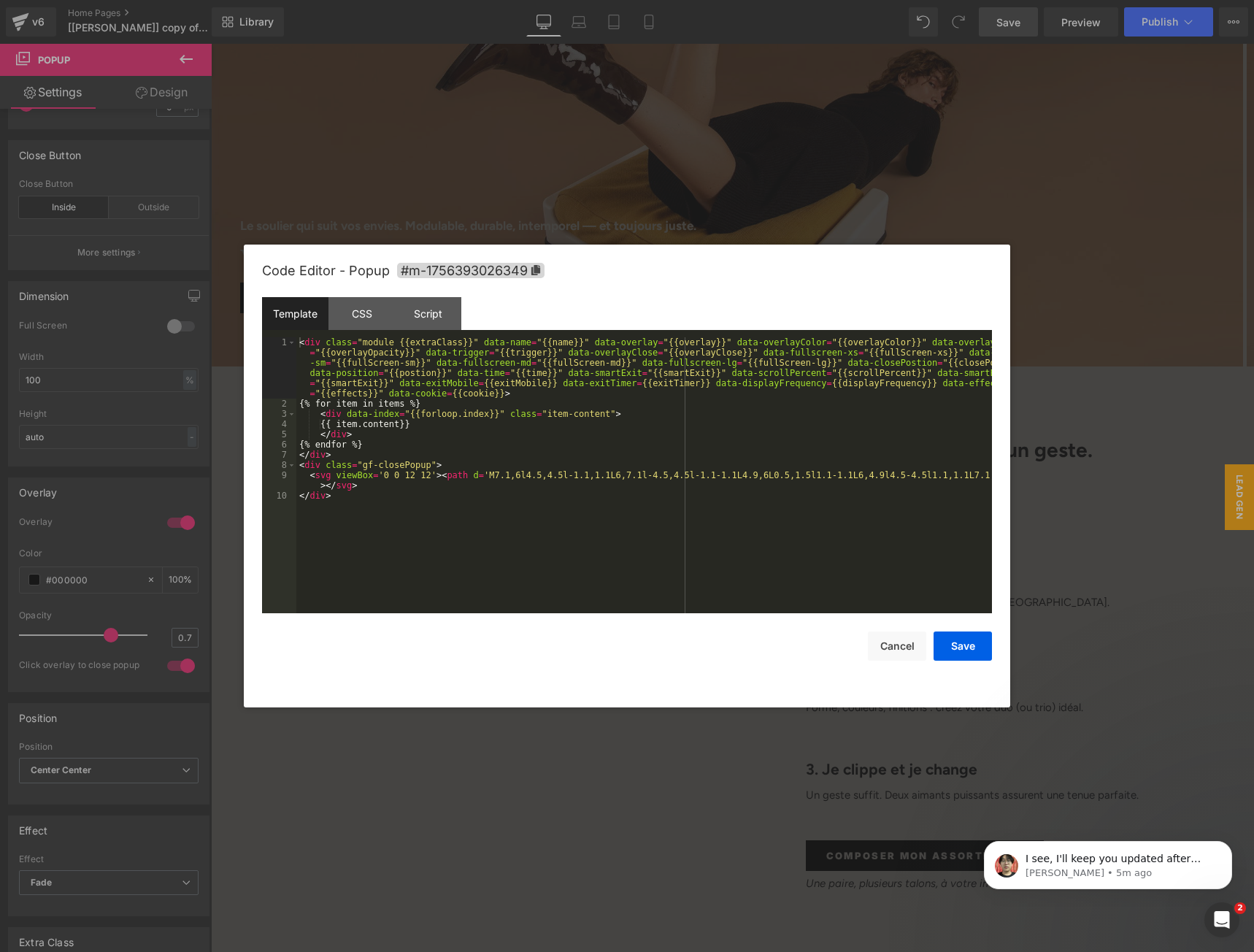
click at [677, 0] on div "Klaviyo You are previewing how the will restyle your page. You can not edit Ele…" at bounding box center [627, 0] width 1254 height 0
click at [357, 314] on div "CSS" at bounding box center [362, 313] width 67 height 33
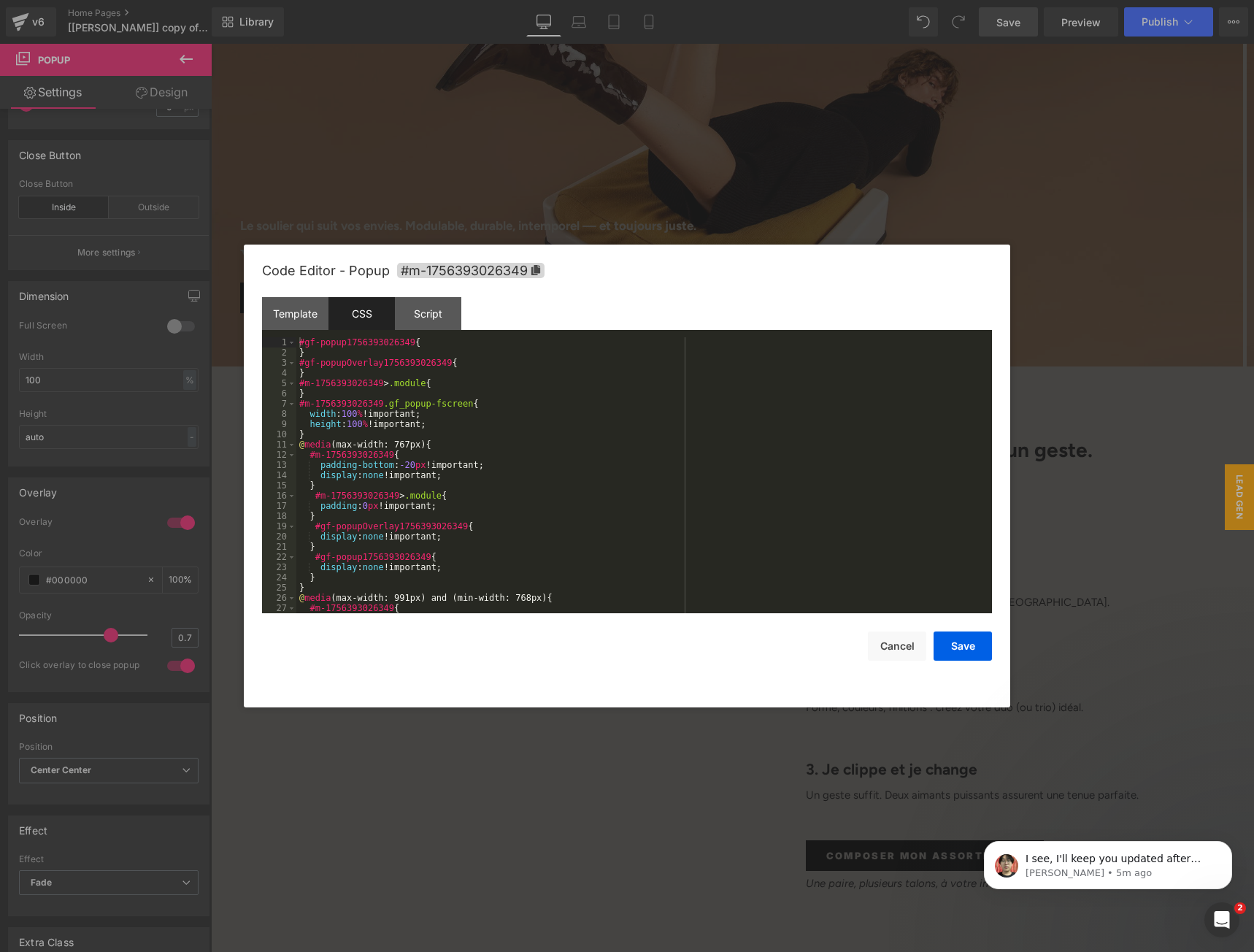
click at [502, 390] on div "#gf-popup1756393026349 { } #gf-popupOverlay1756393026349 { } #m-1756393026349 >…" at bounding box center [641, 485] width 690 height 297
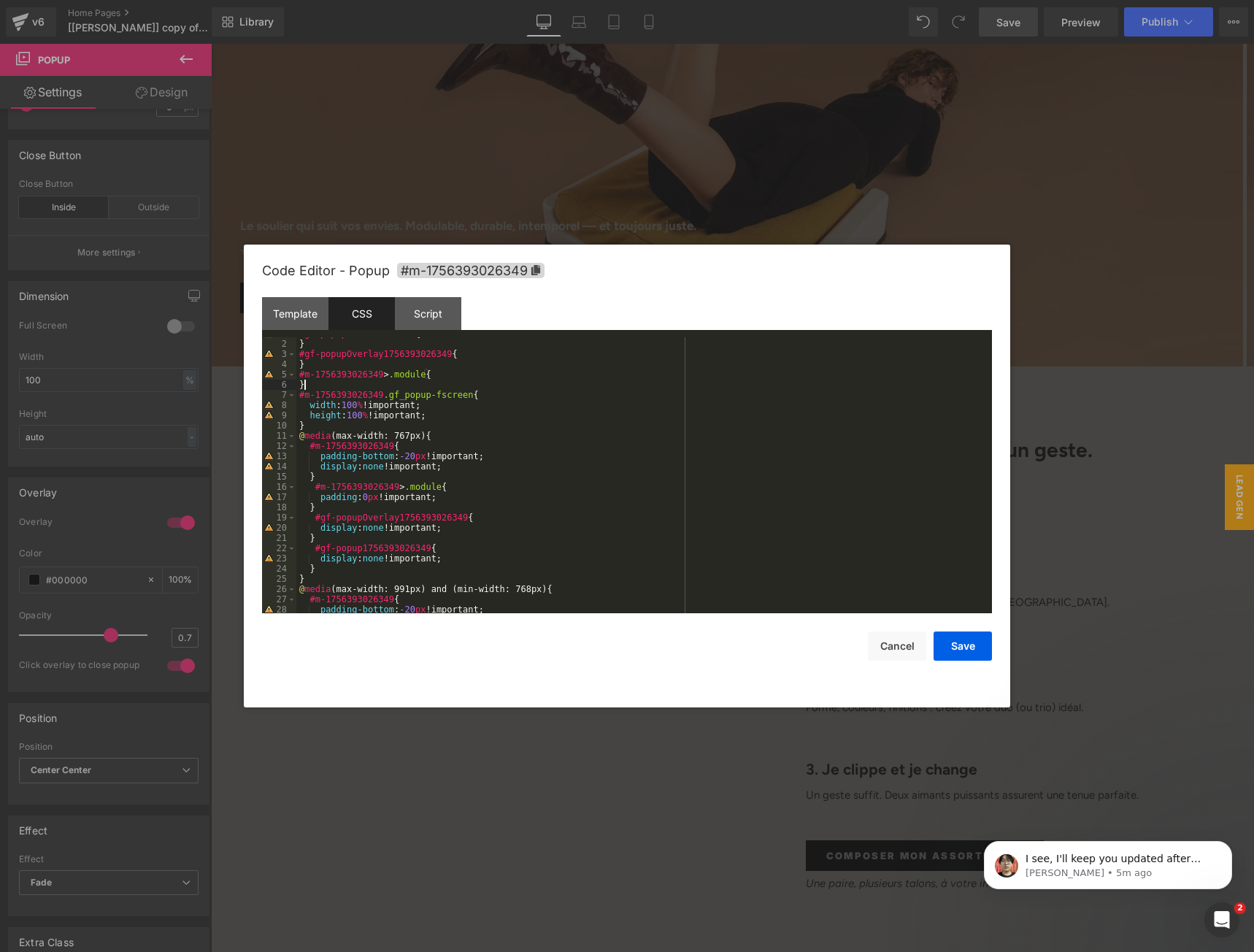
scroll to position [0, 0]
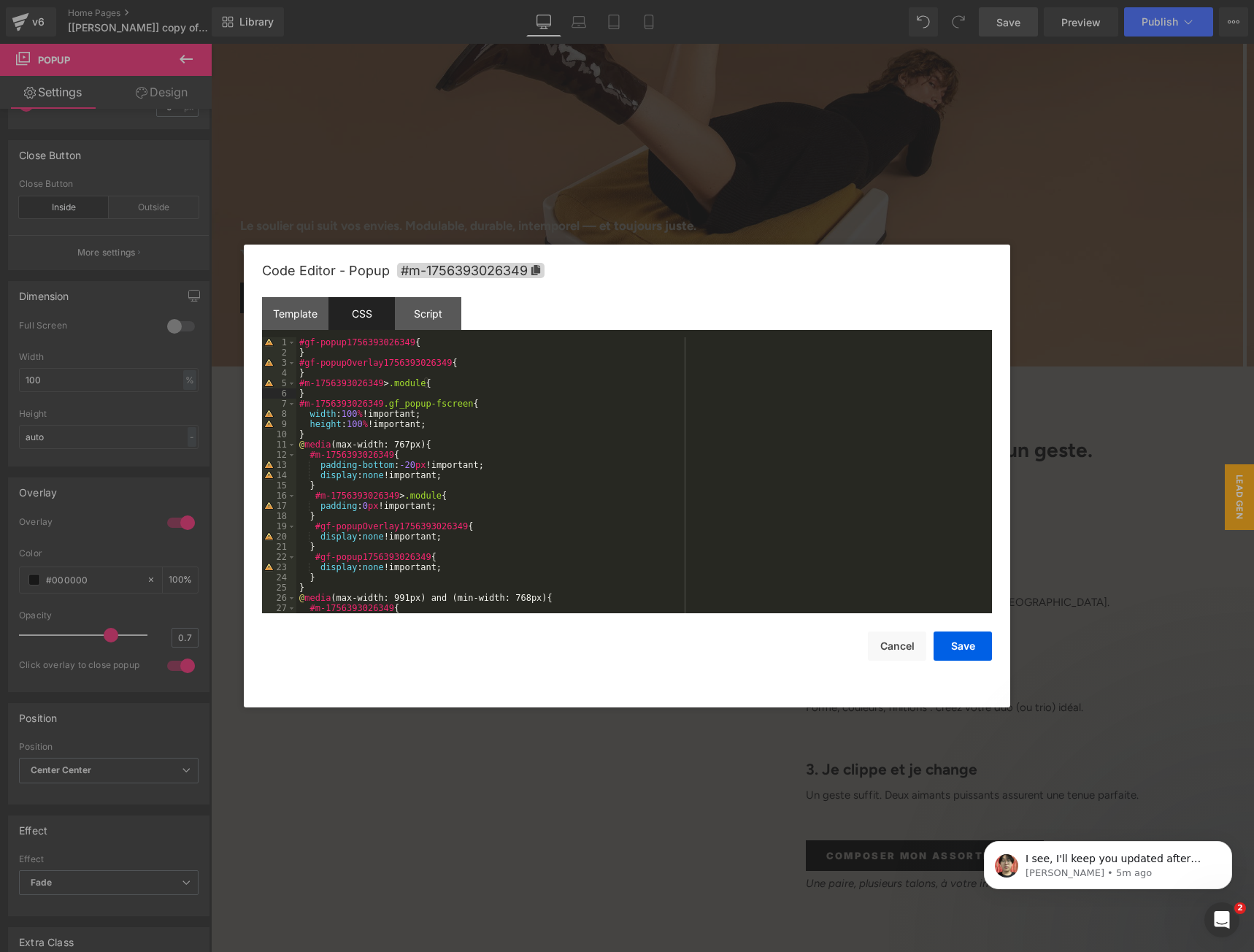
click at [428, 344] on div "#gf-popup1756393026349 { } #gf-popupOverlay1756393026349 { } #m-1756393026349 >…" at bounding box center [641, 485] width 690 height 297
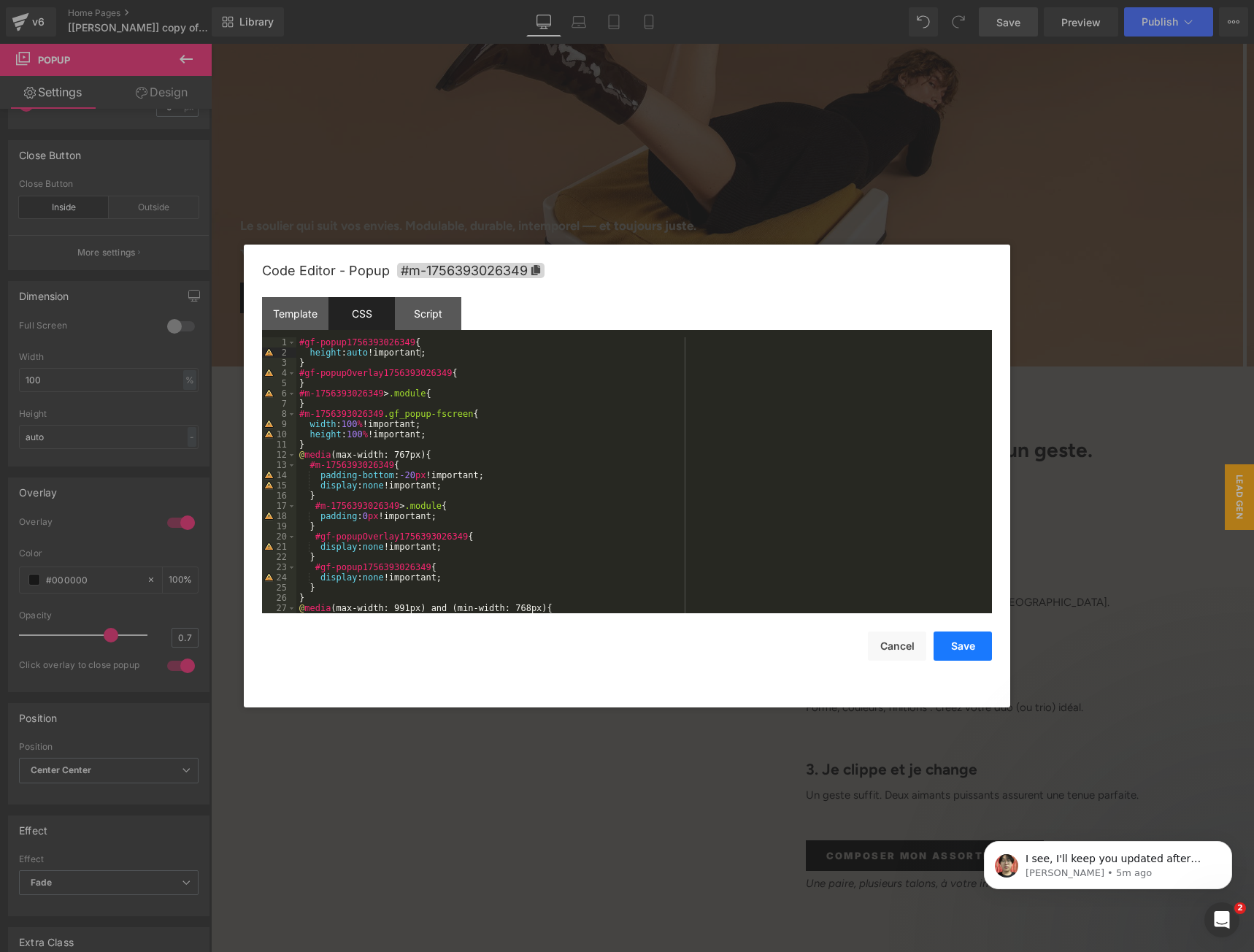
click at [954, 641] on button "Save" at bounding box center [962, 646] width 59 height 29
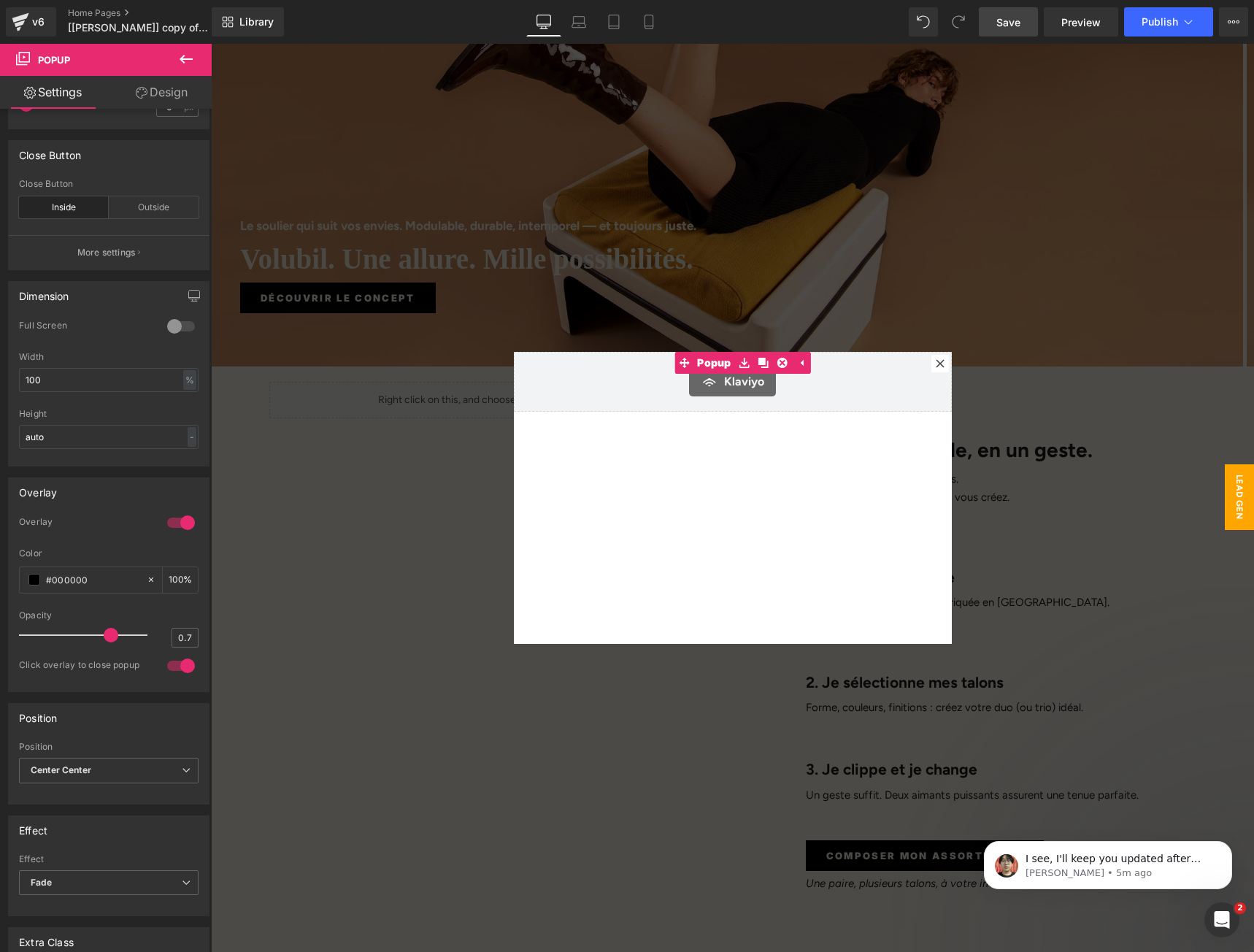
click at [1018, 27] on span "Save" at bounding box center [1008, 22] width 24 height 15
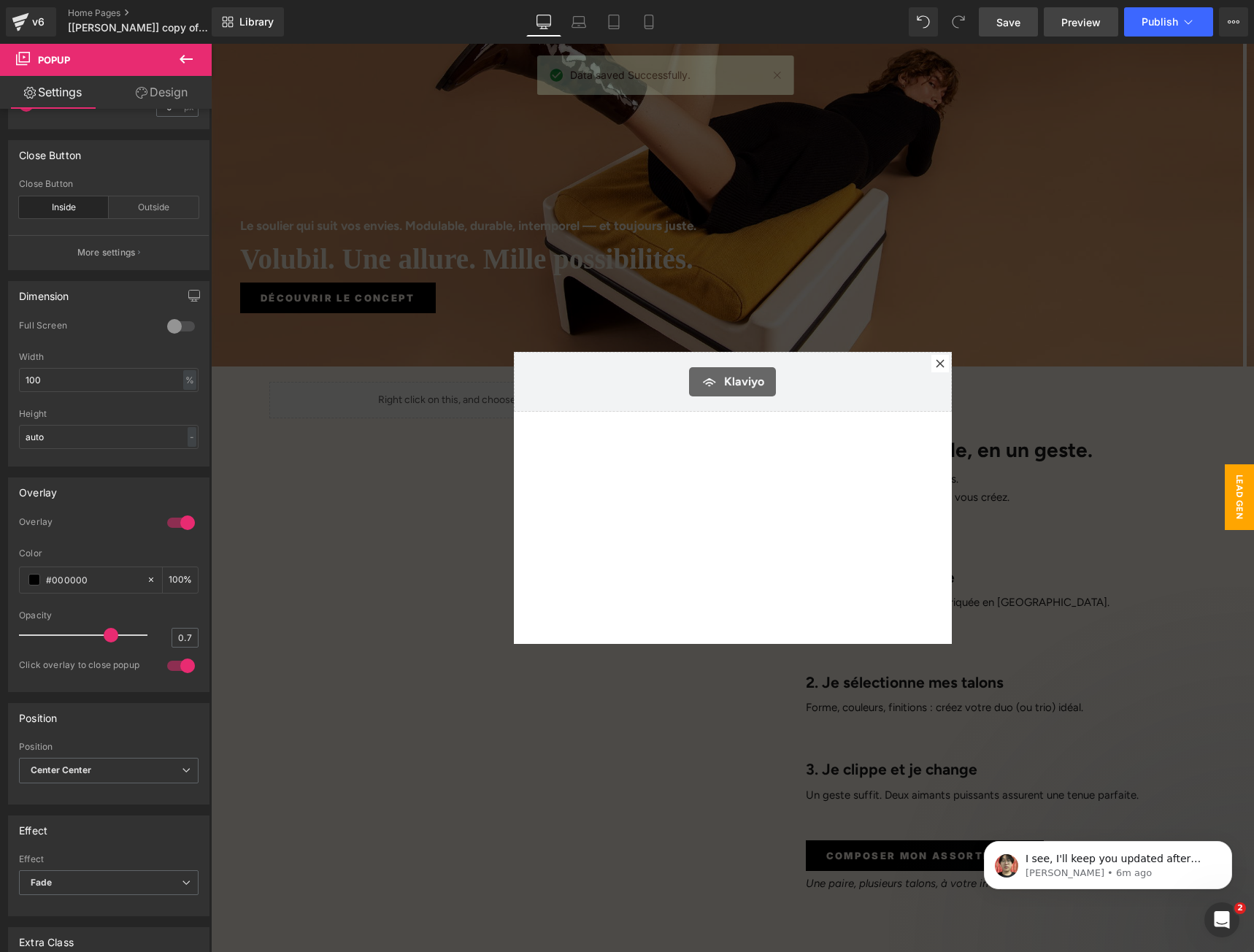
click at [1076, 22] on span "Preview" at bounding box center [1080, 22] width 39 height 15
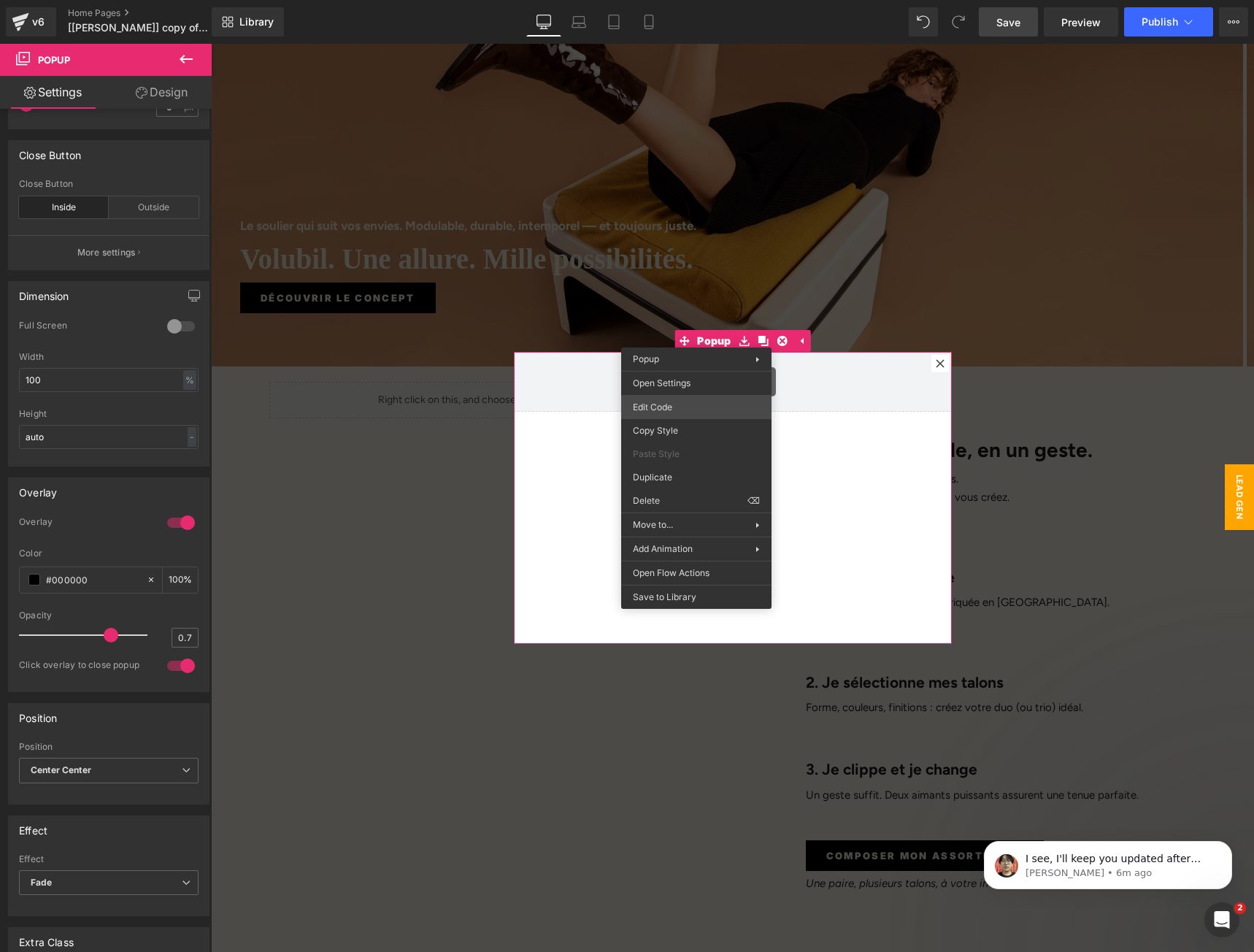
click at [678, 0] on div "Klaviyo You are previewing how the will restyle your page. You can not edit Ele…" at bounding box center [627, 0] width 1254 height 0
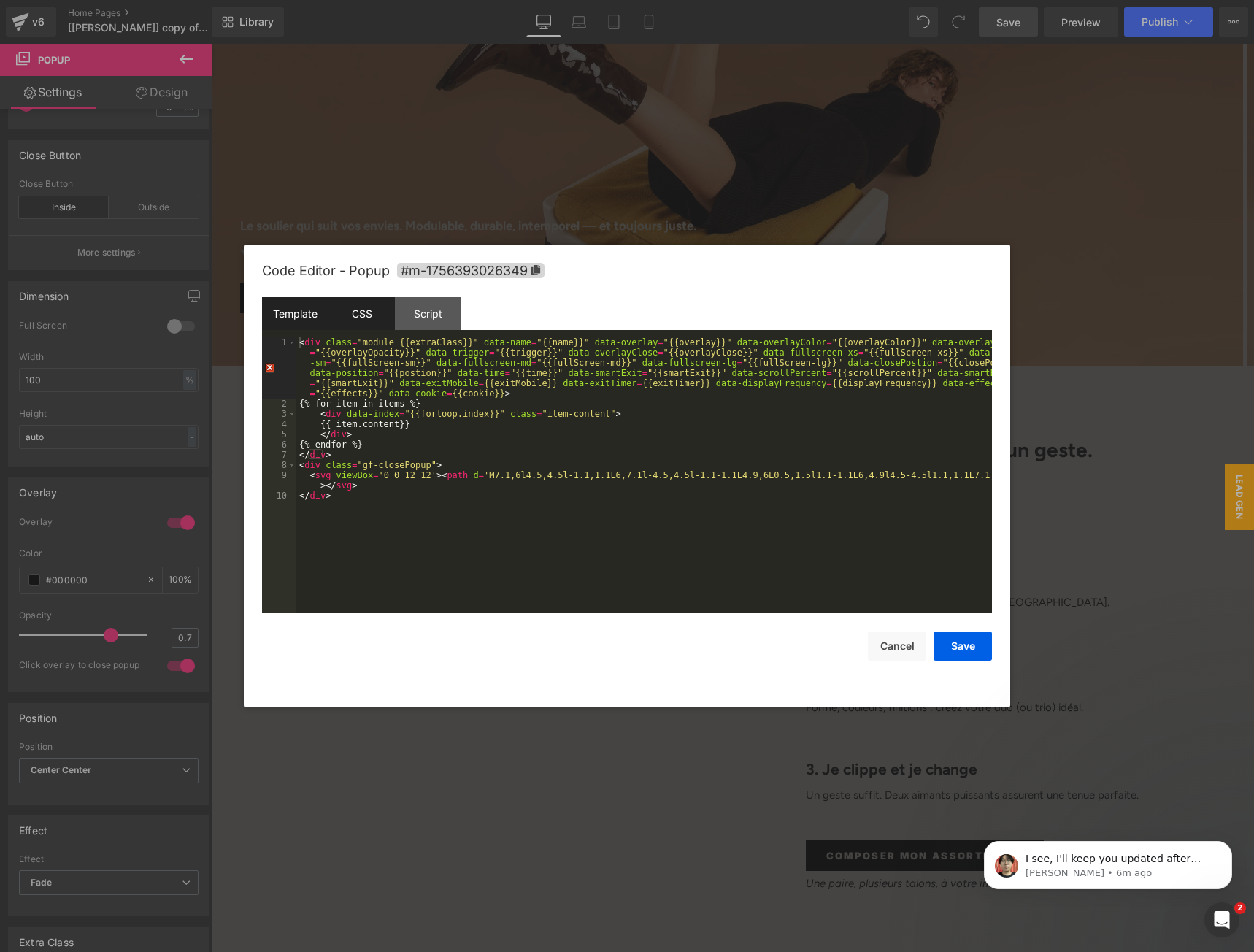
click at [352, 323] on div "CSS" at bounding box center [362, 313] width 67 height 33
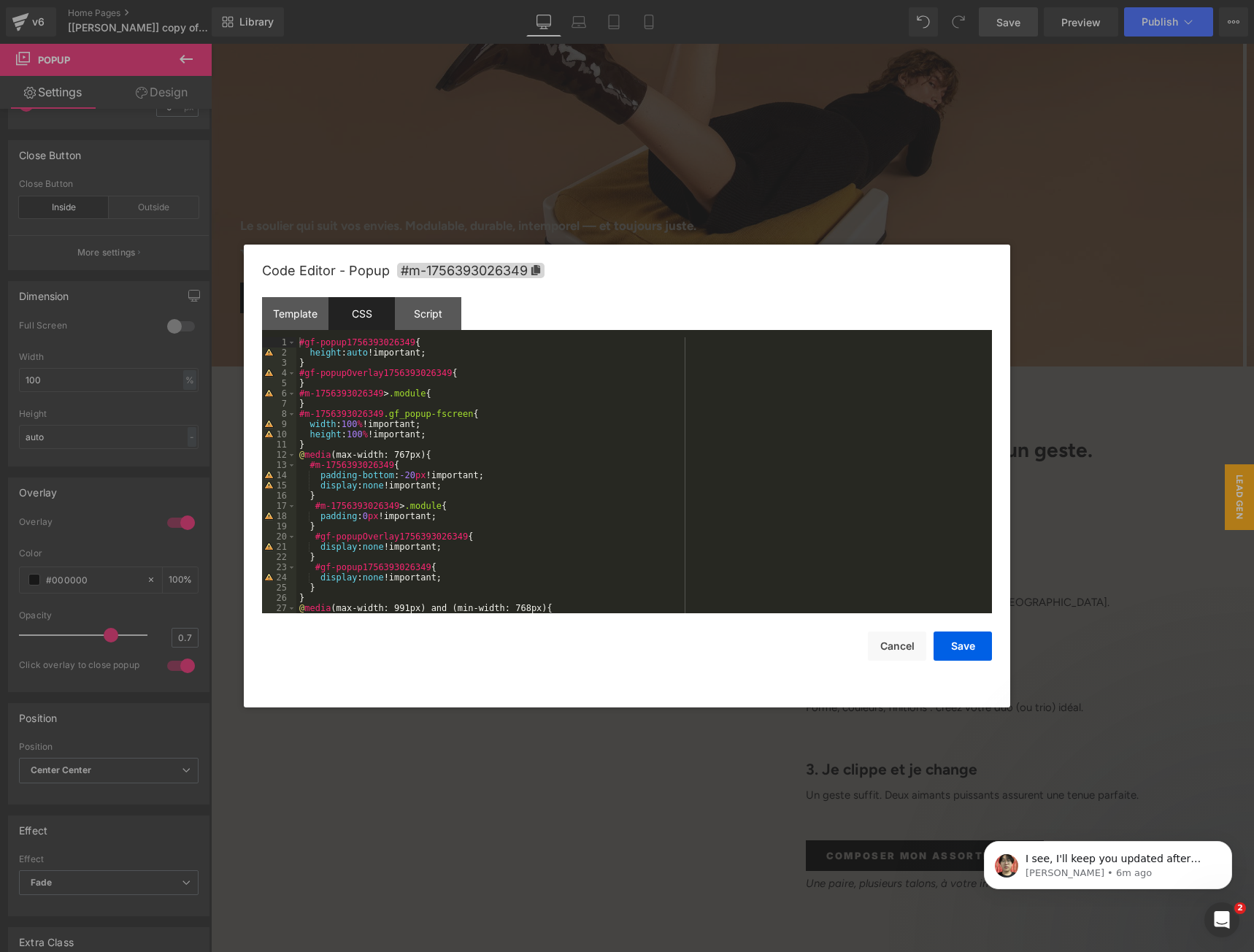
click at [345, 358] on div "#gf-popup1756393026349 { height : auto !important; } #gf-popupOverlay1756393026…" at bounding box center [641, 485] width 690 height 297
click at [406, 356] on div "#gf-popup1756393026349 { height : auto !important; } #gf-popupOverlay1756393026…" at bounding box center [641, 485] width 690 height 297
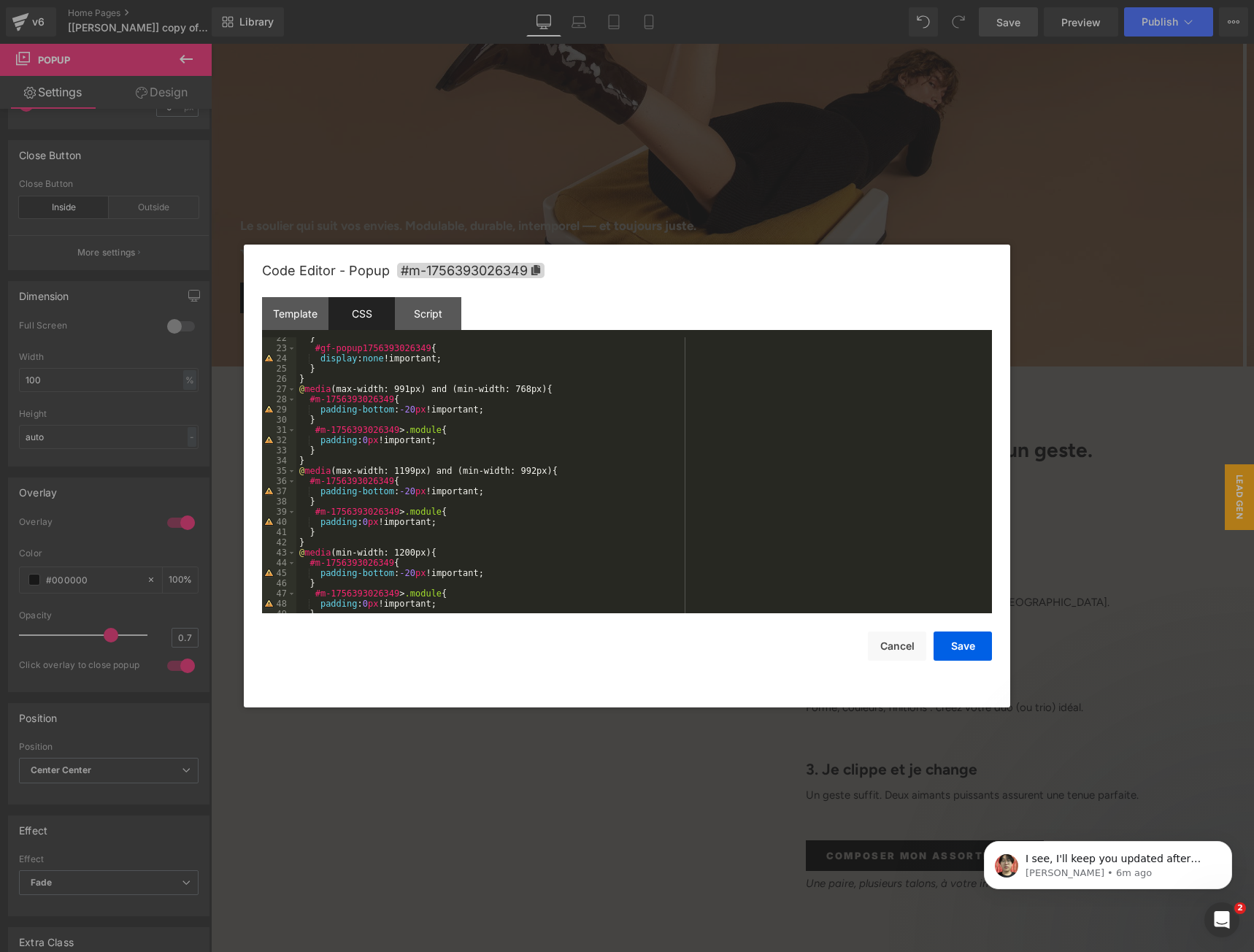
scroll to position [399, 0]
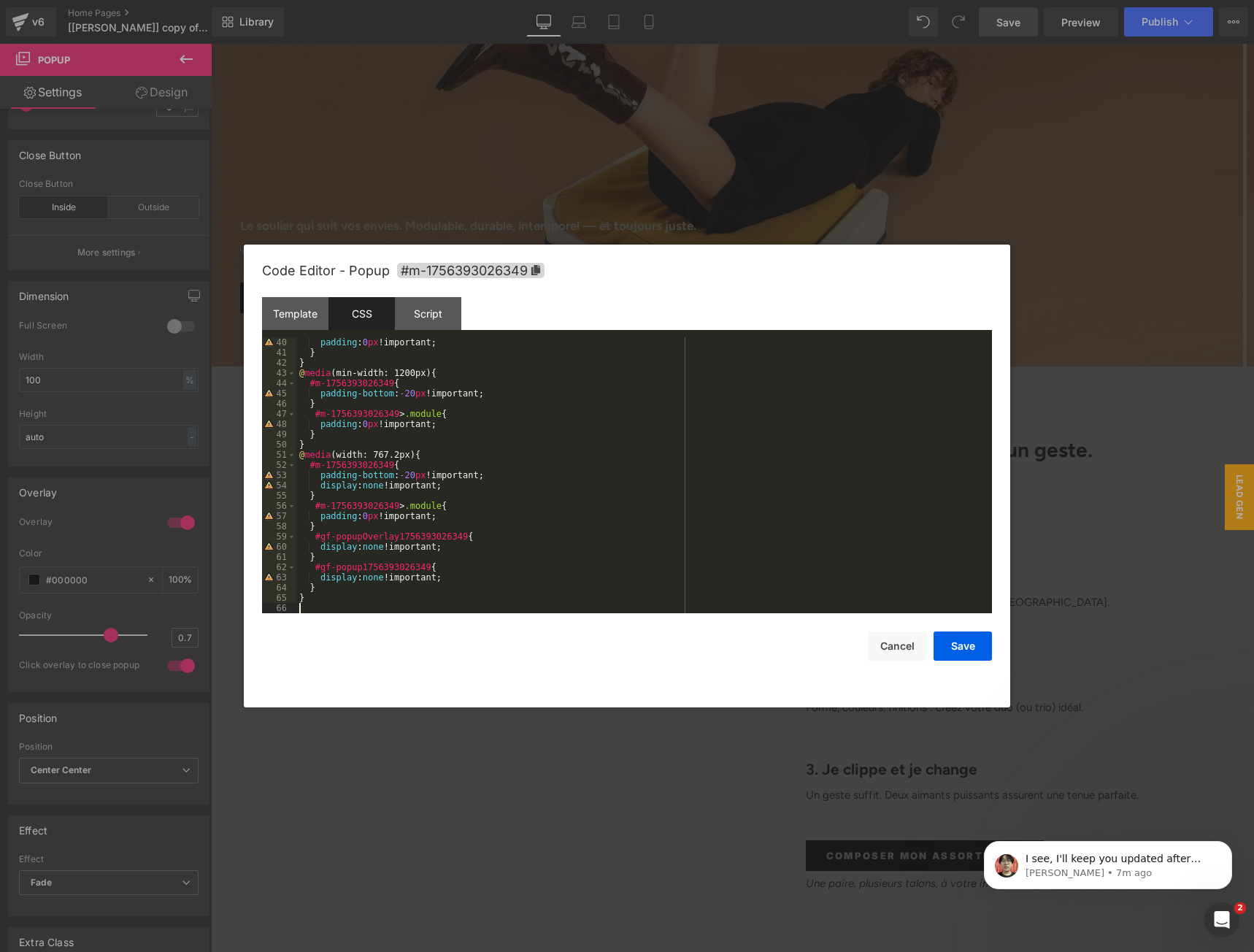
drag, startPoint x: 321, startPoint y: 603, endPoint x: 327, endPoint y: 599, distance: 7.2
click at [326, 600] on div "padding : 0 px !important; } } @ media (min-width: 1200px) { #m-1756393026349 {…" at bounding box center [641, 485] width 690 height 297
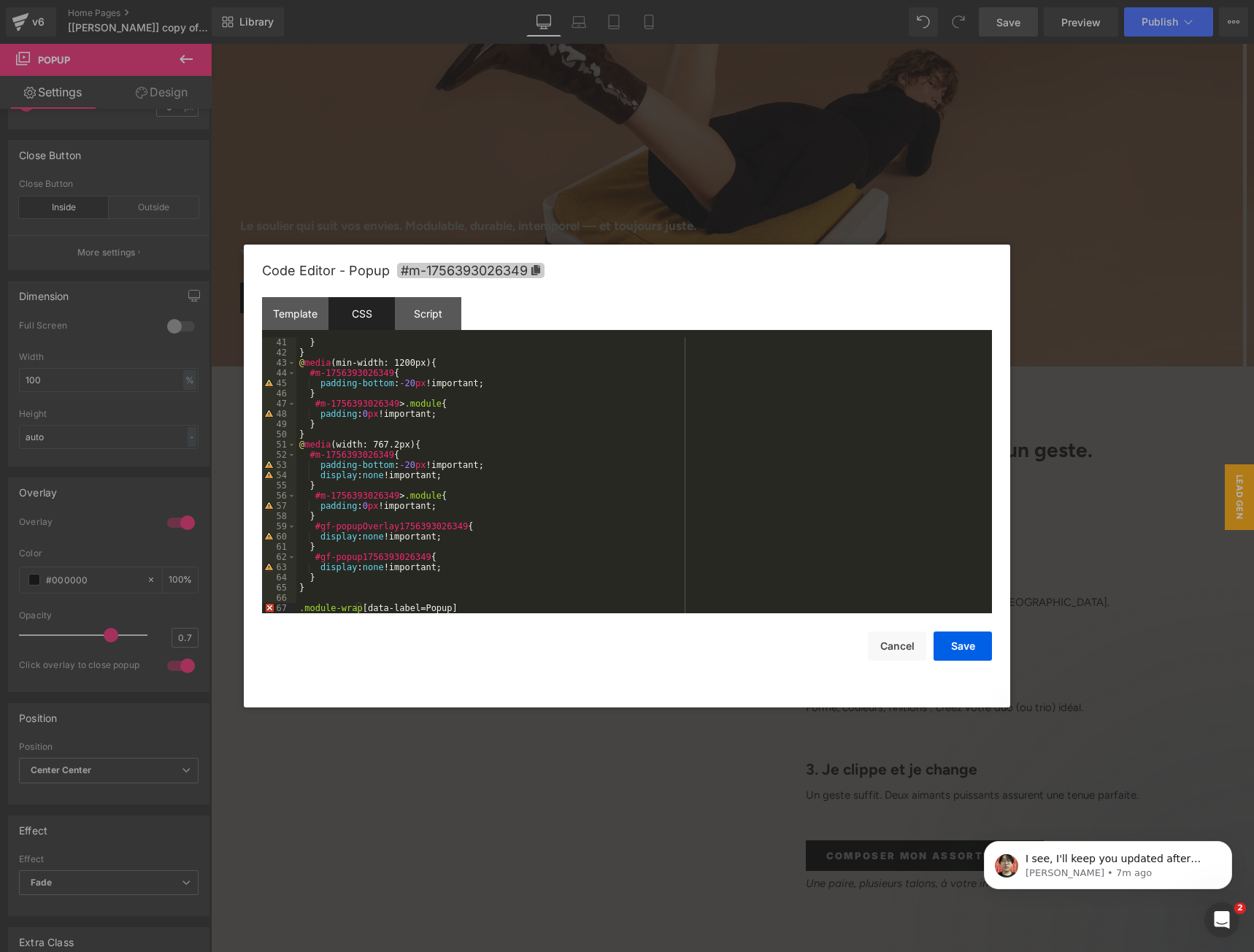
click at [531, 277] on div "Code Editor - Popup #m-1756393026349" at bounding box center [627, 270] width 730 height 52
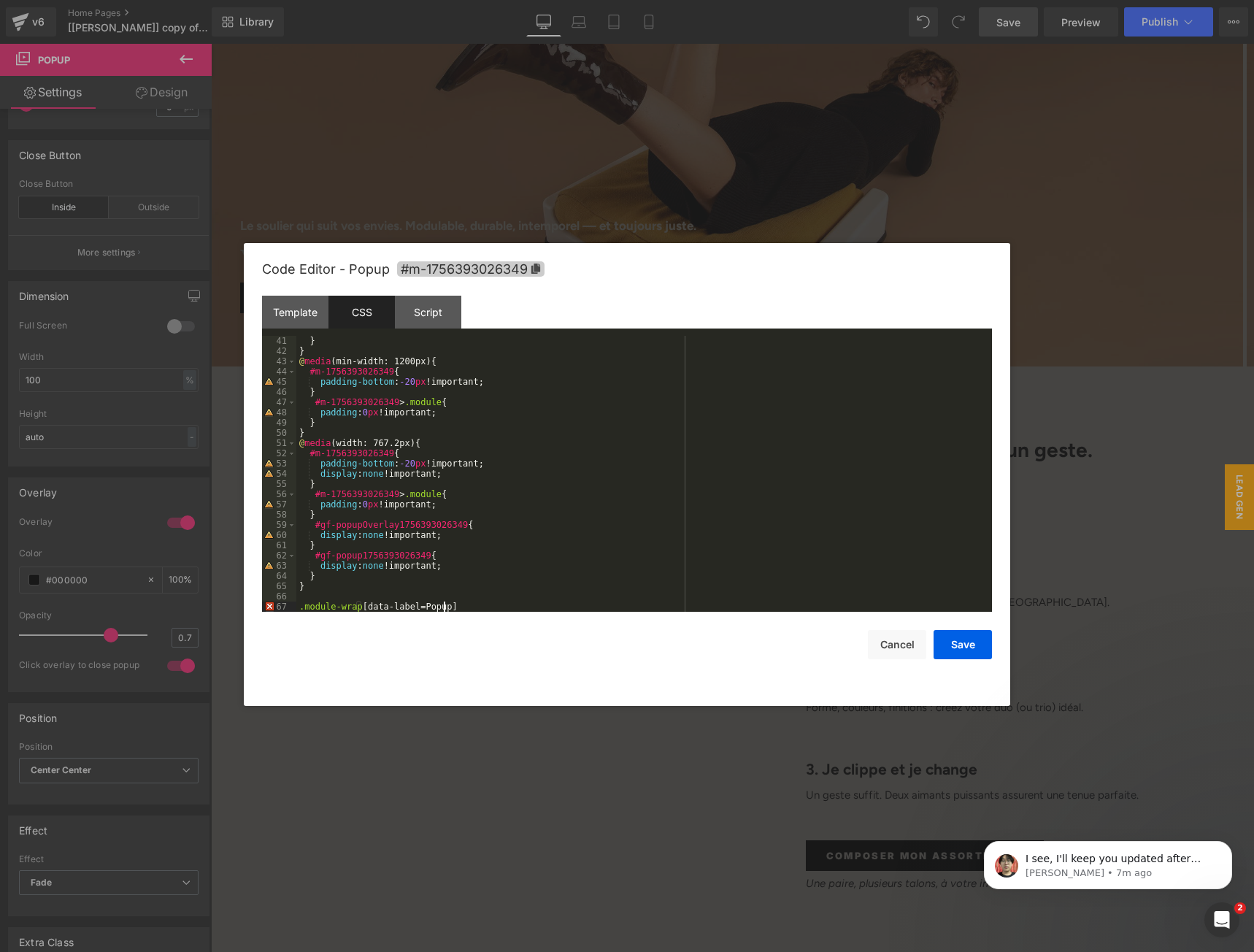
click at [532, 270] on icon at bounding box center [535, 269] width 9 height 10
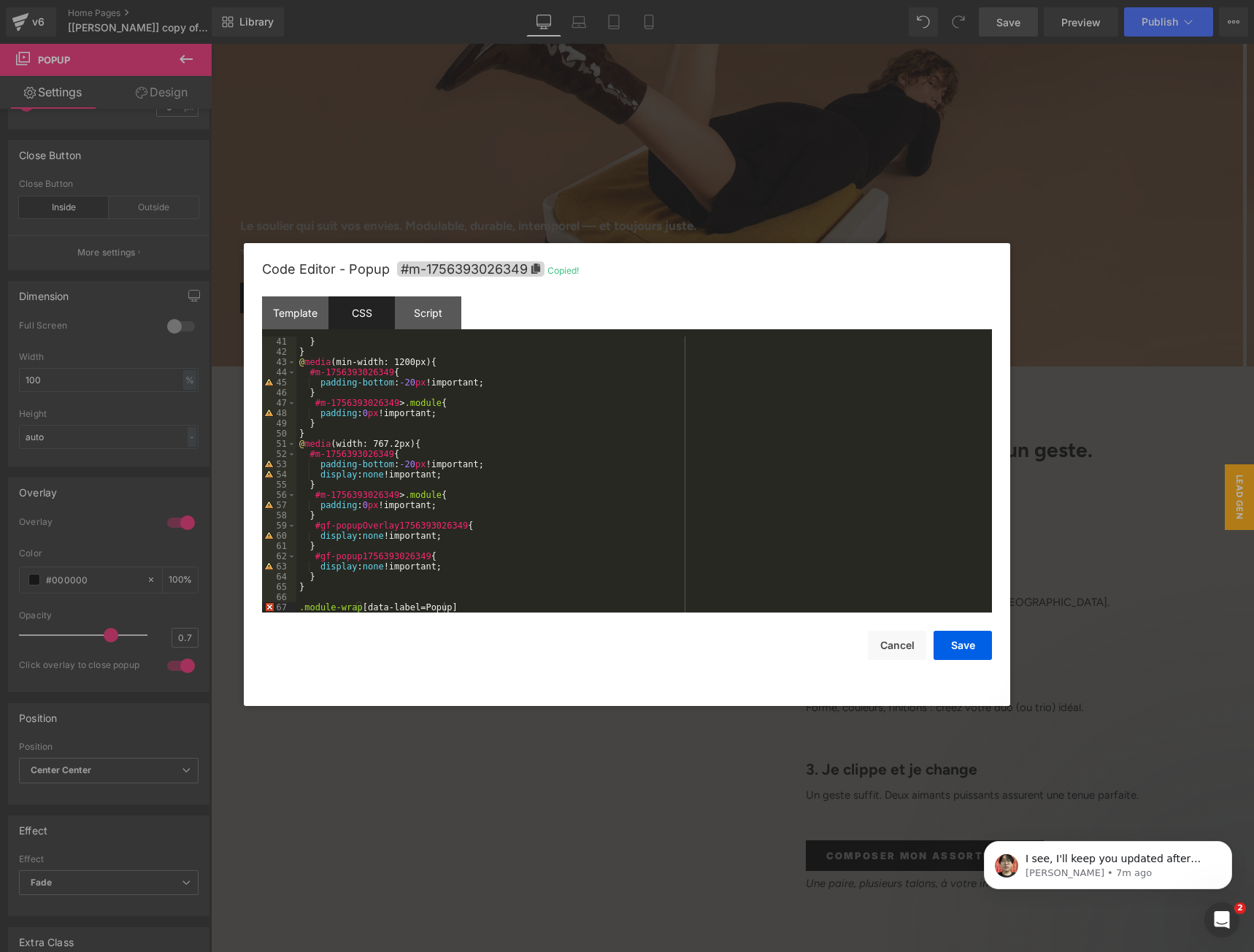
click at [474, 606] on div "} } @ media (min-width: 1200px) { #m-1756393026349 { padding-bottom : -20 px !i…" at bounding box center [641, 485] width 690 height 297
paste textarea
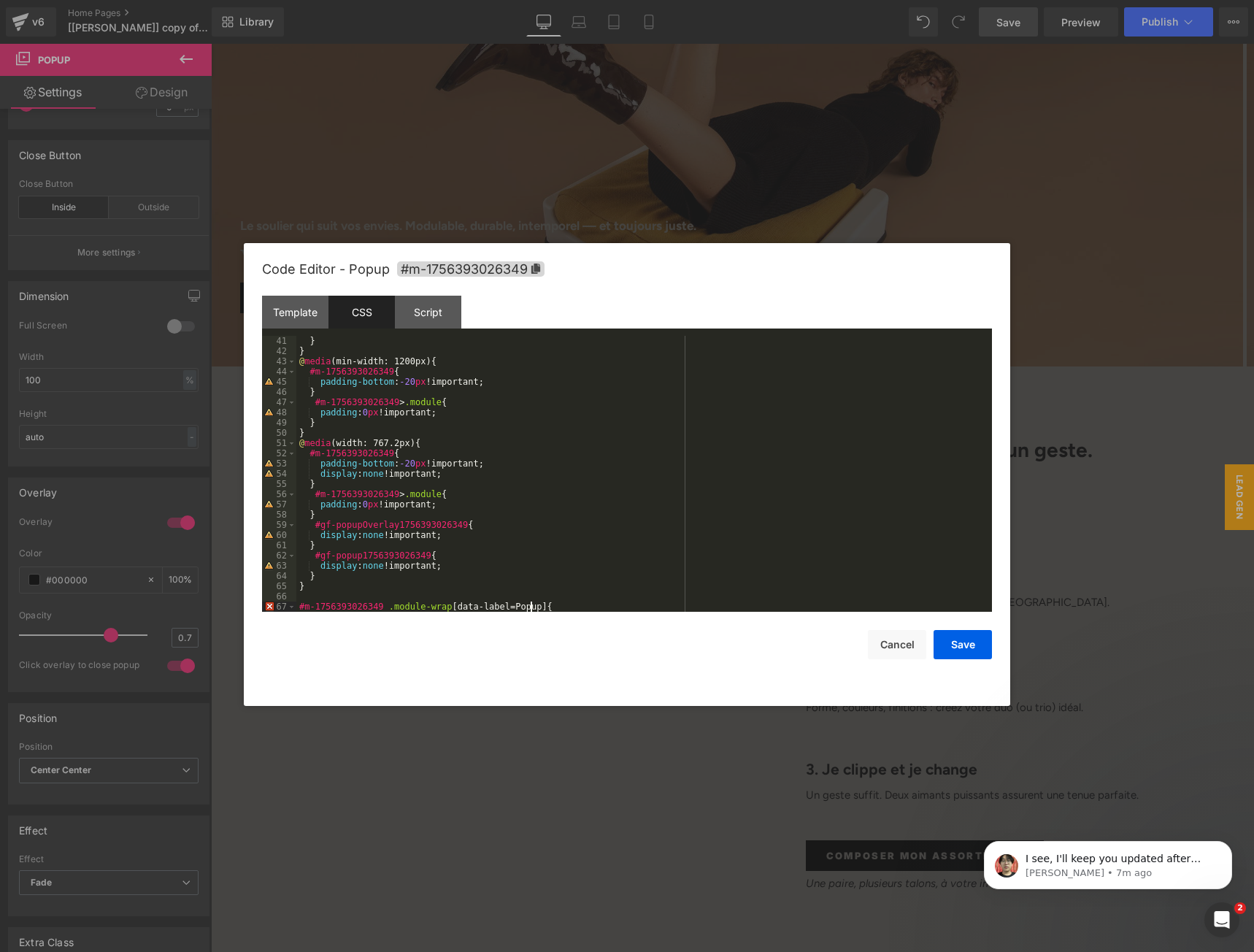
scroll to position [419, 0]
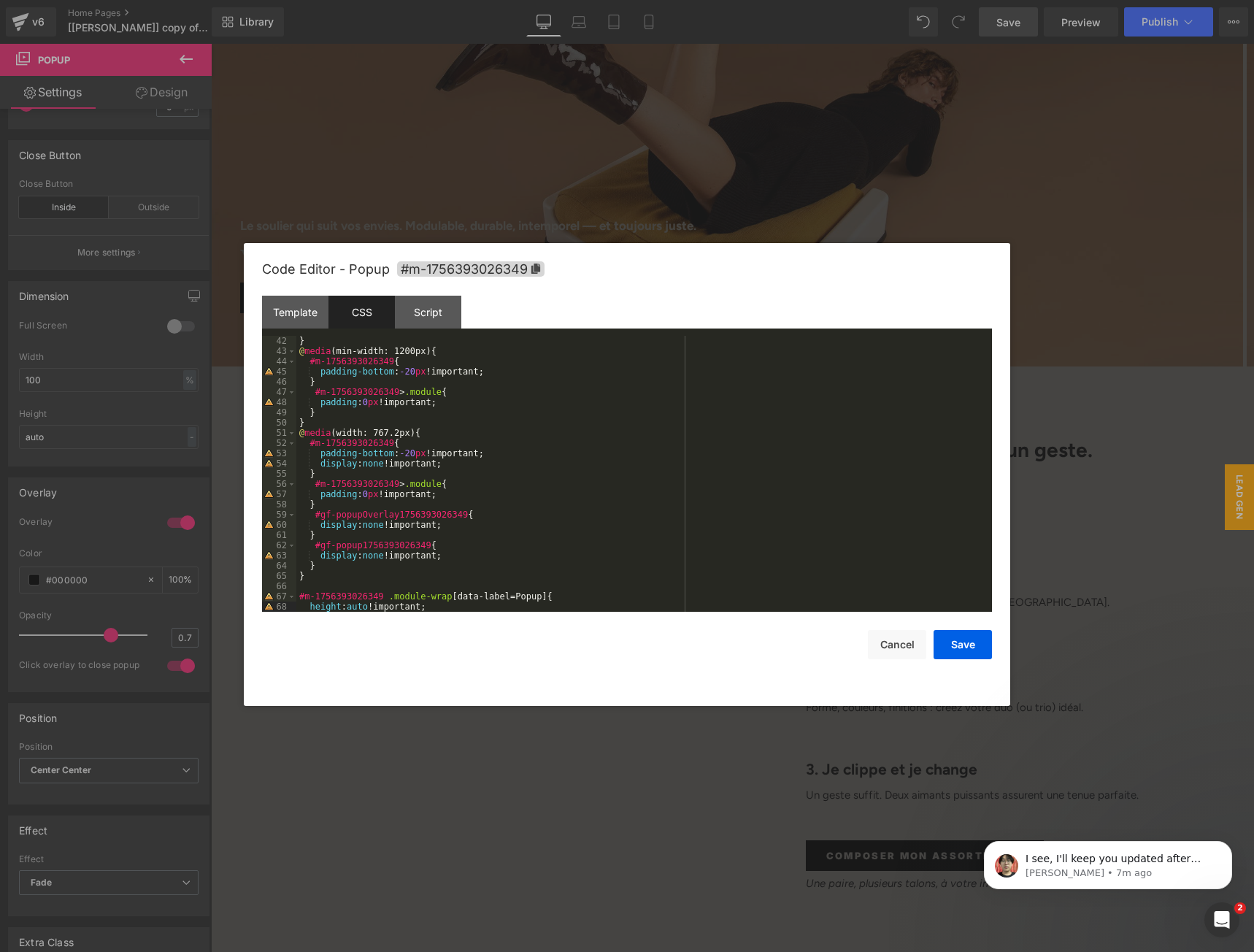
click at [415, 543] on div "} @ media (min-width: 1200px) { #m-1756393026349 { padding-bottom : -20 px !imp…" at bounding box center [641, 484] width 690 height 297
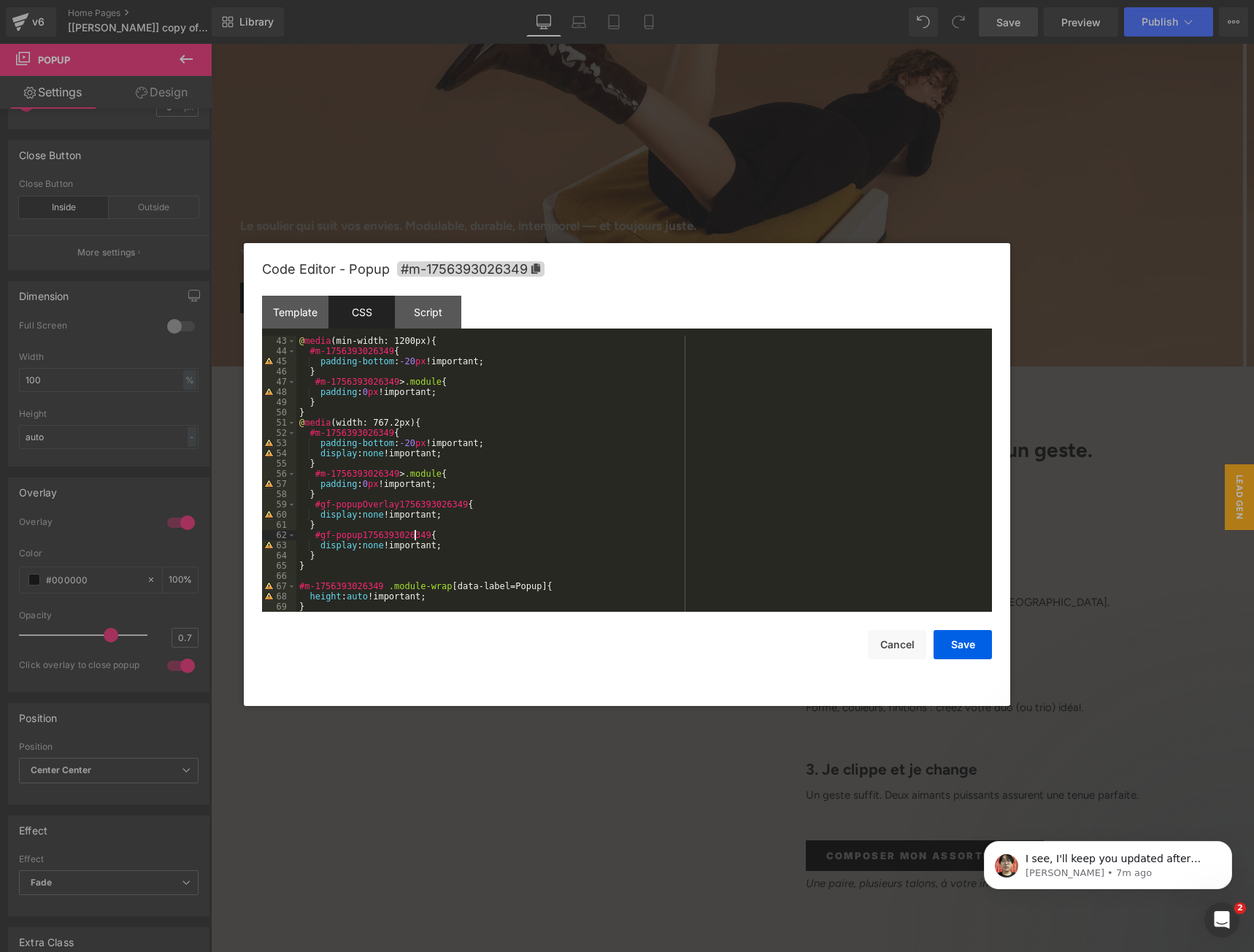
scroll to position [429, 0]
click at [979, 648] on button "Save" at bounding box center [962, 644] width 59 height 29
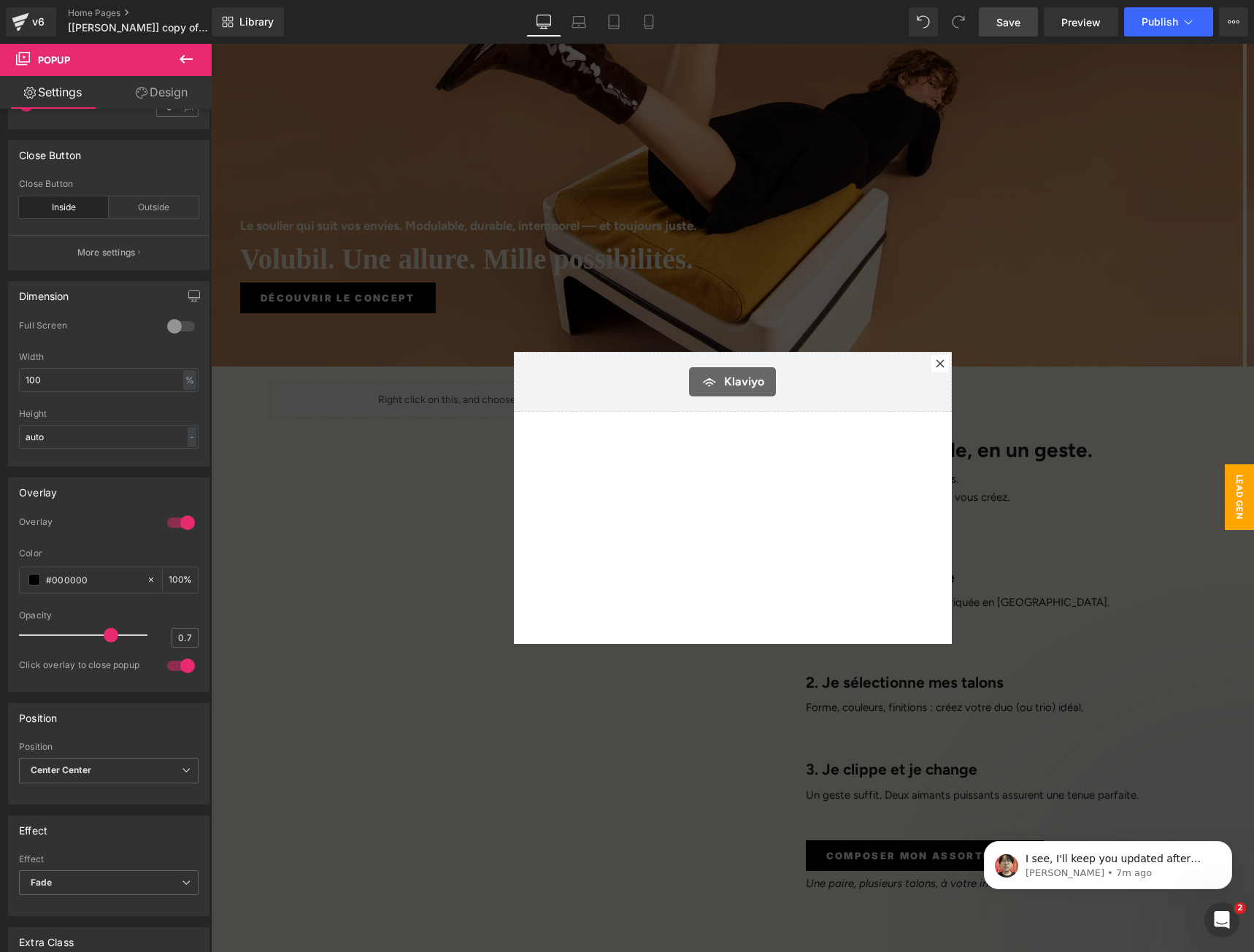
click at [1014, 22] on span "Save" at bounding box center [1008, 22] width 24 height 15
click at [162, 781] on span "Center Center" at bounding box center [109, 770] width 179 height 26
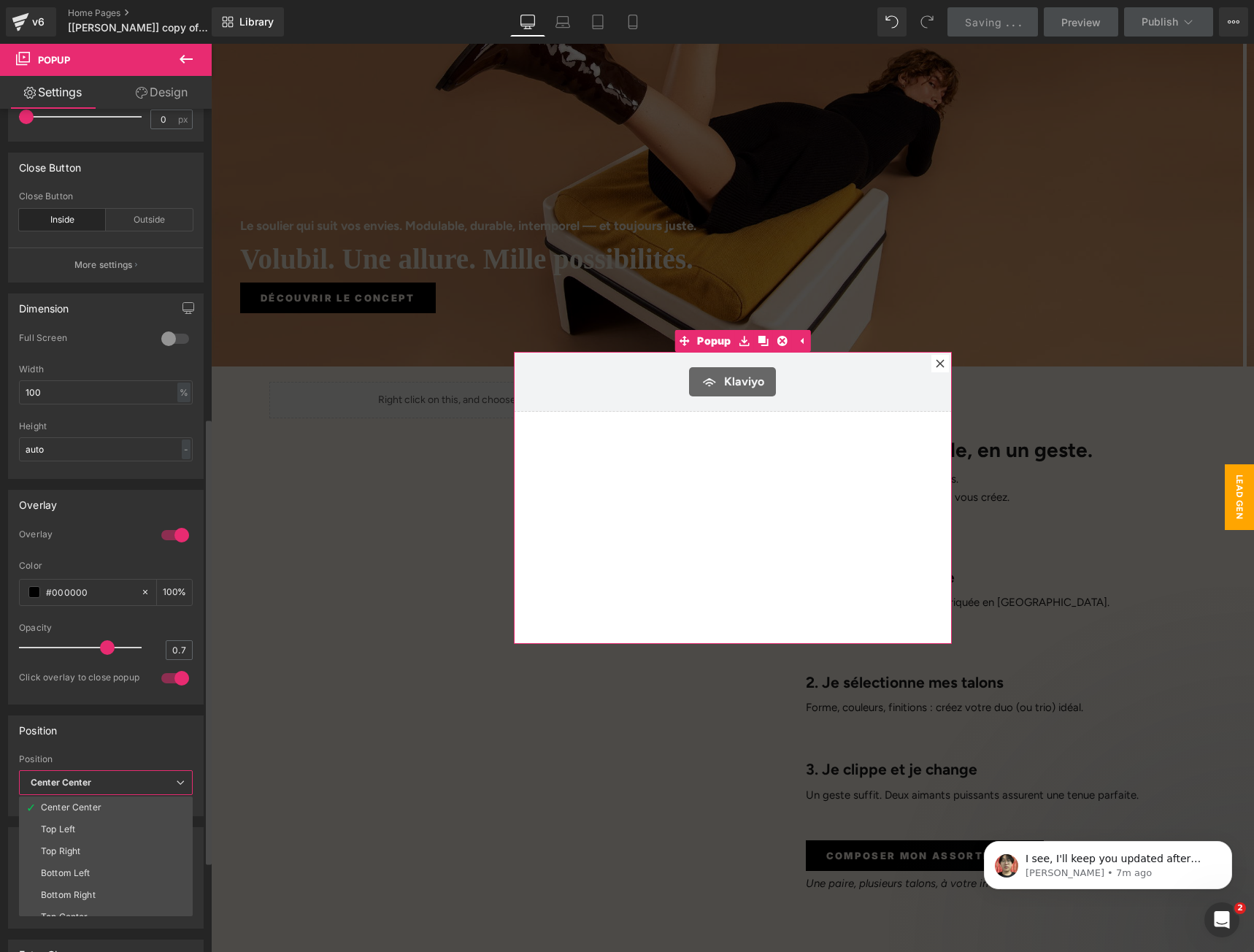
click at [161, 773] on span "Center Center" at bounding box center [106, 783] width 174 height 26
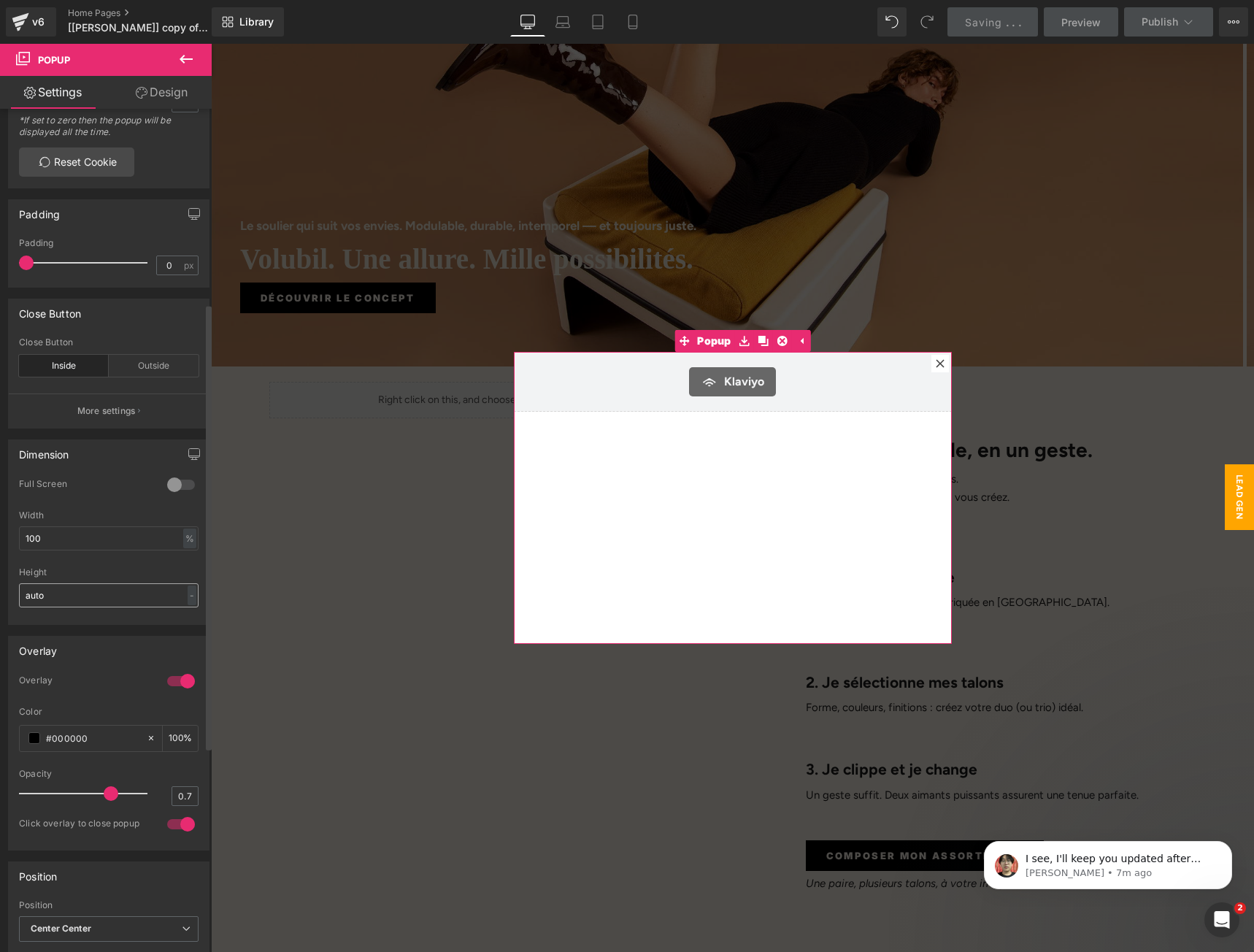
scroll to position [367, 0]
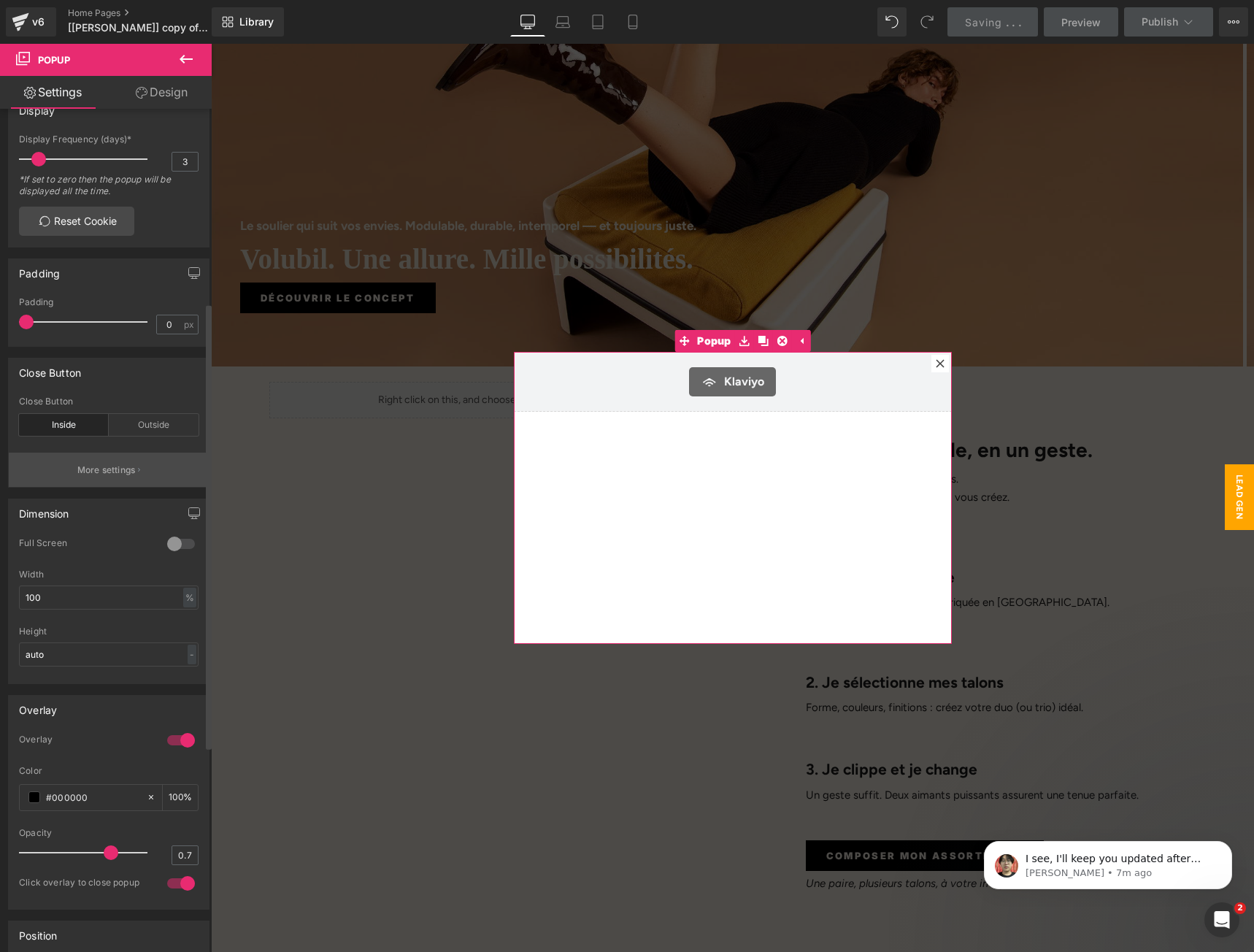
click at [100, 487] on button "More settings" at bounding box center [109, 470] width 200 height 35
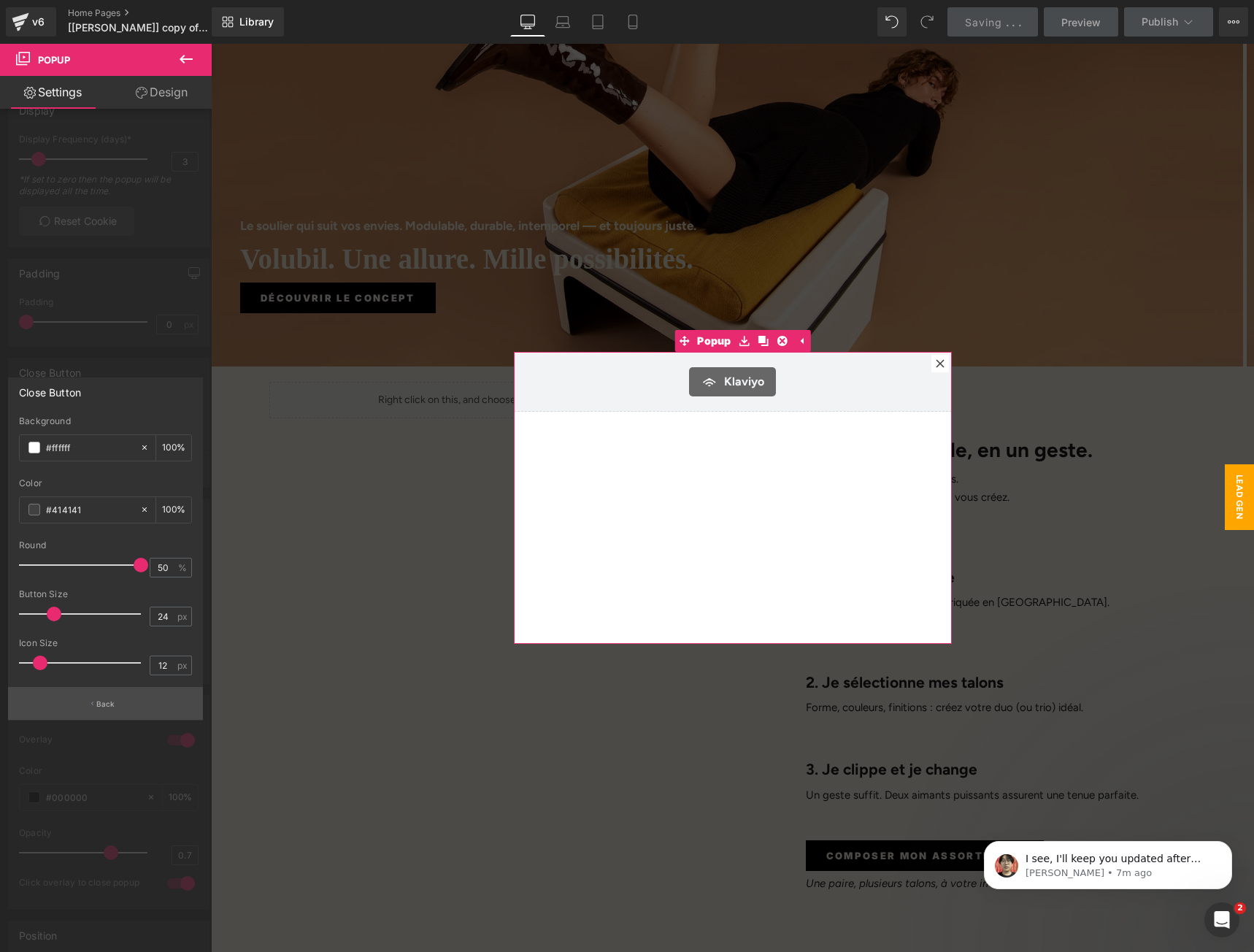
click at [113, 709] on button "Back" at bounding box center [105, 703] width 195 height 33
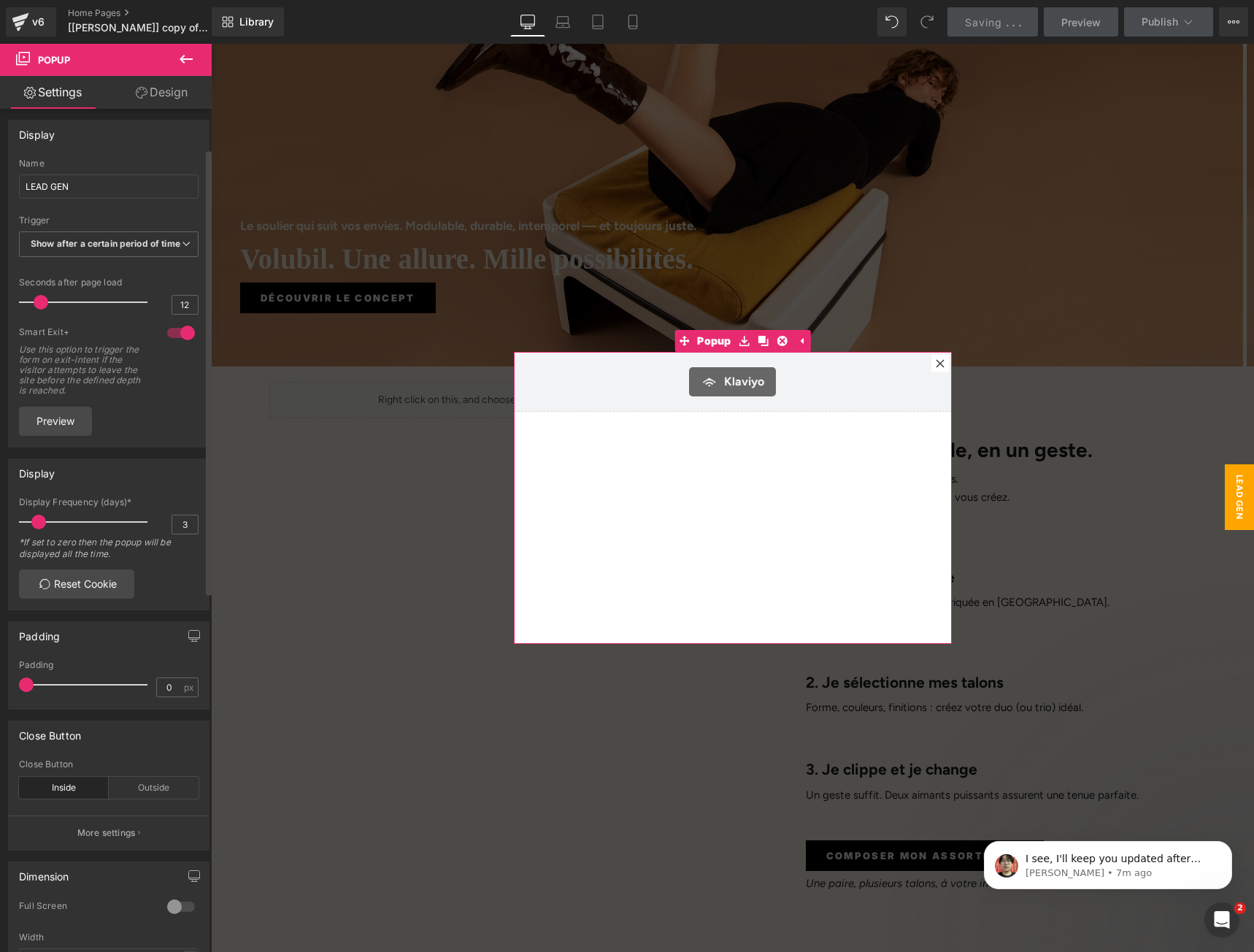
scroll to position [0, 0]
click at [140, 92] on icon at bounding box center [141, 92] width 12 height 12
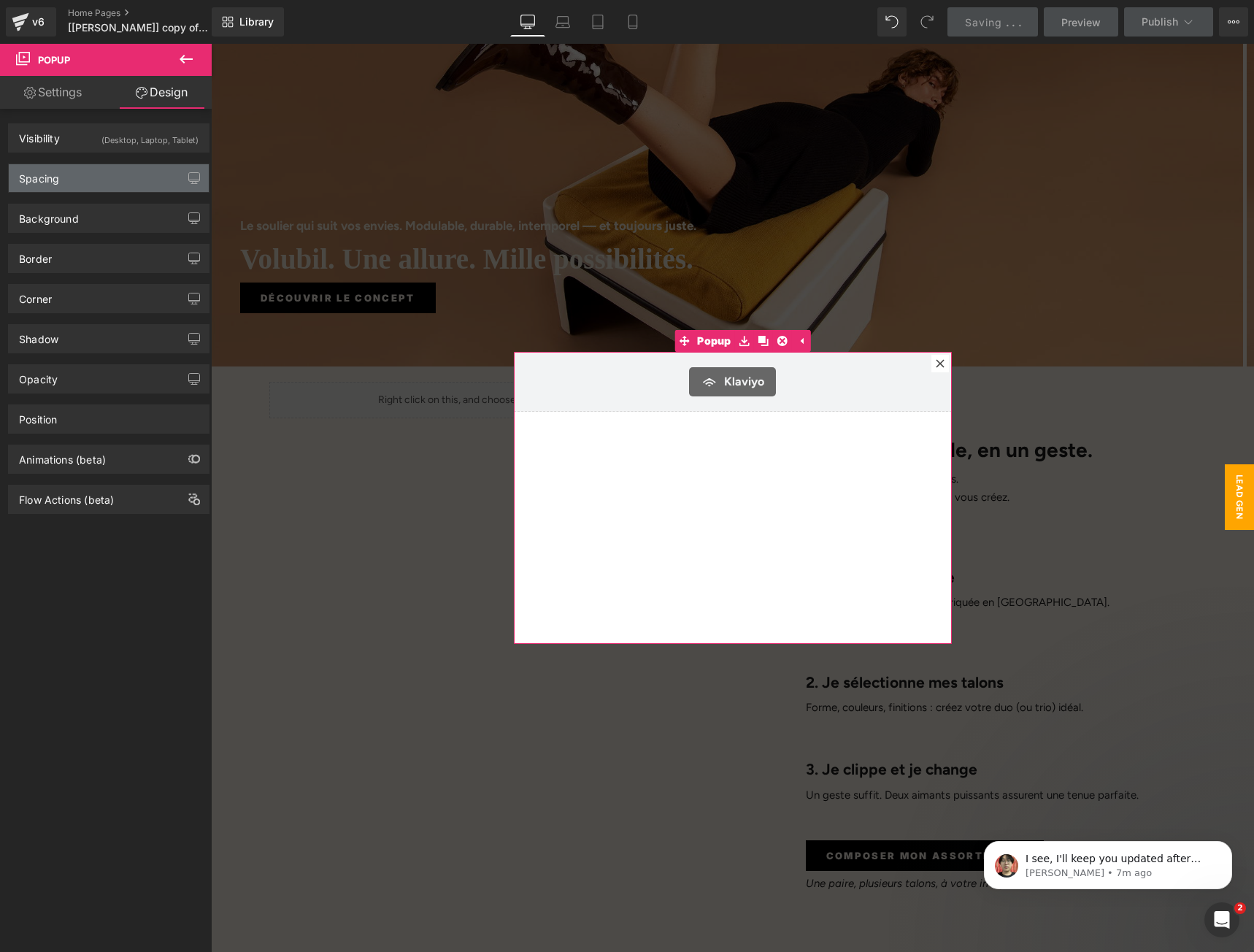
click at [83, 189] on div "Spacing" at bounding box center [109, 178] width 200 height 27
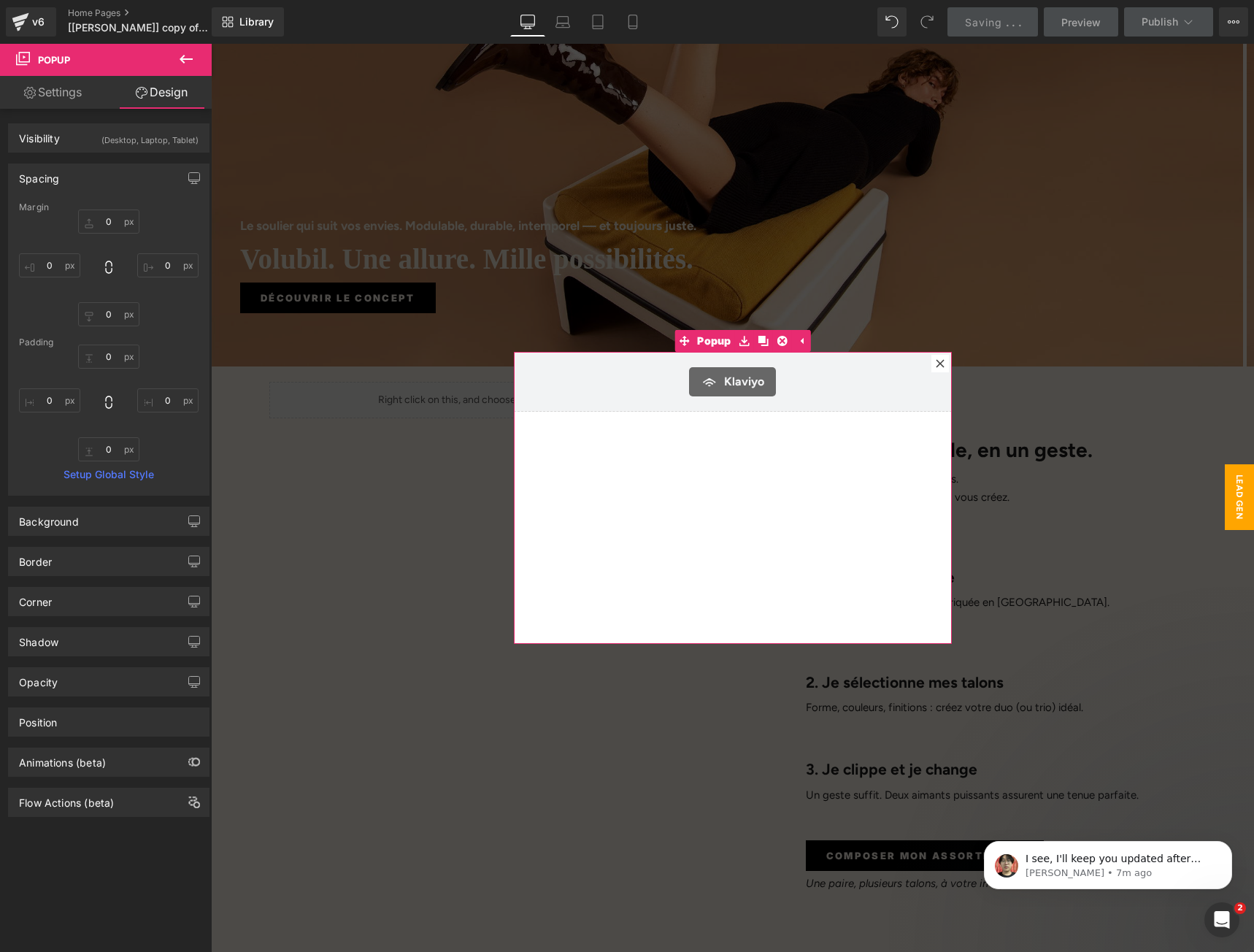
click at [82, 189] on div "Spacing" at bounding box center [109, 178] width 200 height 27
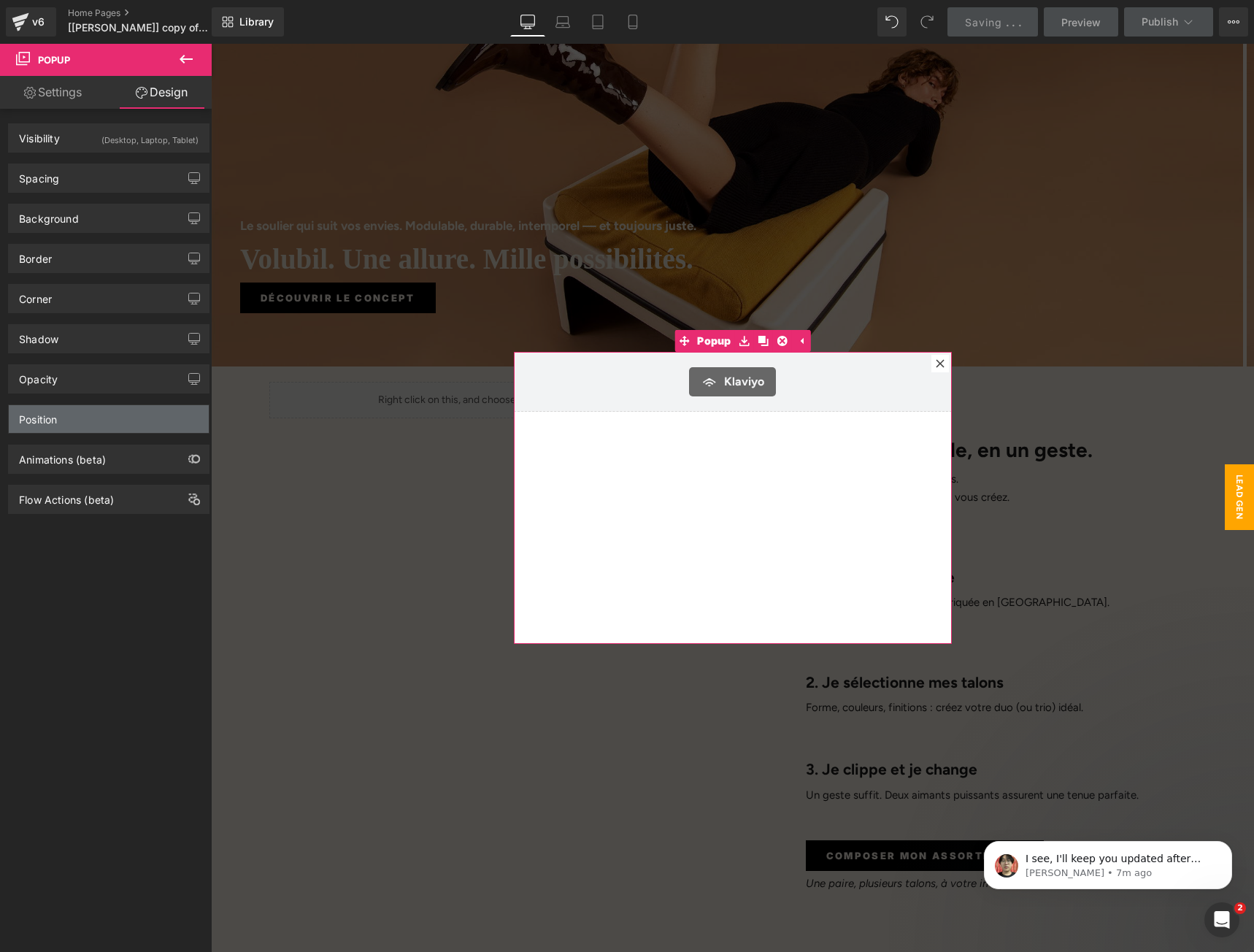
click at [75, 422] on div "Position" at bounding box center [109, 419] width 200 height 27
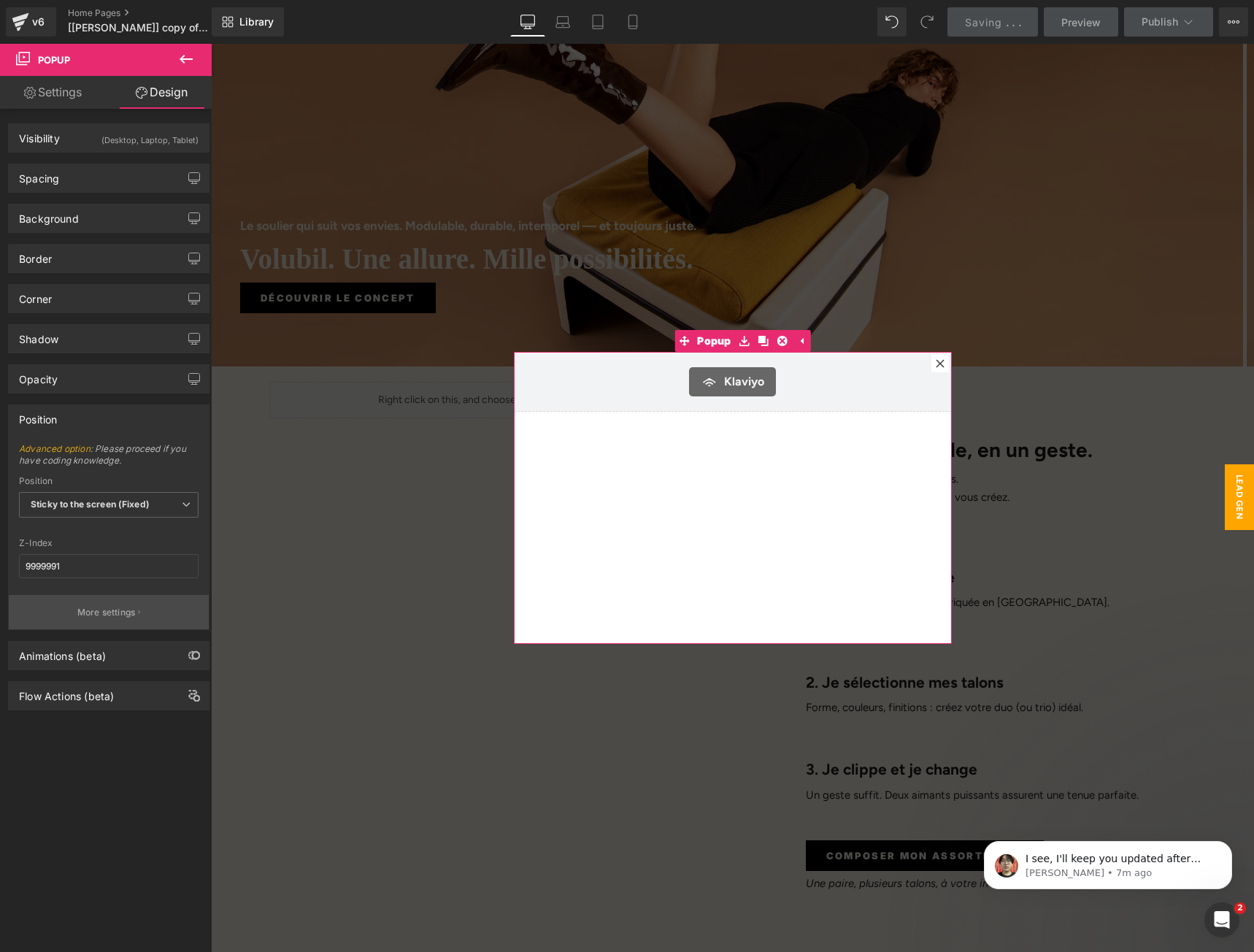
click at [107, 610] on p "More settings" at bounding box center [106, 613] width 59 height 13
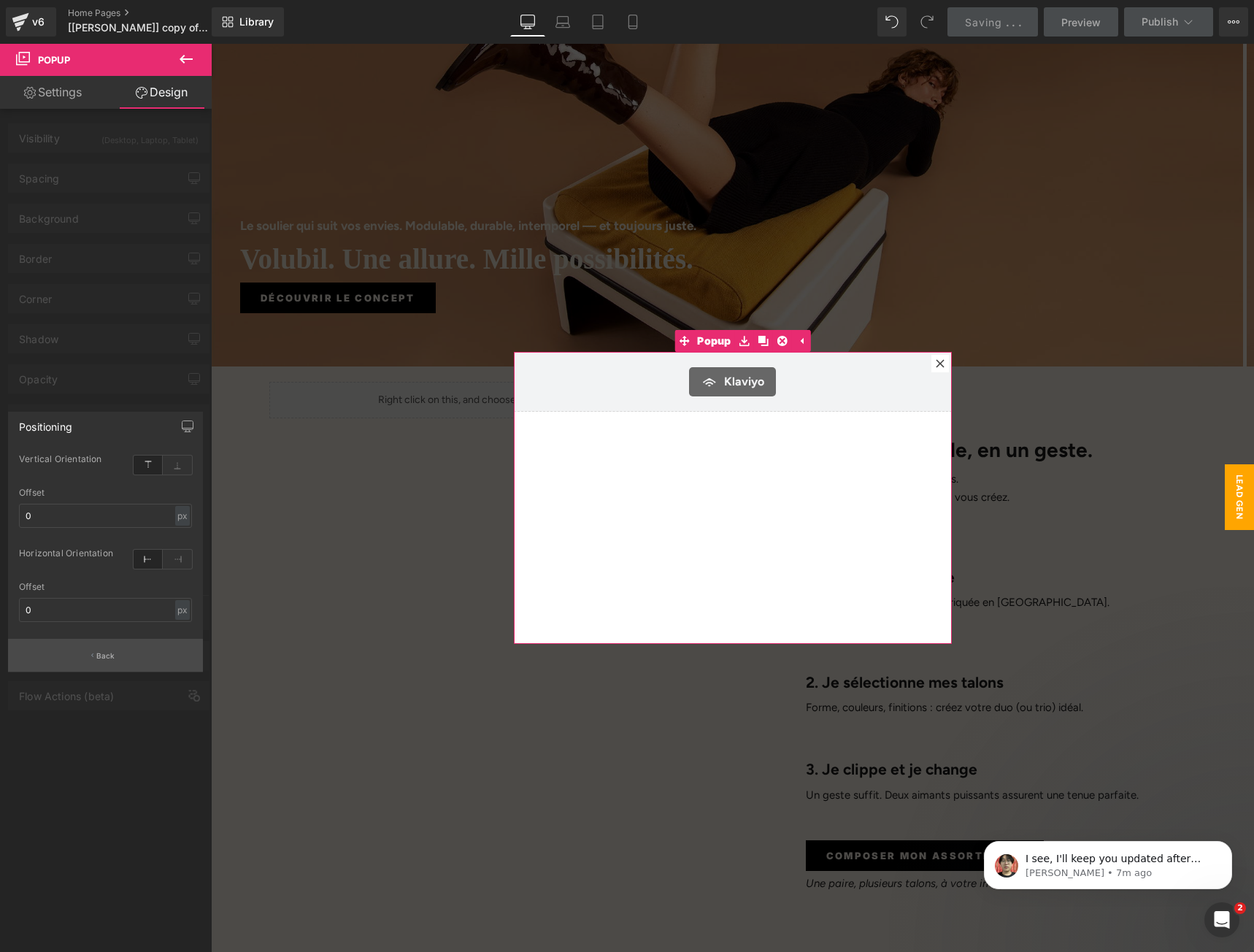
click at [99, 651] on p "Back" at bounding box center [106, 656] width 19 height 11
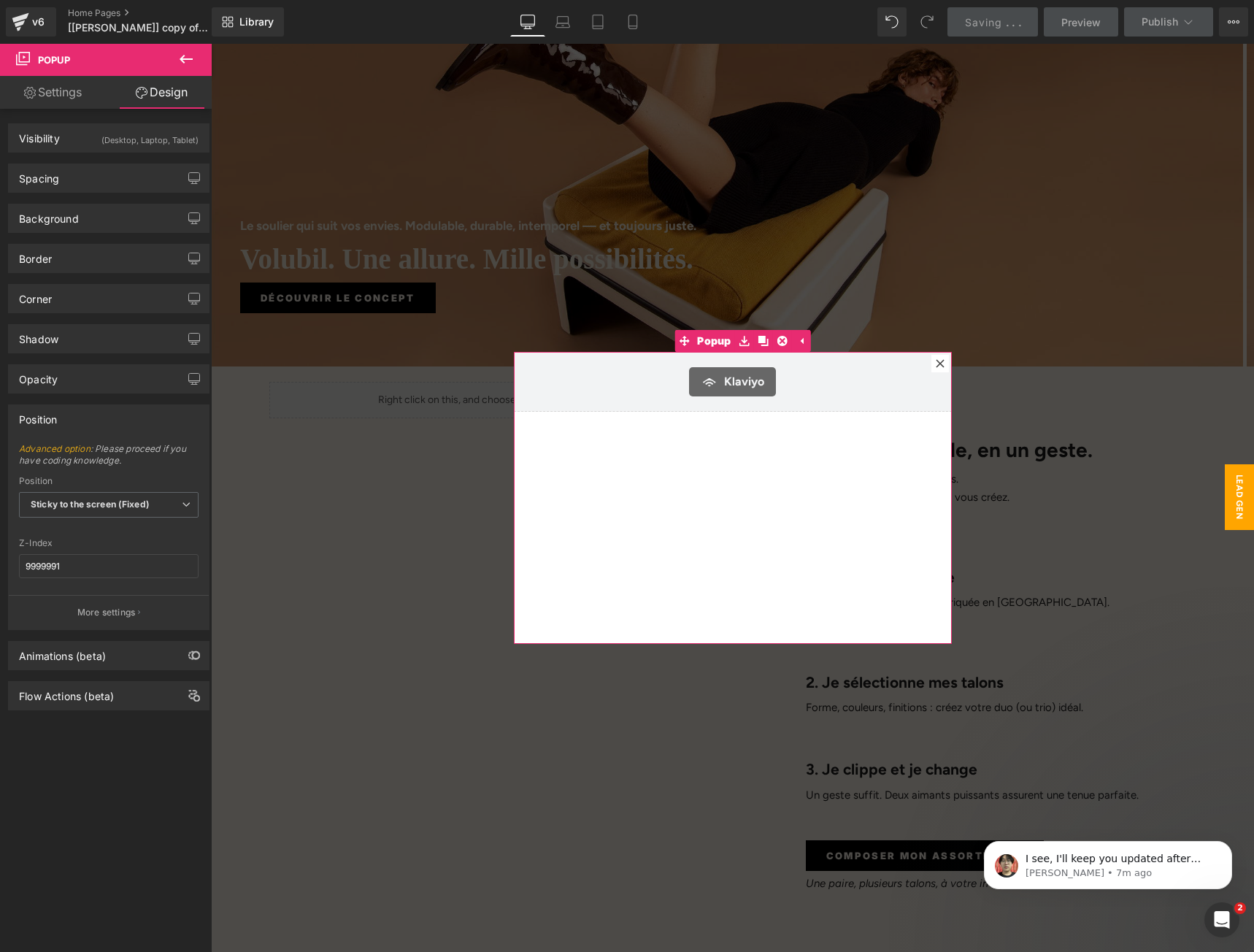
click at [68, 418] on div "Position" at bounding box center [109, 419] width 200 height 27
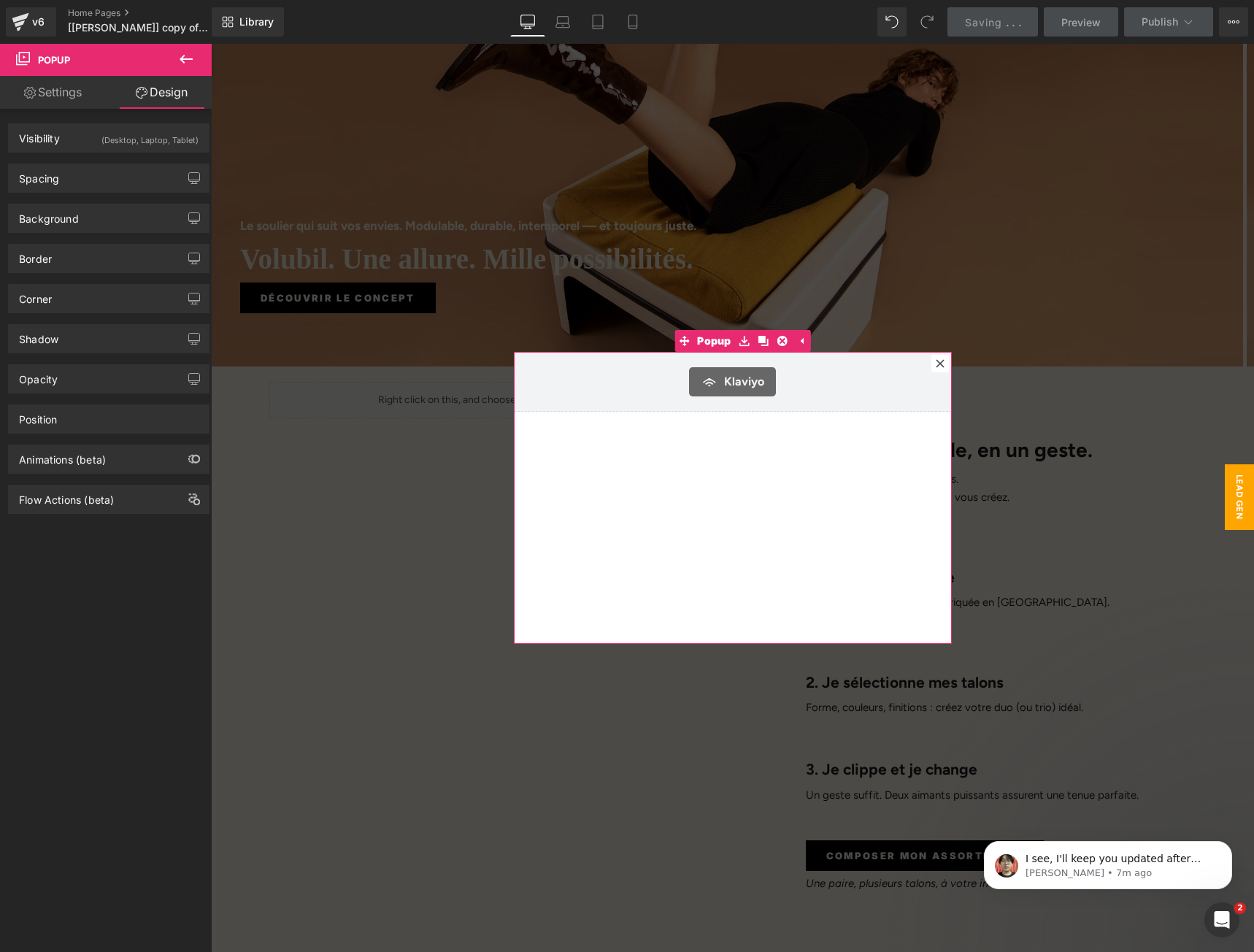
click at [59, 90] on link "Settings" at bounding box center [53, 92] width 106 height 33
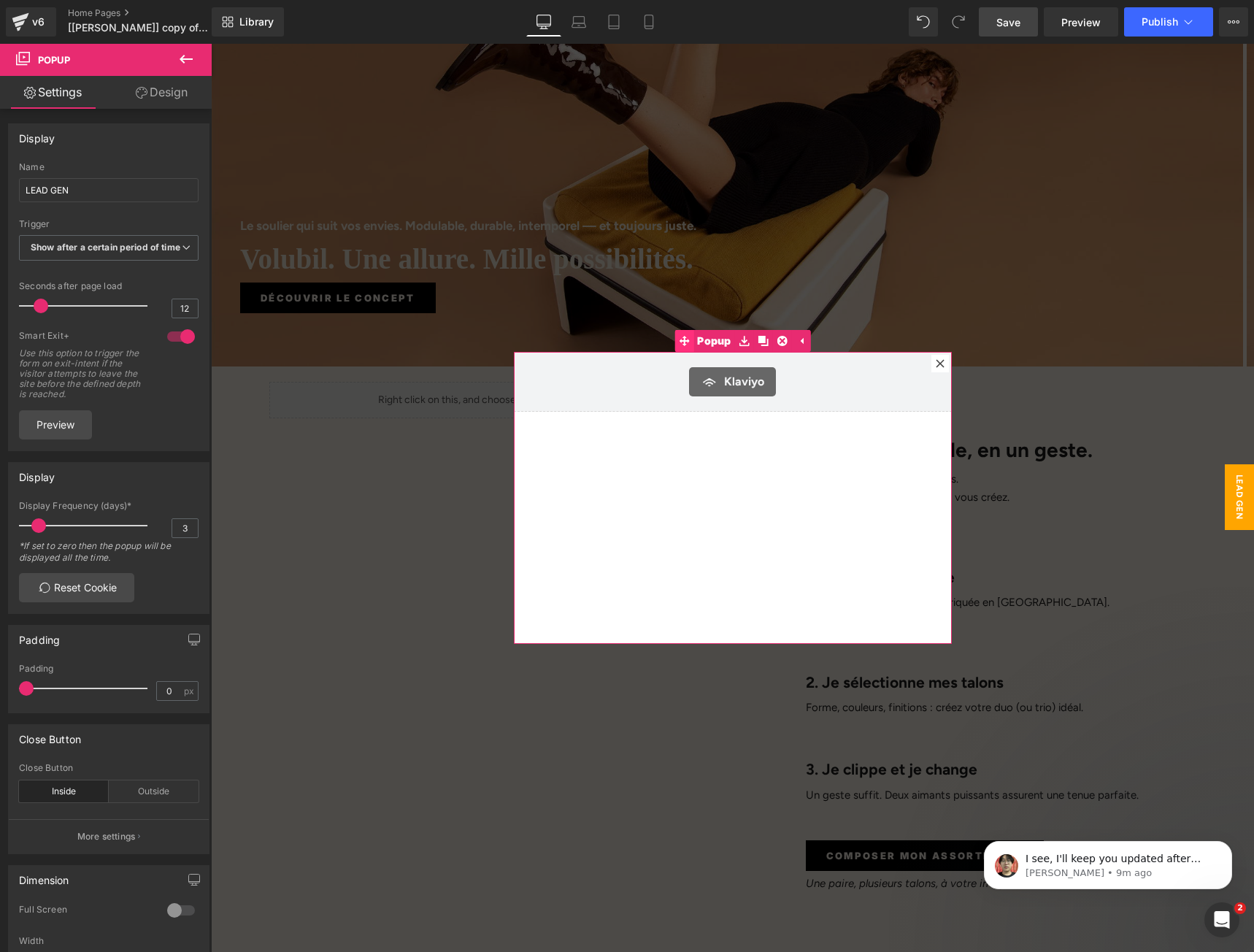
click at [687, 343] on span at bounding box center [684, 340] width 19 height 22
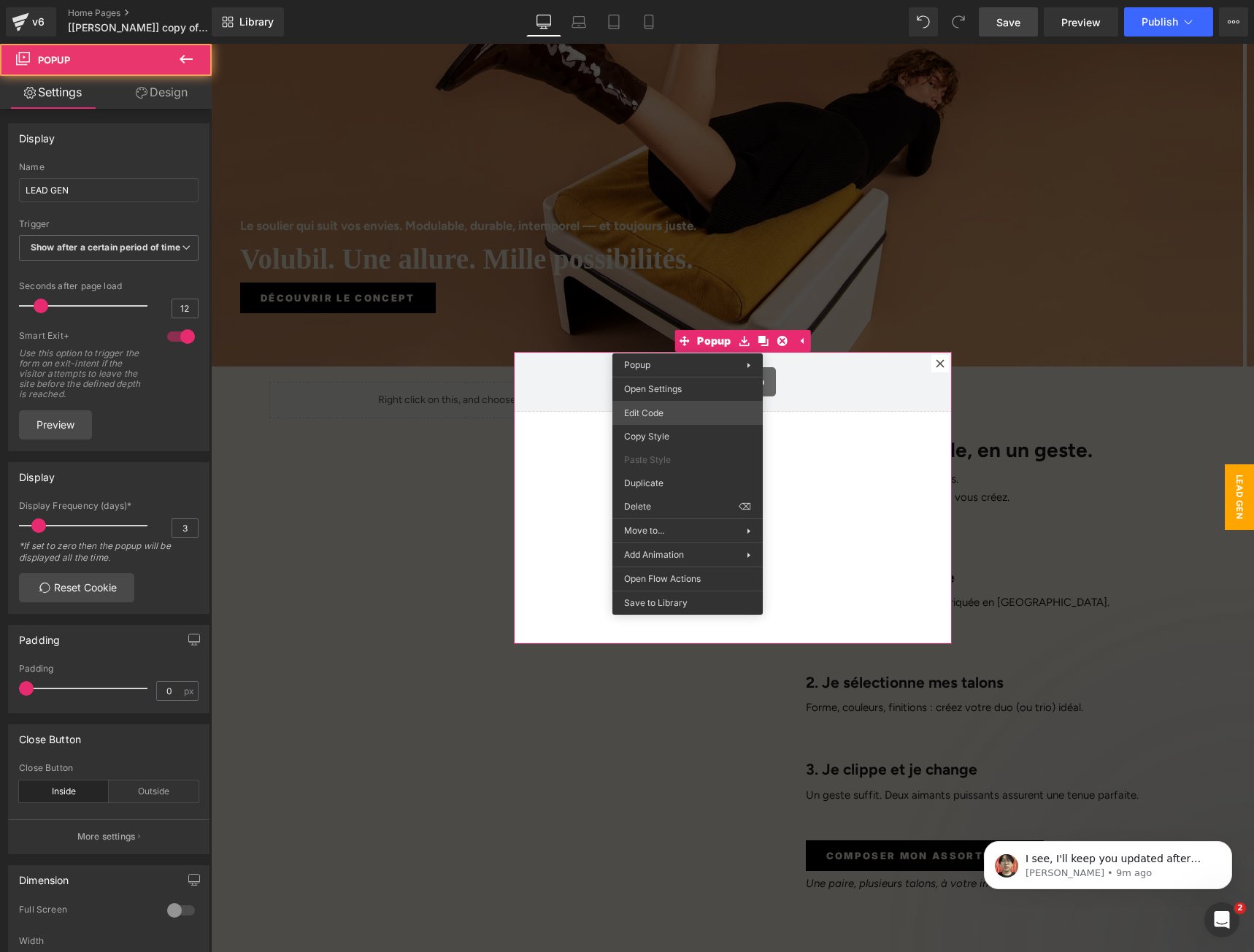
click at [655, 0] on div "Klaviyo You are previewing how the will restyle your page. You can not edit Ele…" at bounding box center [627, 0] width 1254 height 0
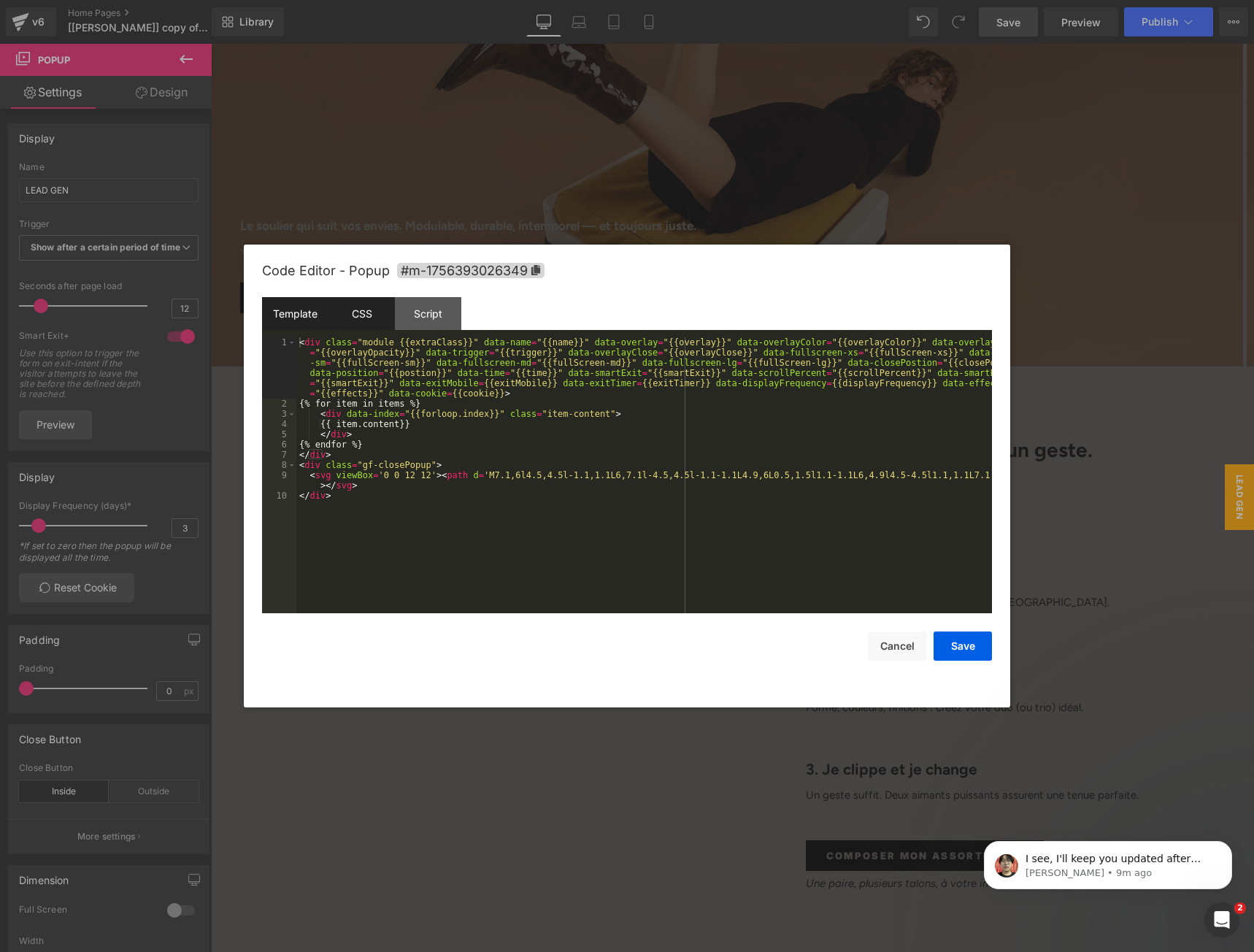
click at [384, 305] on div "CSS" at bounding box center [362, 313] width 67 height 33
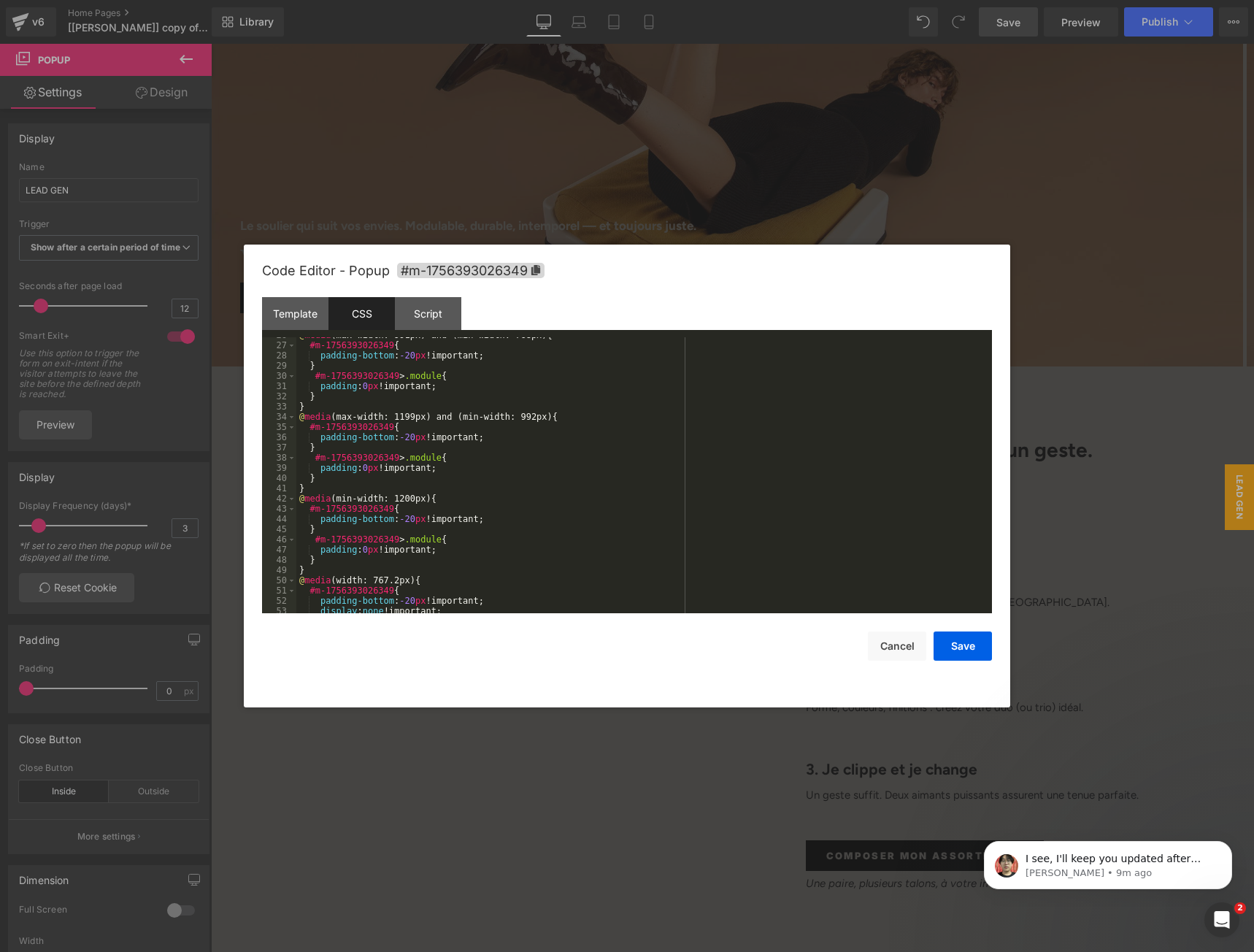
scroll to position [419, 0]
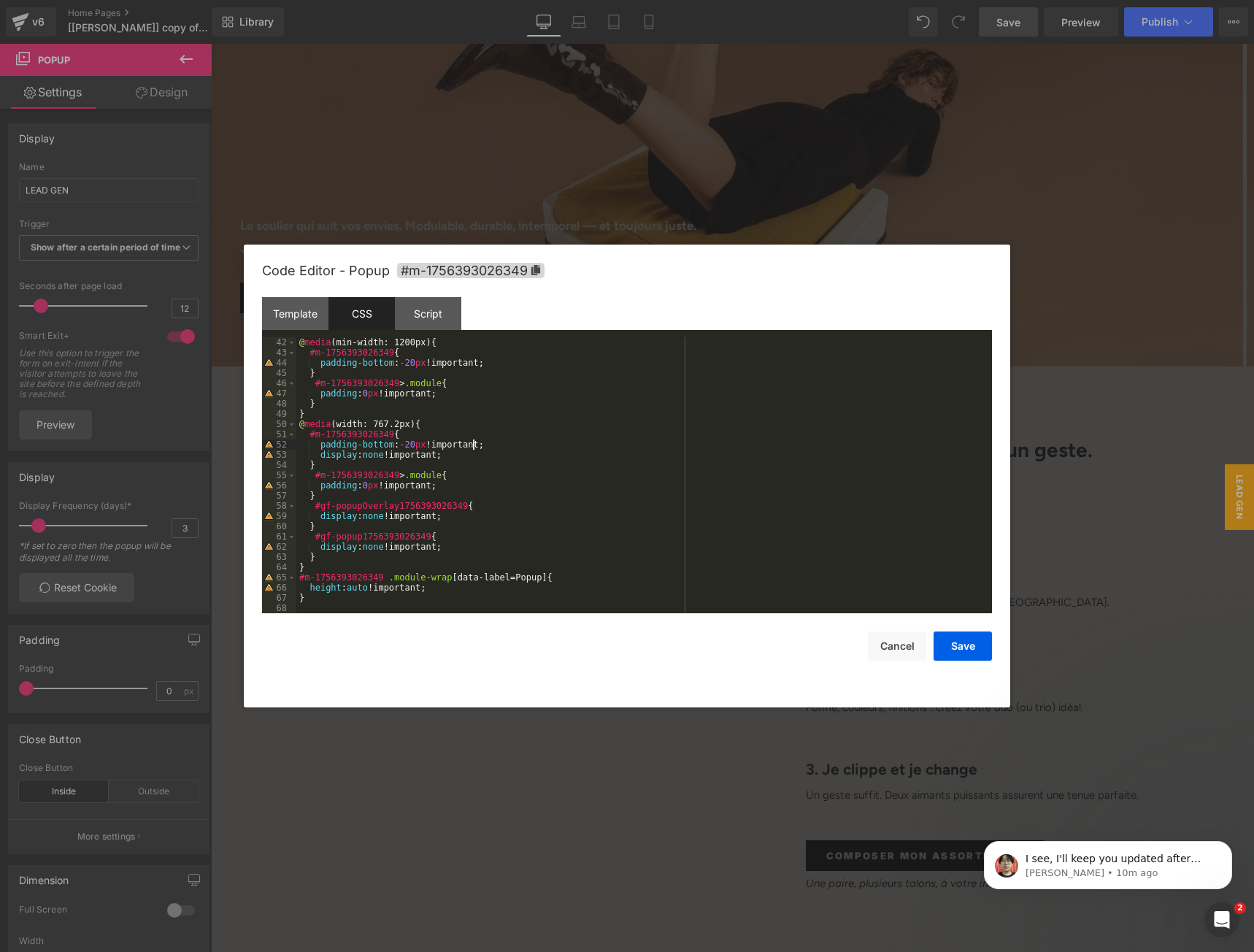
click at [581, 441] on div "@ media (min-width: 1200px) { #m-1756393026349 { padding-bottom : -20 px !impor…" at bounding box center [641, 485] width 690 height 297
click at [496, 366] on div "@ media (min-width: 1200px) { #m-1756393026349 { padding-bottom : -20 px !impor…" at bounding box center [641, 485] width 690 height 297
click at [487, 364] on div "@ media (min-width: 1200px) { #m-1756393026349 { padding-bottom : -20 px !impor…" at bounding box center [641, 485] width 690 height 297
click at [965, 641] on button "Save" at bounding box center [962, 646] width 59 height 29
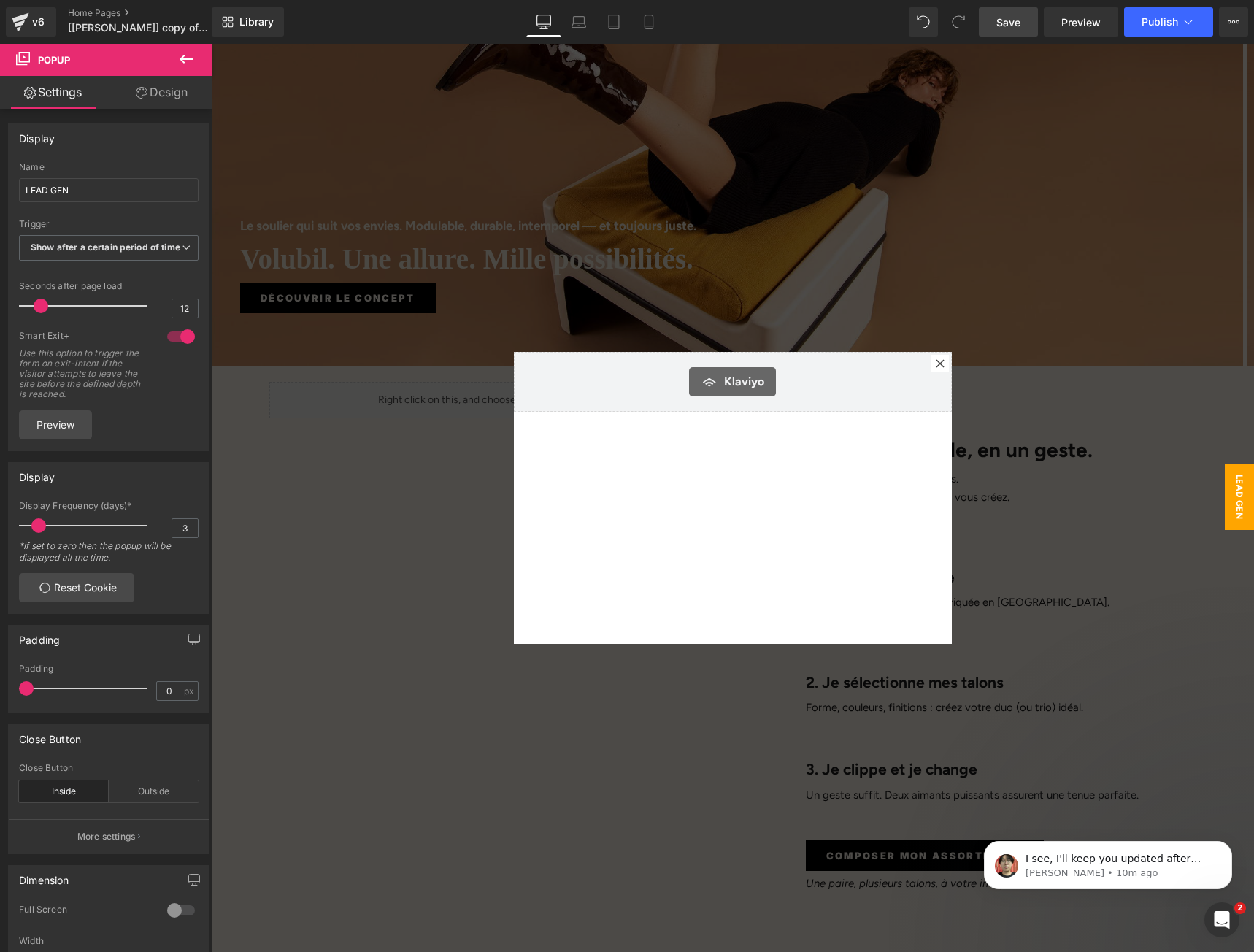
click at [1018, 23] on span "Save" at bounding box center [1008, 22] width 24 height 15
click at [589, 496] on div "[PERSON_NAME]" at bounding box center [732, 498] width 438 height 292
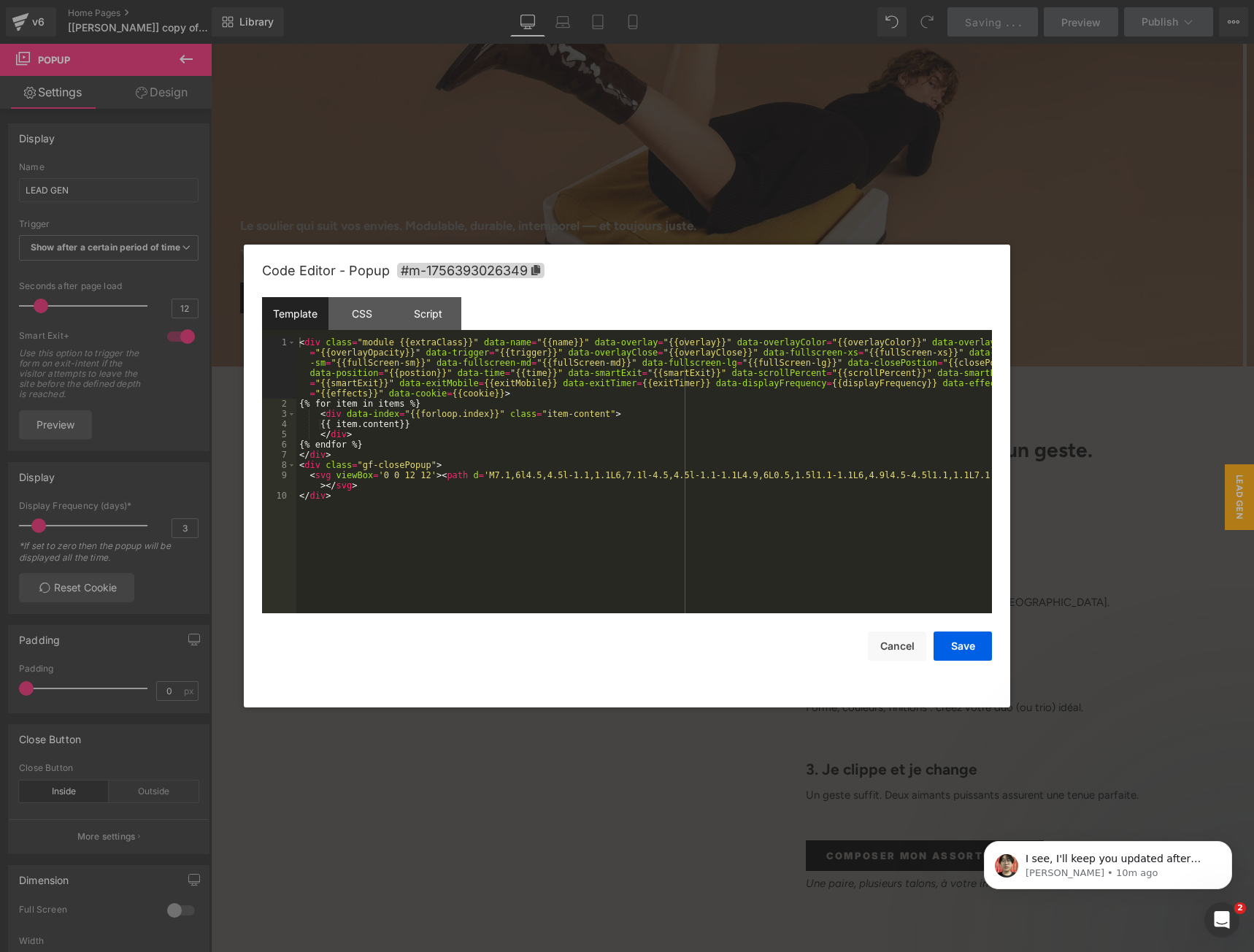
click at [662, 0] on div "Klaviyo You are previewing how the will restyle your page. You can not edit Ele…" at bounding box center [627, 0] width 1254 height 0
click at [354, 309] on div "CSS" at bounding box center [362, 313] width 67 height 33
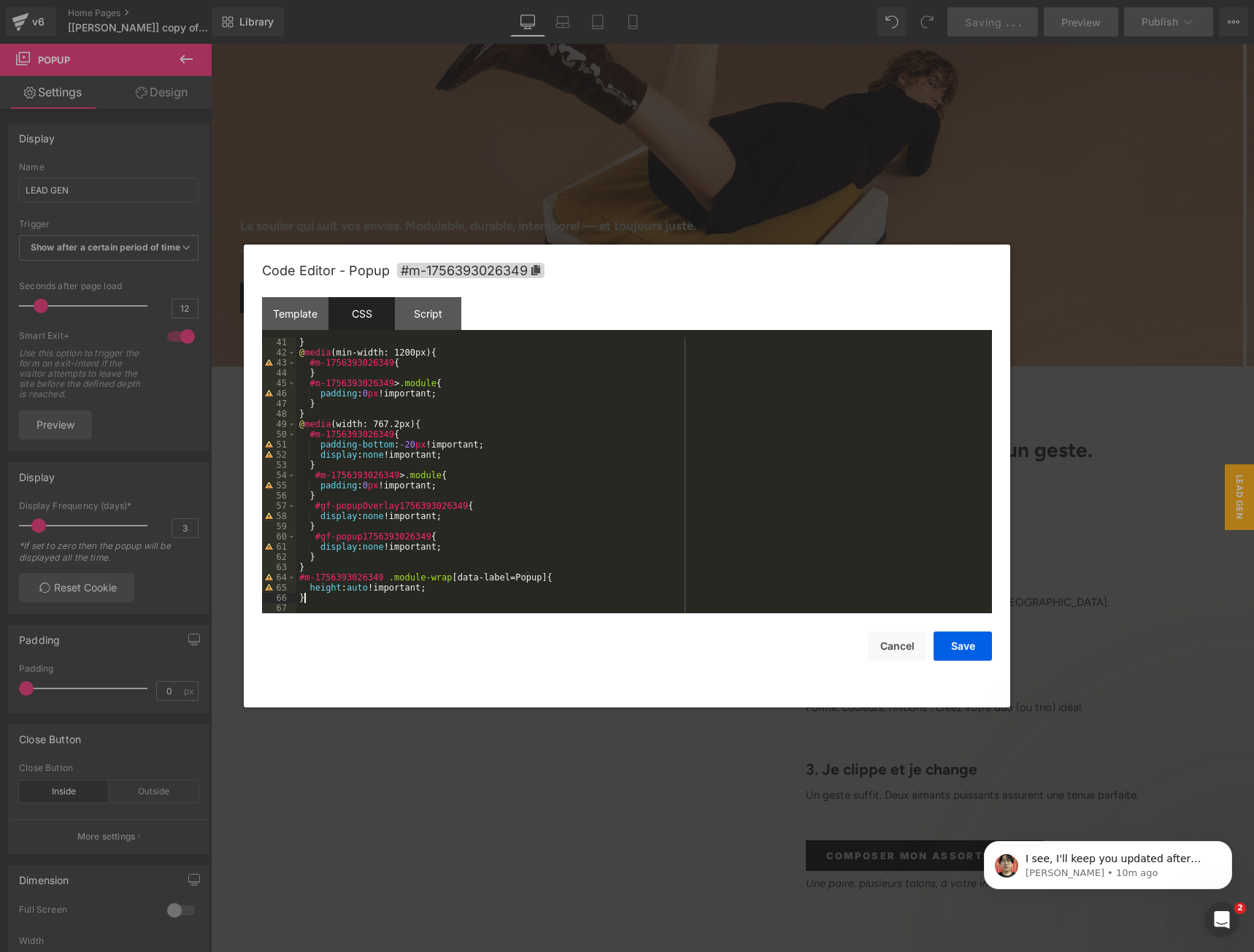
click at [342, 601] on div "} @ media (min-width: 1200px) { #m-1756393026349 { } #m-1756393026349 > .module…" at bounding box center [641, 485] width 690 height 297
click at [336, 579] on div "} @ media (min-width: 1200px) { #m-1756393026349 { } #m-1756393026349 > .module…" at bounding box center [641, 485] width 690 height 297
click at [958, 649] on button "Save" at bounding box center [962, 646] width 59 height 29
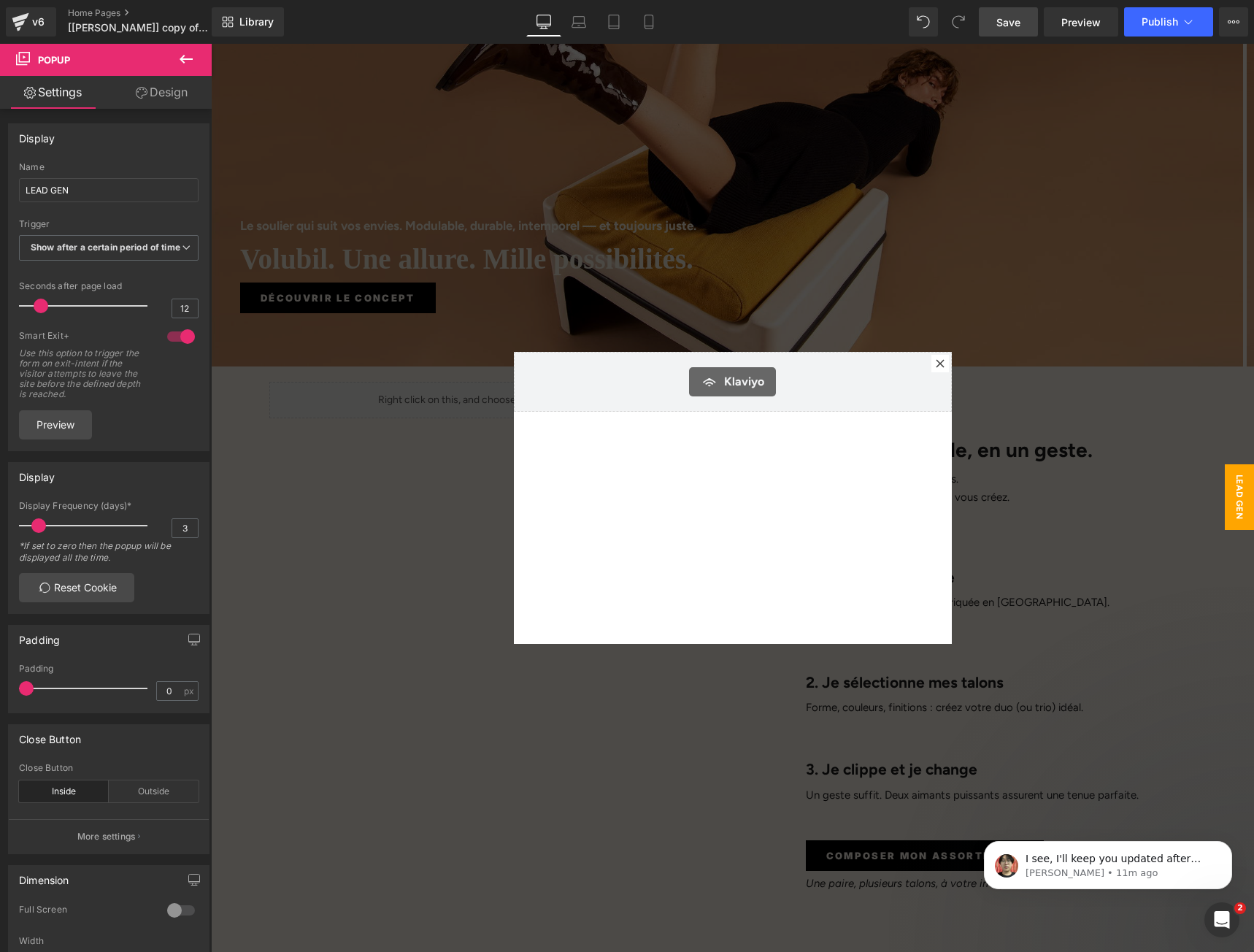
click at [1015, 17] on span "Save" at bounding box center [1008, 22] width 24 height 15
click at [624, 527] on div "[PERSON_NAME]" at bounding box center [732, 498] width 438 height 292
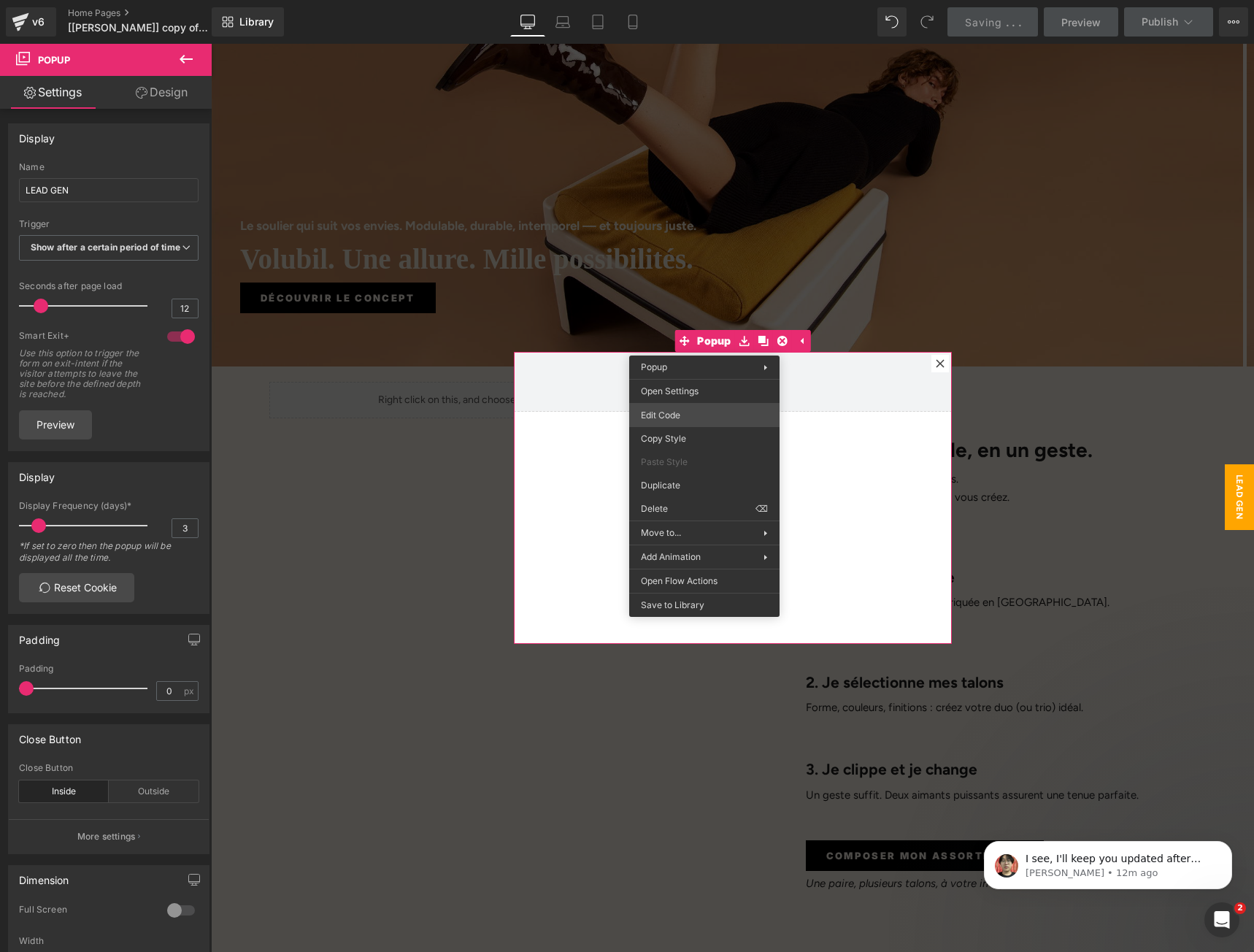
click at [670, 0] on div "Klaviyo You are previewing how the will restyle your page. You can not edit Ele…" at bounding box center [627, 0] width 1254 height 0
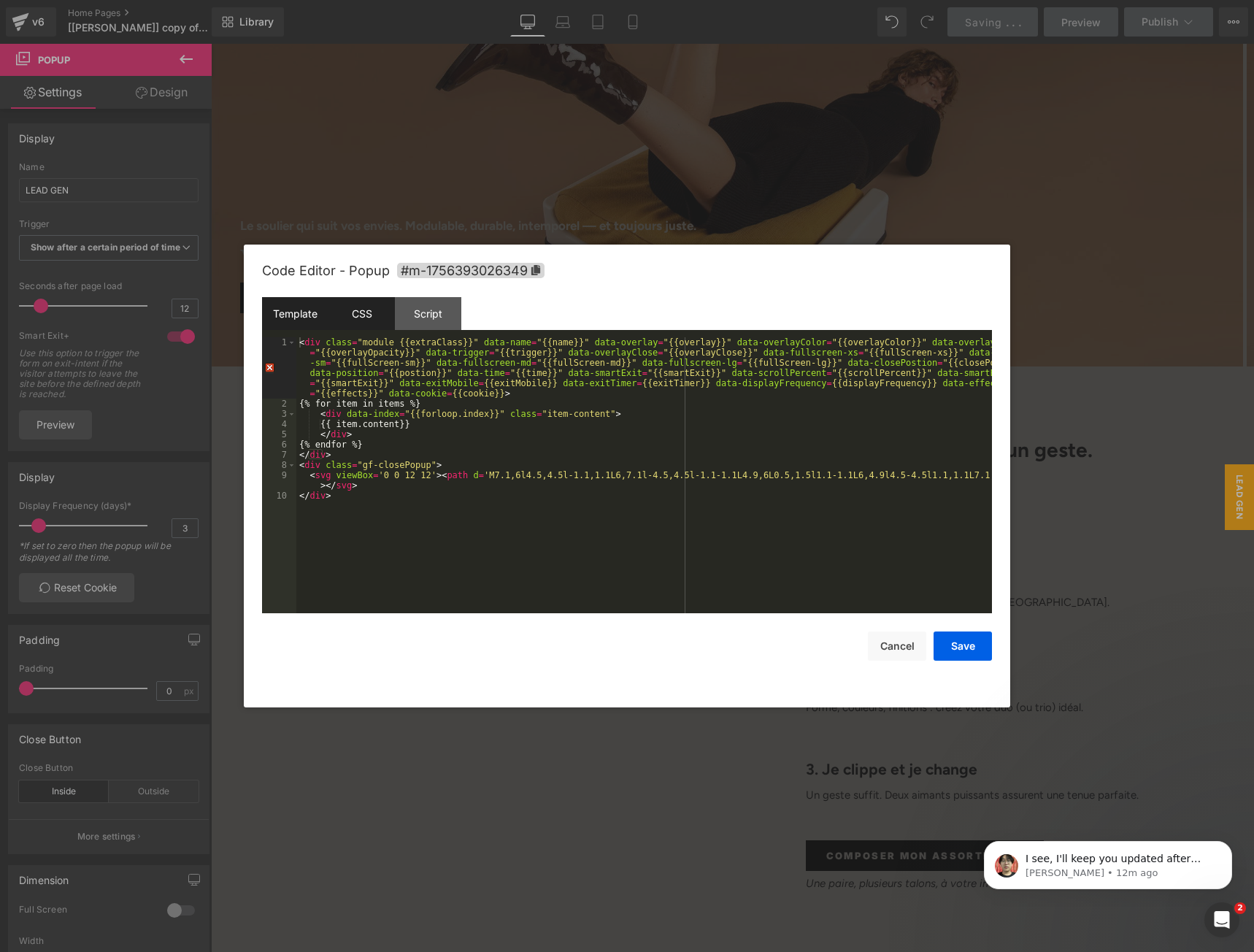
click at [376, 322] on div "CSS" at bounding box center [362, 313] width 67 height 33
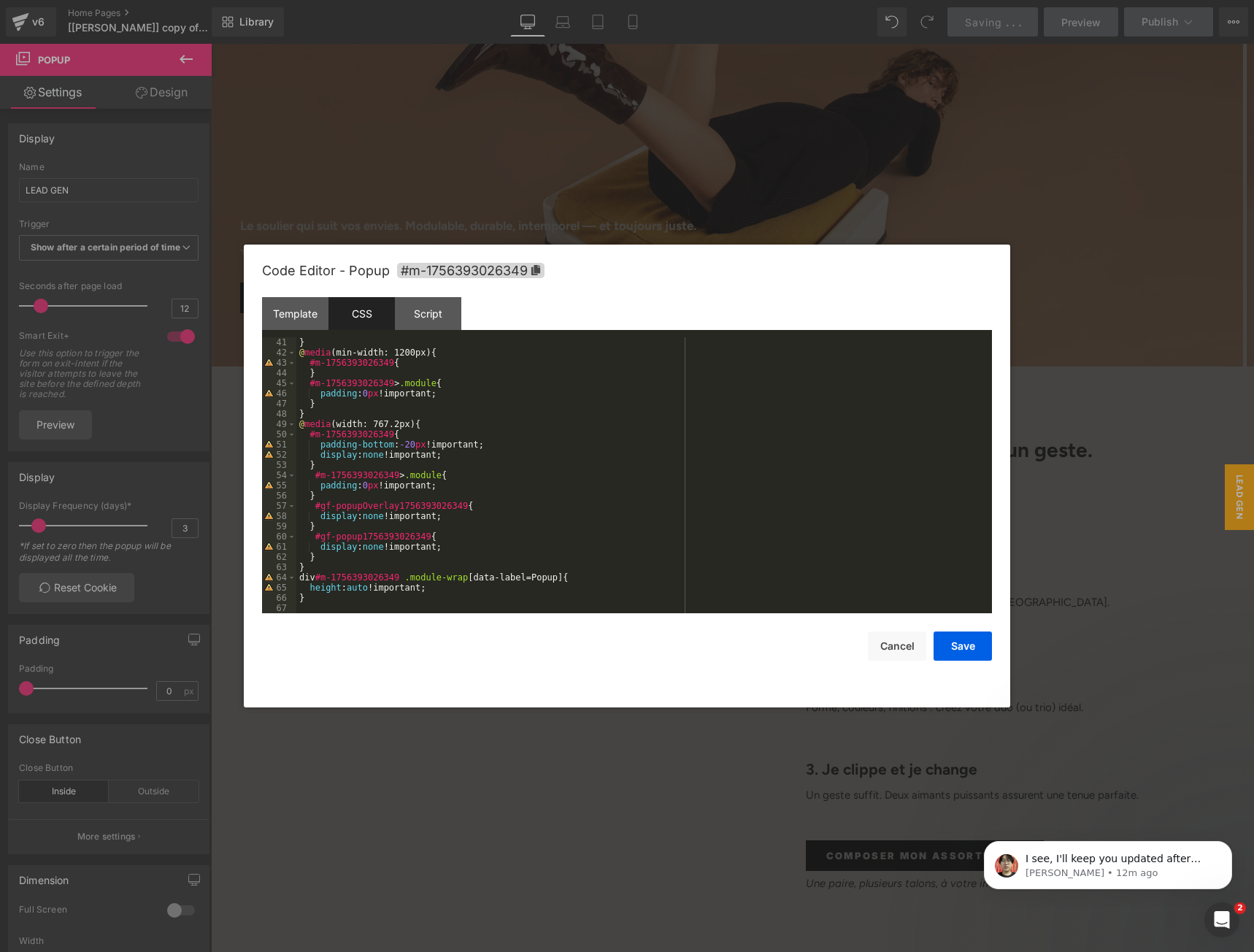
click at [399, 577] on div "} @ media (min-width: 1200px) { #m-1756393026349 { } #m-1756393026349 > .module…" at bounding box center [641, 485] width 690 height 297
click at [956, 647] on button "Save" at bounding box center [962, 646] width 59 height 29
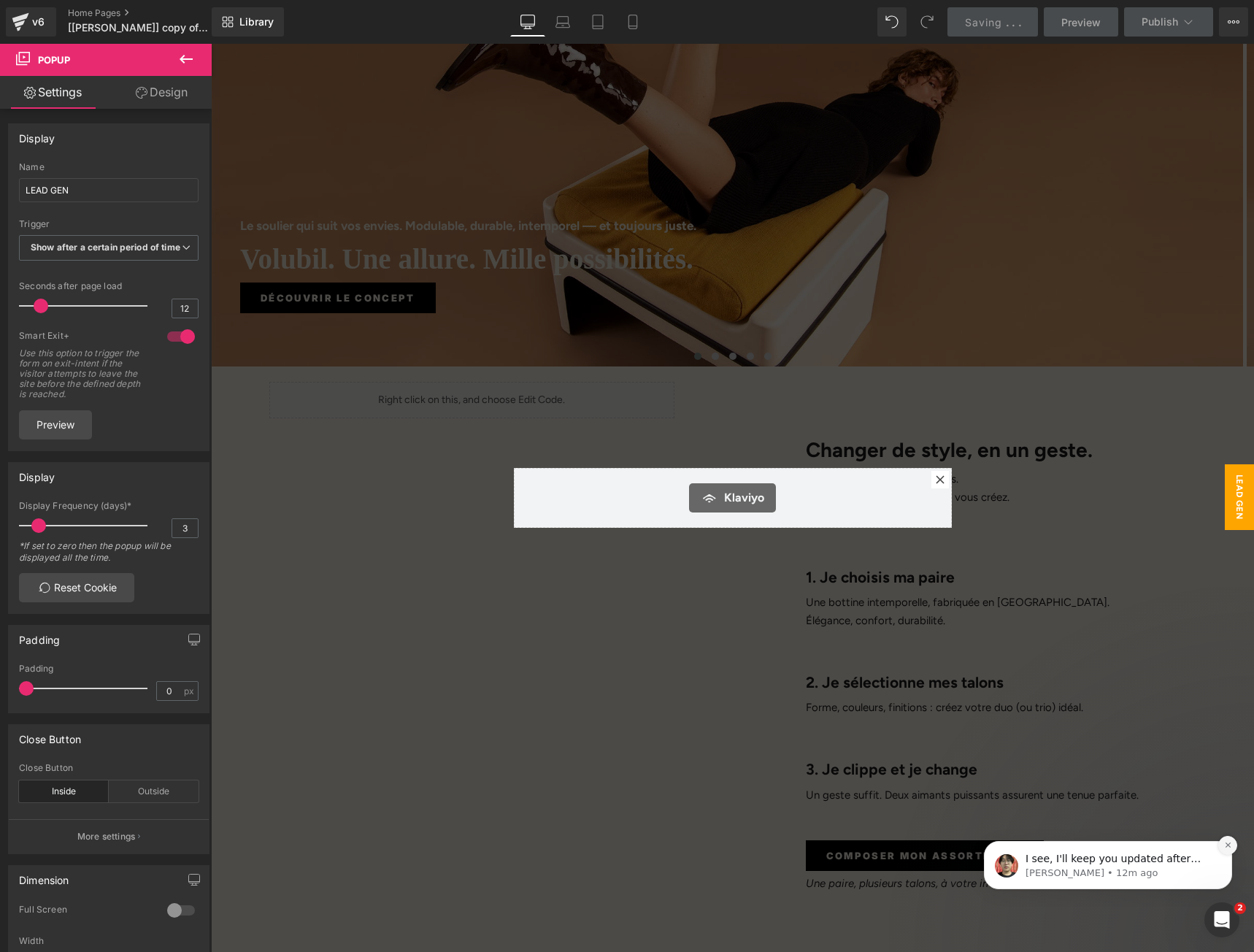
click at [1227, 844] on icon "Dismiss notification" at bounding box center [1227, 845] width 5 height 5
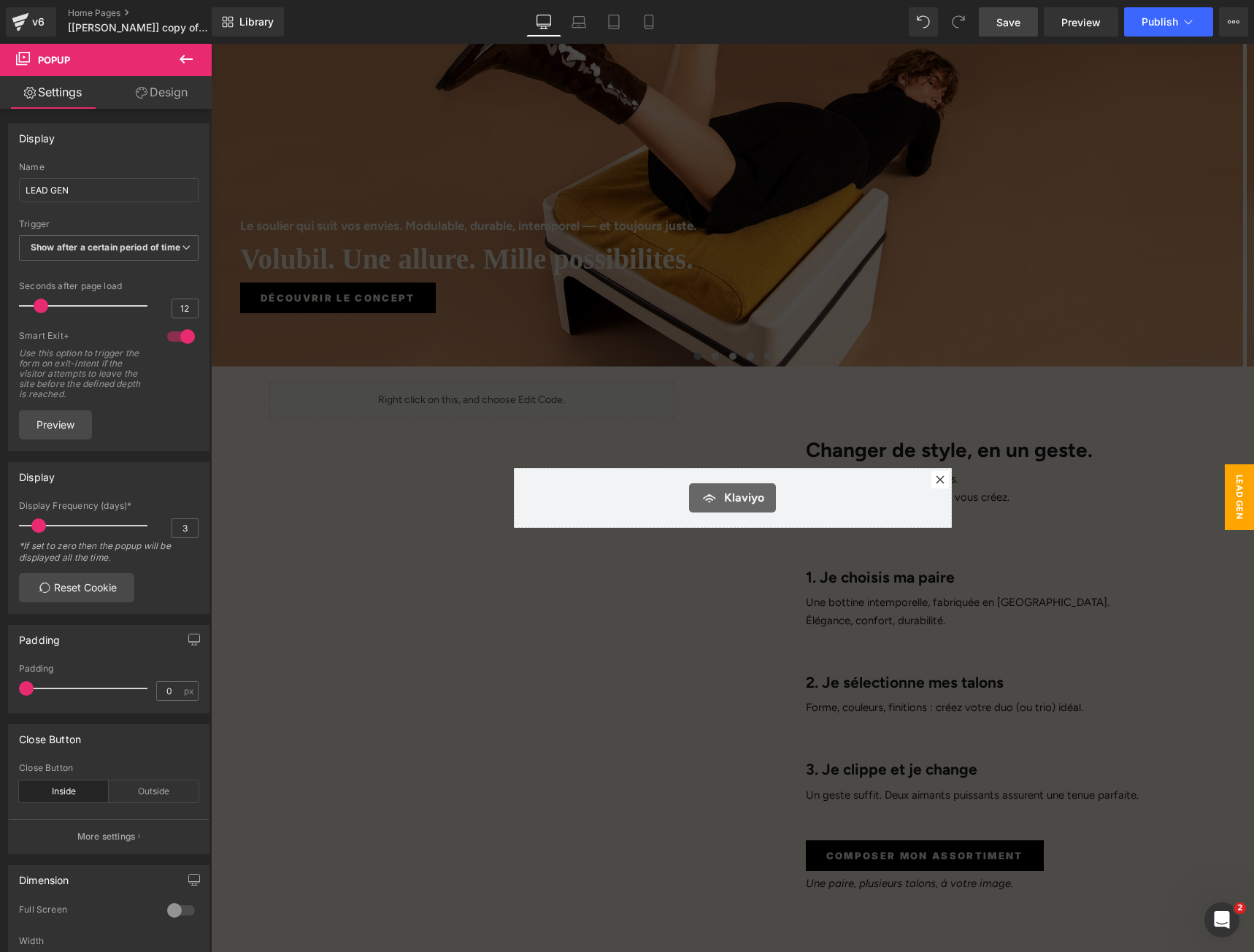
click at [1015, 27] on span "Save" at bounding box center [1008, 22] width 24 height 15
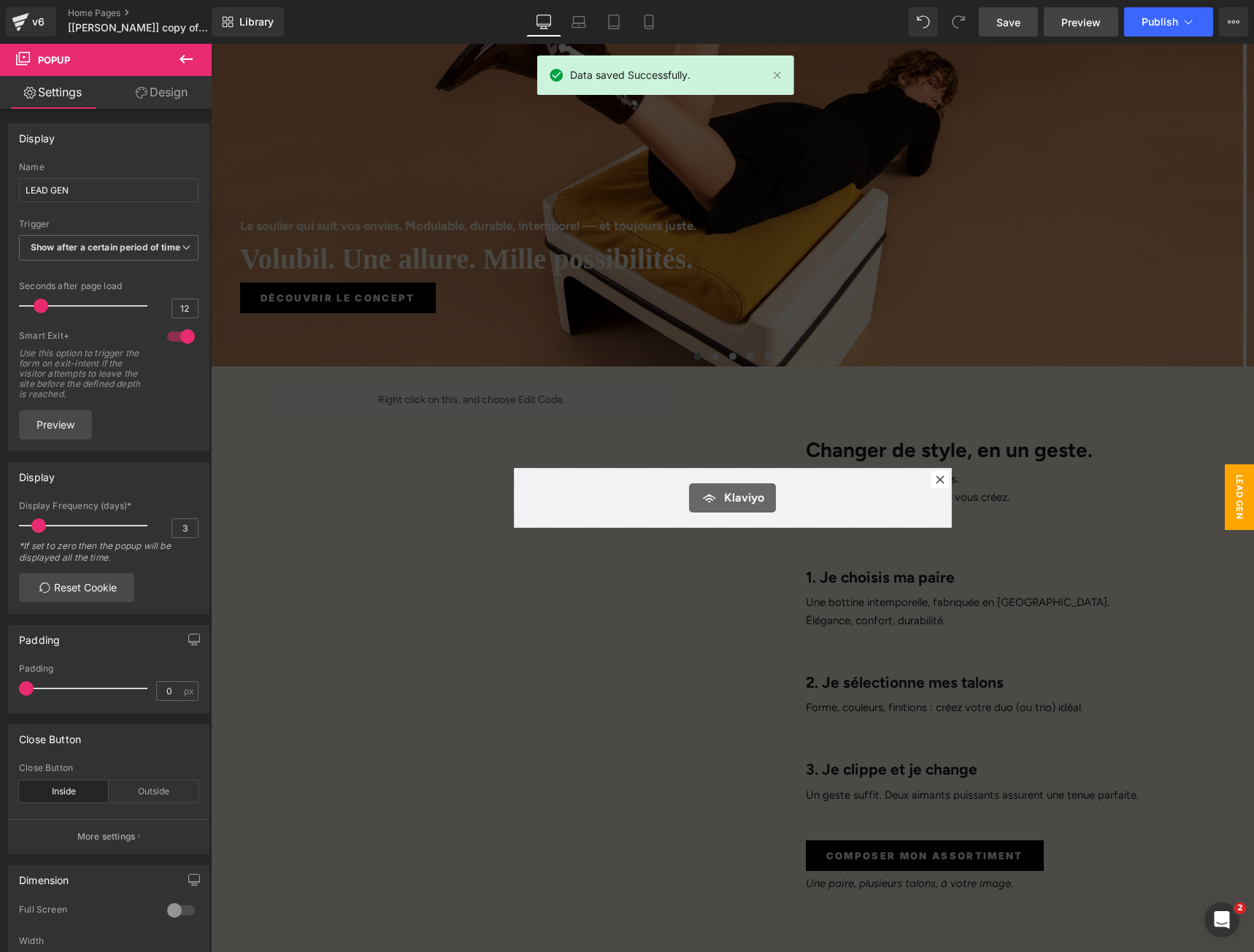
click at [1074, 23] on span "Preview" at bounding box center [1080, 22] width 39 height 15
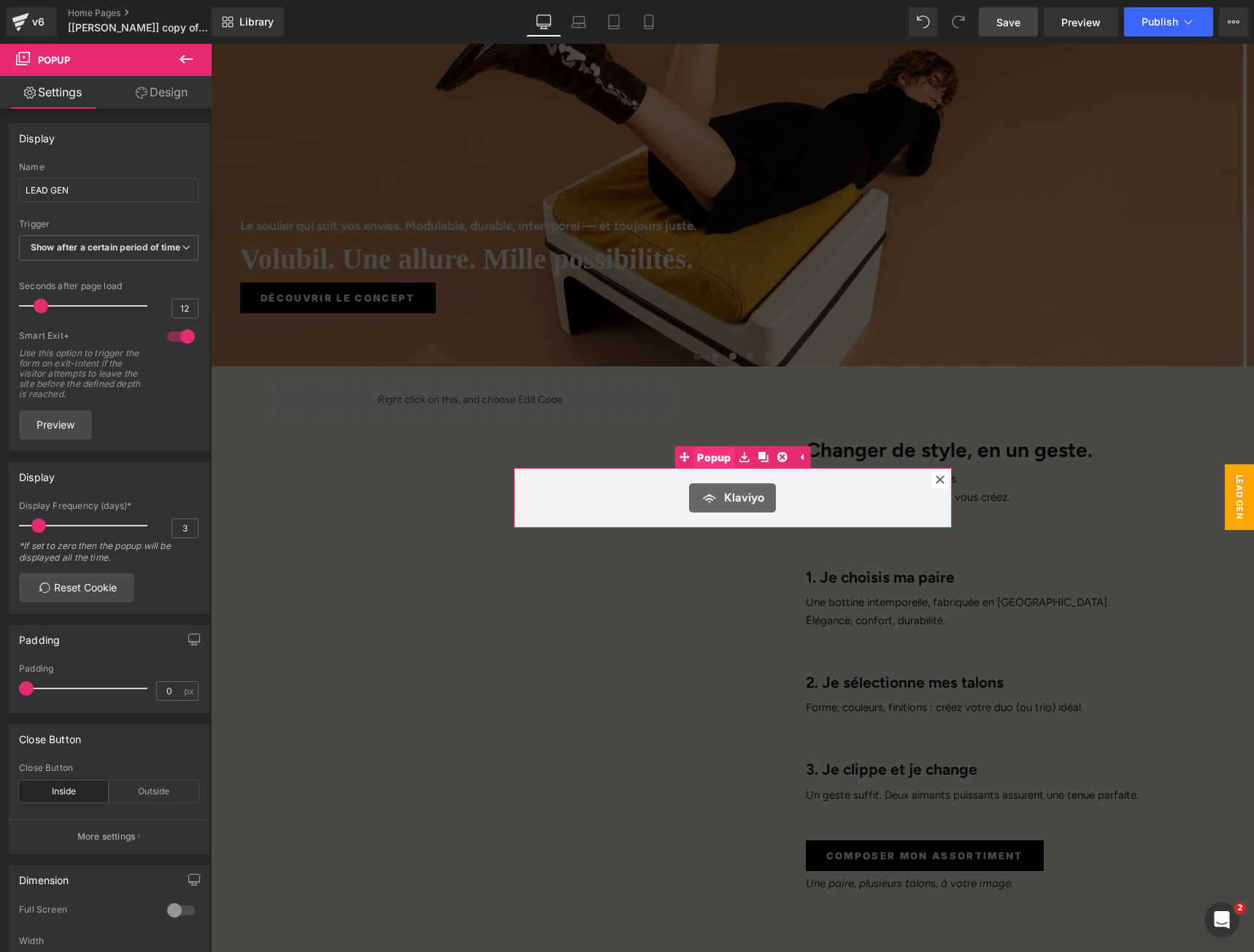
click at [711, 462] on span "Popup" at bounding box center [714, 458] width 42 height 22
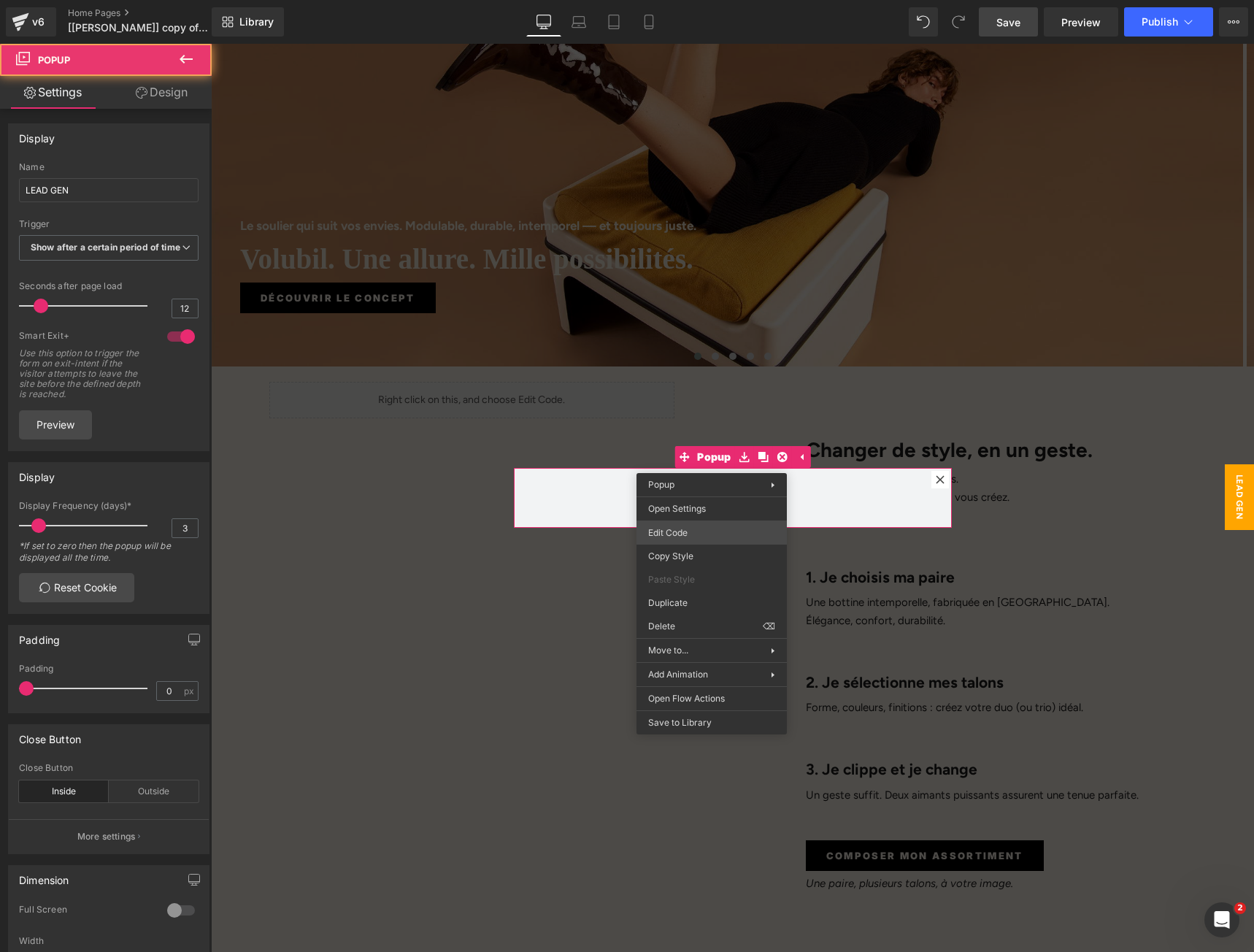
click at [662, 0] on div "Klaviyo You are previewing how the will restyle your page. You can not edit Ele…" at bounding box center [627, 0] width 1254 height 0
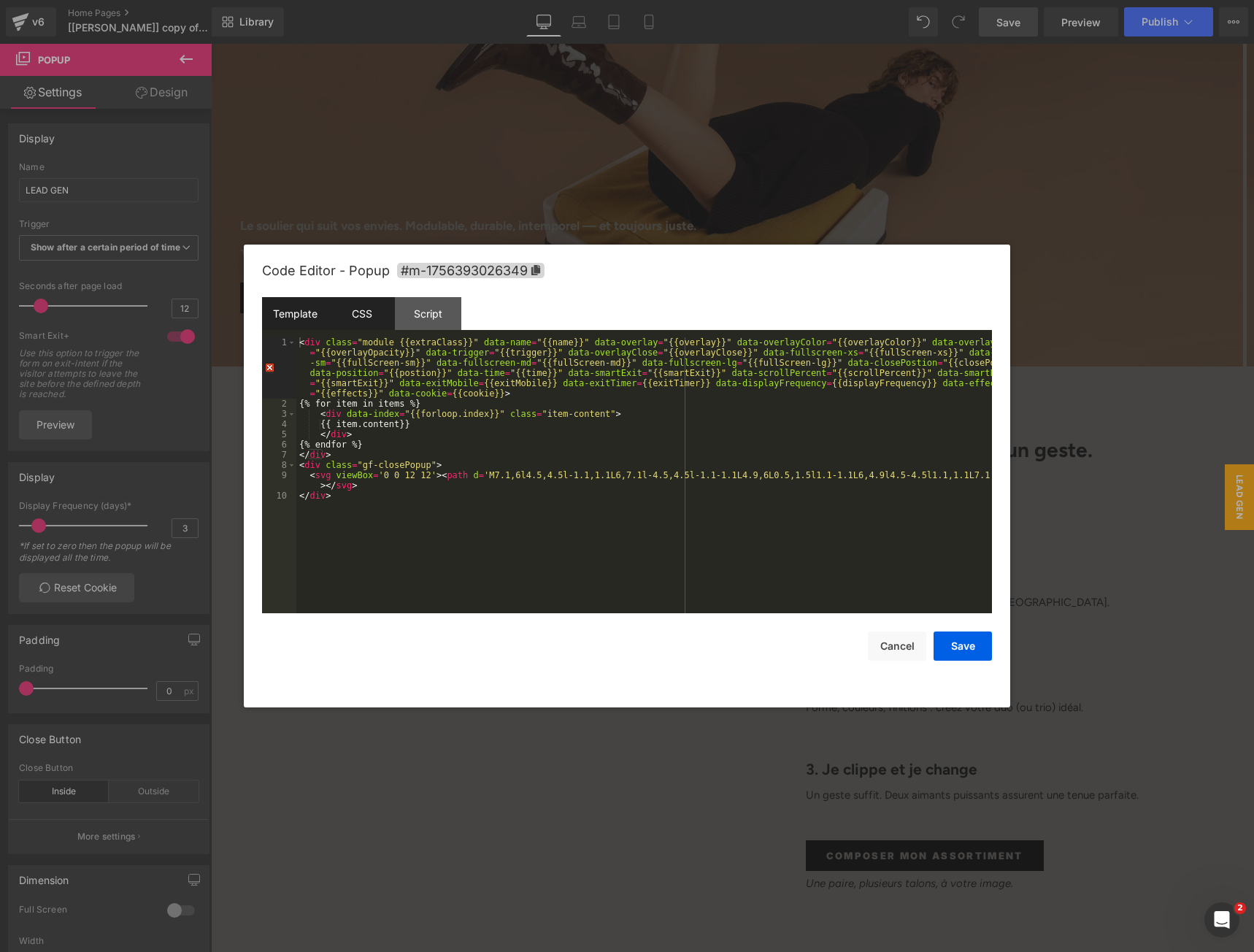
click at [373, 313] on div "CSS" at bounding box center [362, 313] width 67 height 33
